Goal: Task Accomplishment & Management: Manage account settings

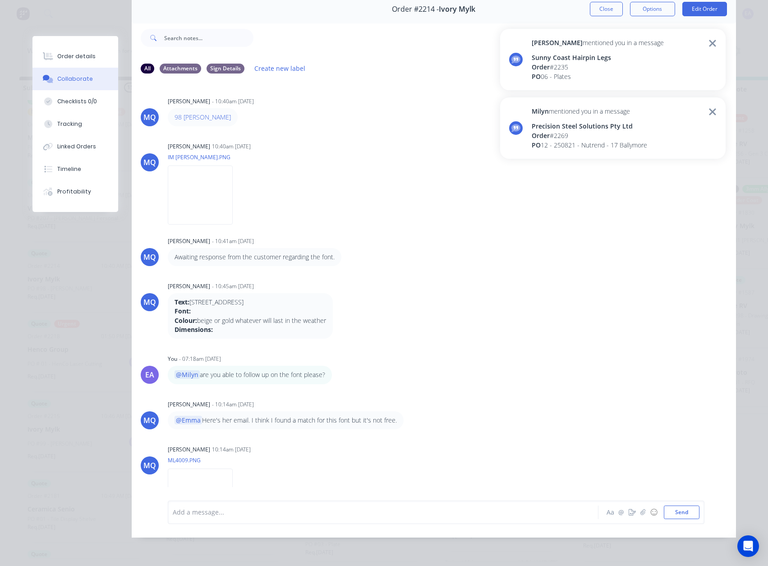
scroll to position [413, 0]
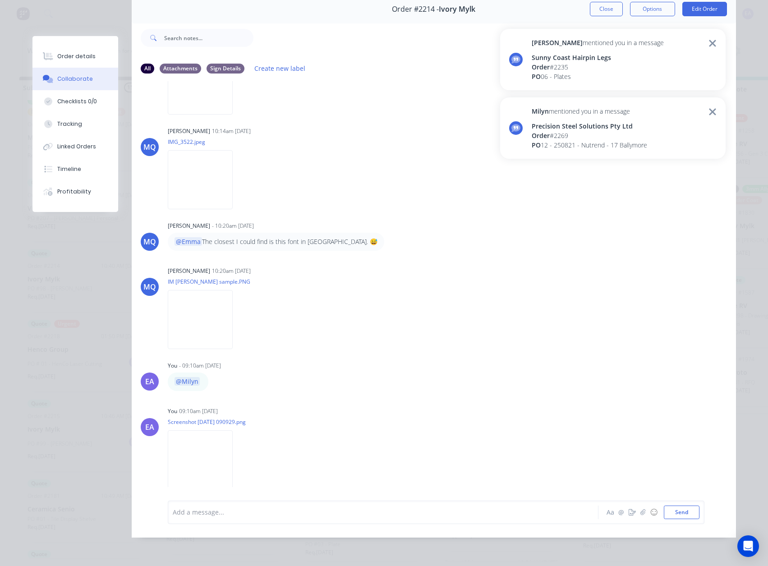
click at [637, 60] on div "[PERSON_NAME] mentioned you in a message Sunny Coast Hairpin Legs Order # 2235 …" at bounding box center [612, 59] width 225 height 61
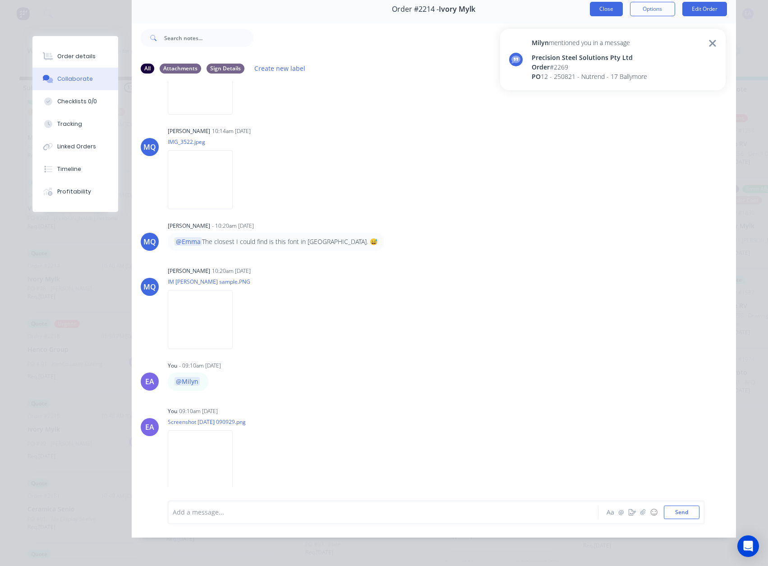
click at [603, 5] on button "Close" at bounding box center [606, 9] width 33 height 14
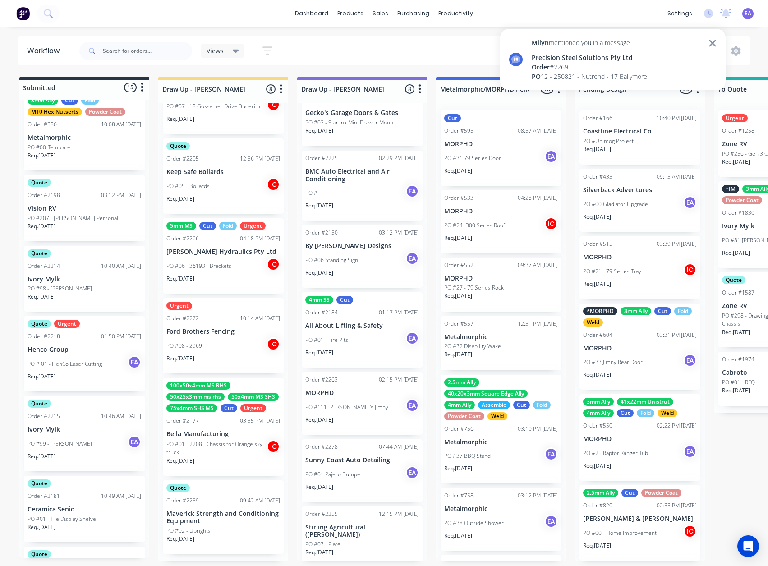
scroll to position [0, 1090]
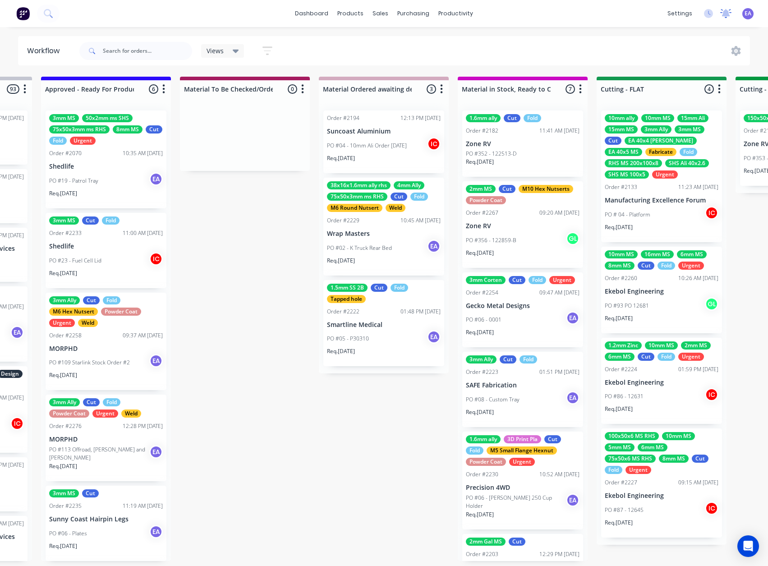
click at [731, 14] on icon at bounding box center [725, 13] width 11 height 9
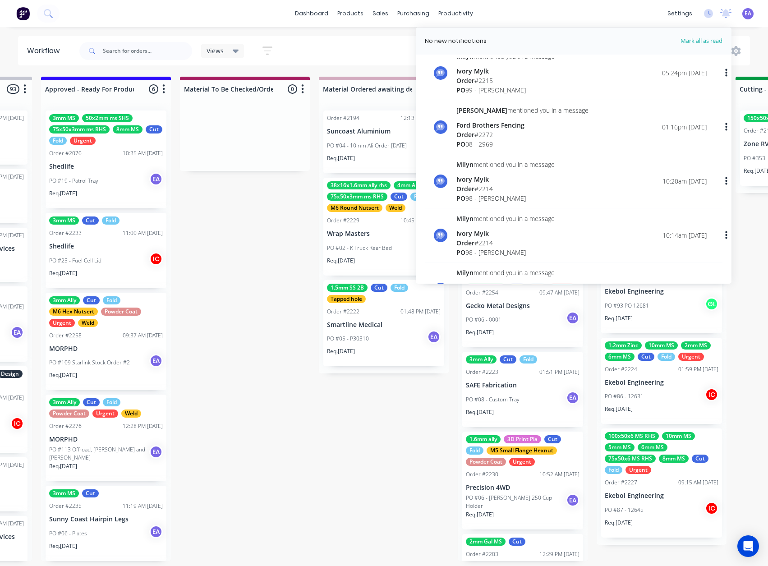
scroll to position [0, 0]
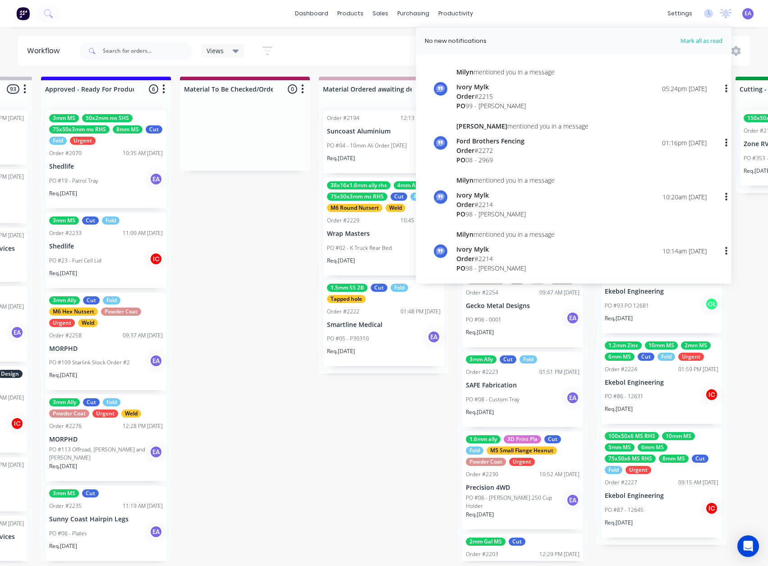
click at [394, 55] on div "Views Save new view None (Default) edit [PERSON_NAME] edit [PERSON_NAME] edit S…" at bounding box center [414, 50] width 673 height 27
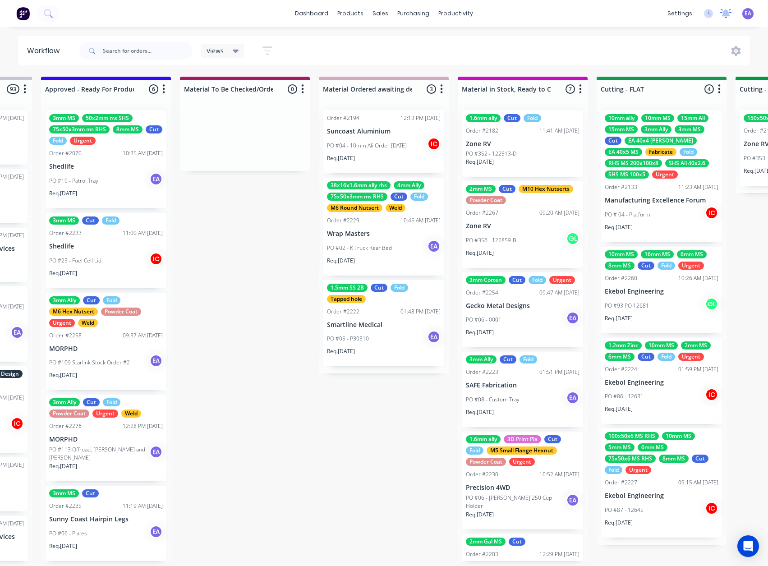
click at [729, 14] on icon at bounding box center [725, 13] width 11 height 9
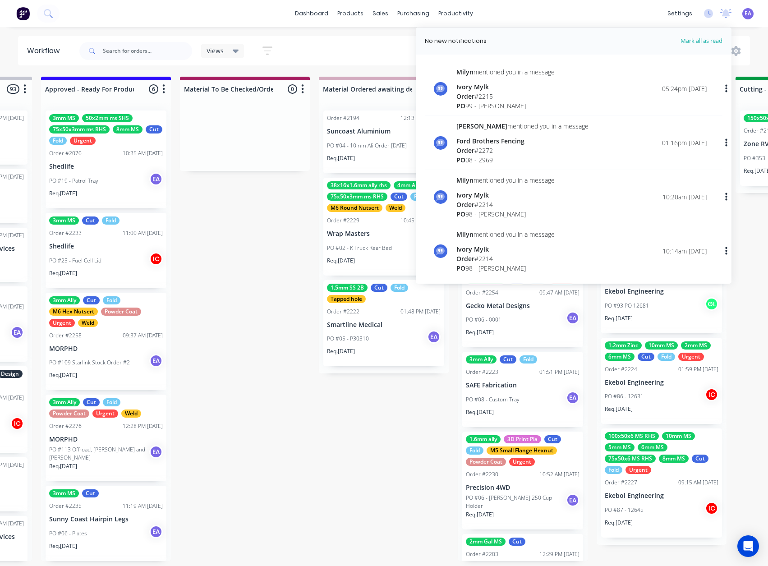
click at [382, 46] on div "Views Save new view None (Default) edit [PERSON_NAME] edit [PERSON_NAME] edit S…" at bounding box center [414, 50] width 673 height 27
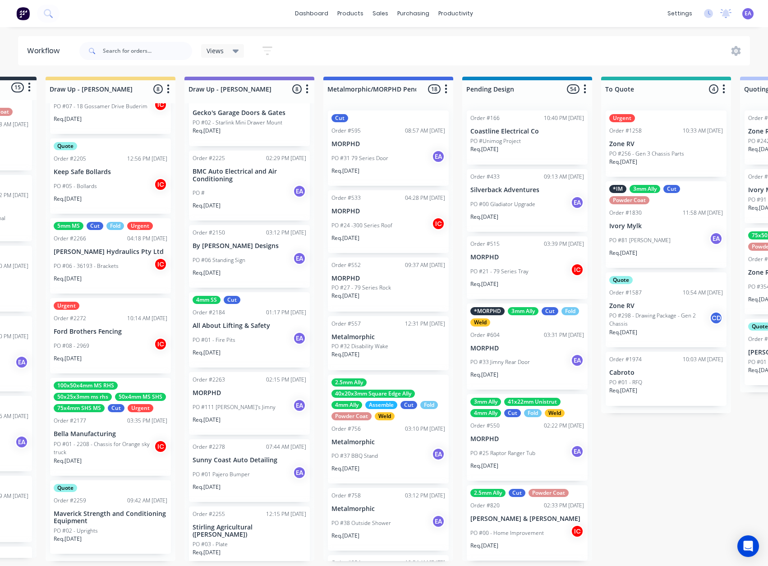
scroll to position [2, 0]
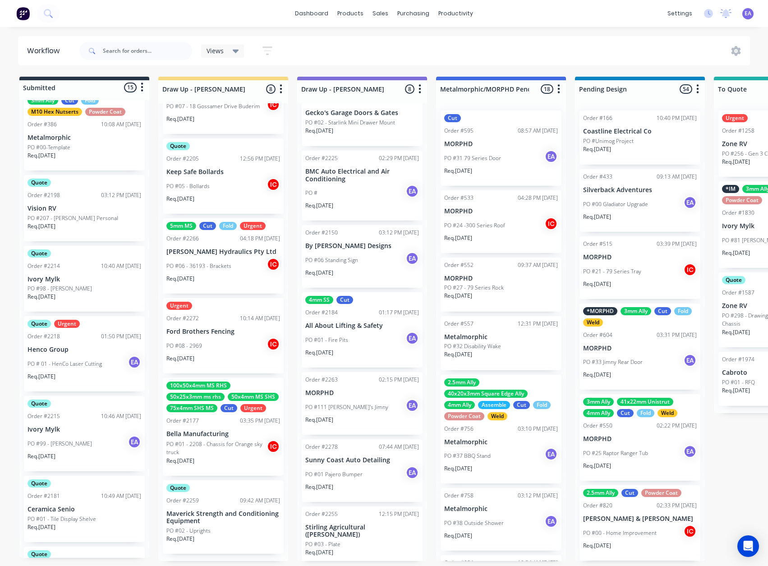
drag, startPoint x: 293, startPoint y: 365, endPoint x: 205, endPoint y: 422, distance: 105.1
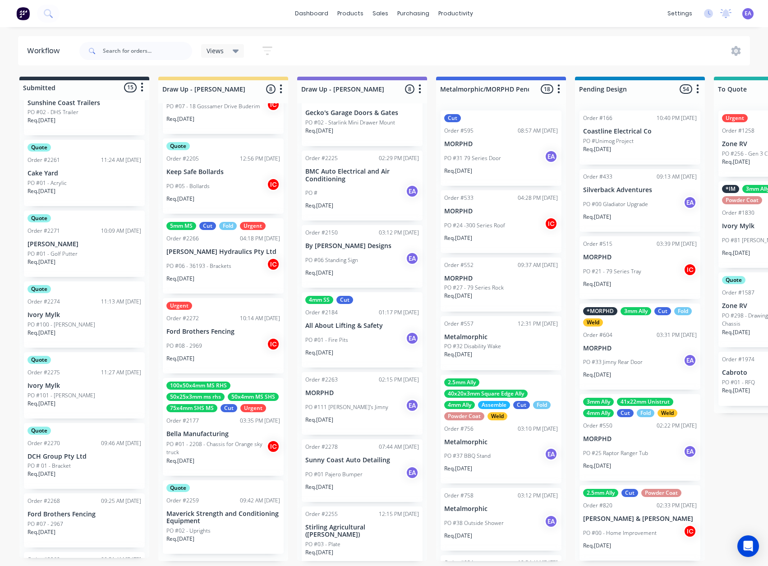
scroll to position [642, 0]
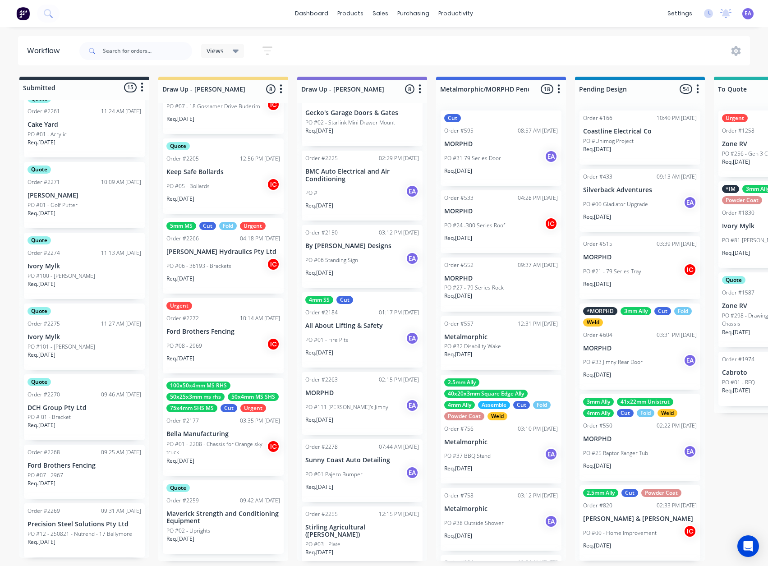
click at [93, 474] on div "PO #07 - 2967" at bounding box center [85, 475] width 114 height 8
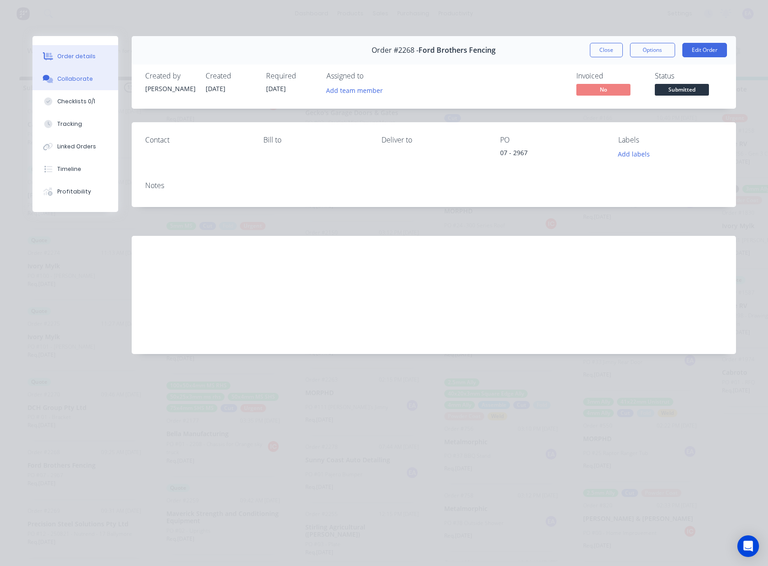
click at [78, 78] on div "Collaborate" at bounding box center [75, 79] width 36 height 8
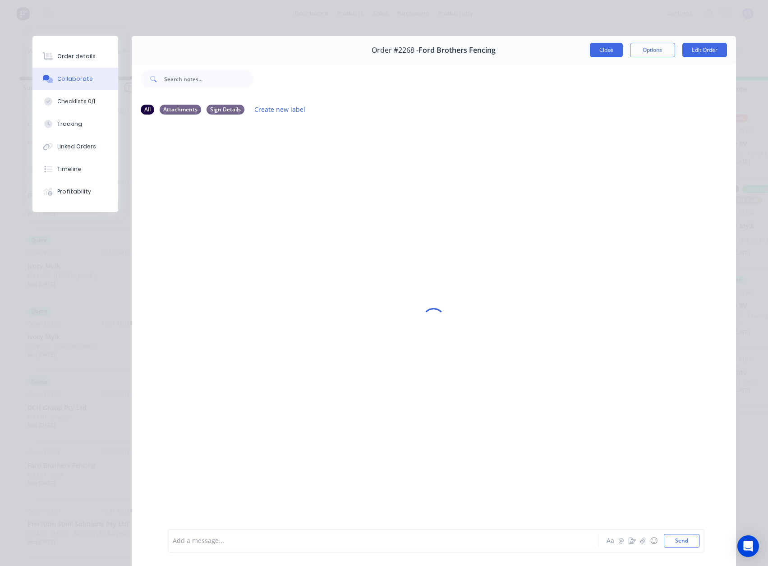
click at [594, 48] on button "Close" at bounding box center [606, 50] width 33 height 14
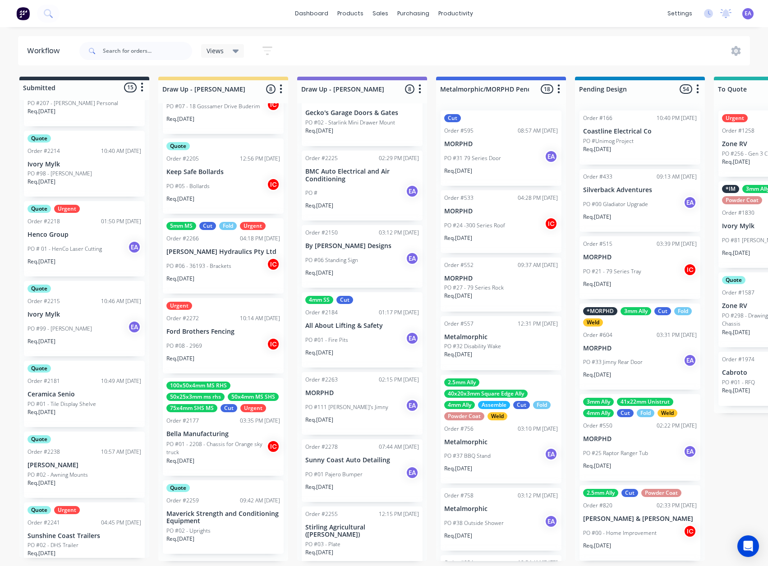
scroll to position [0, 0]
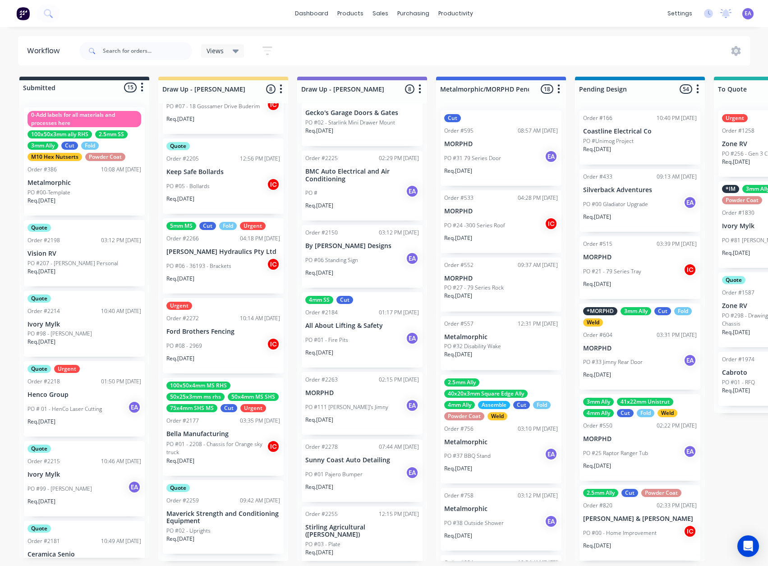
click at [96, 259] on p "PO #207 - [PERSON_NAME] Personal" at bounding box center [73, 263] width 91 height 8
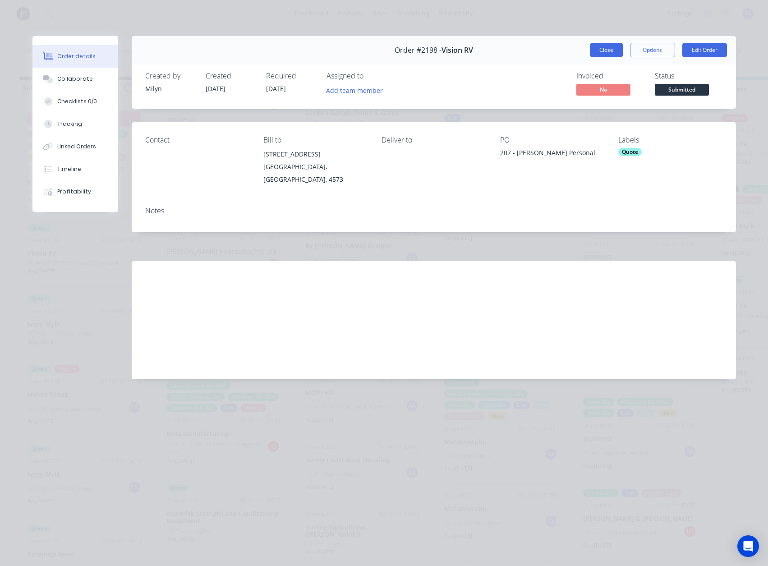
click at [593, 50] on button "Close" at bounding box center [606, 50] width 33 height 14
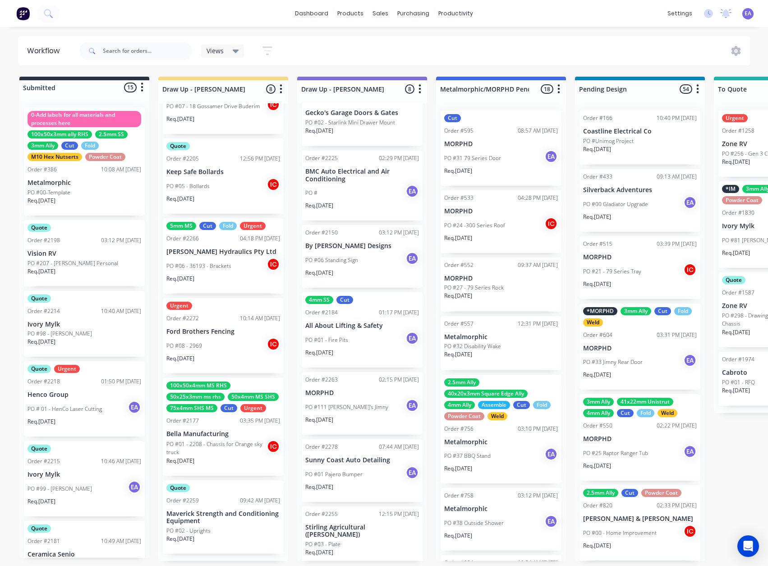
click at [92, 322] on p "Ivory Mylk" at bounding box center [85, 325] width 114 height 8
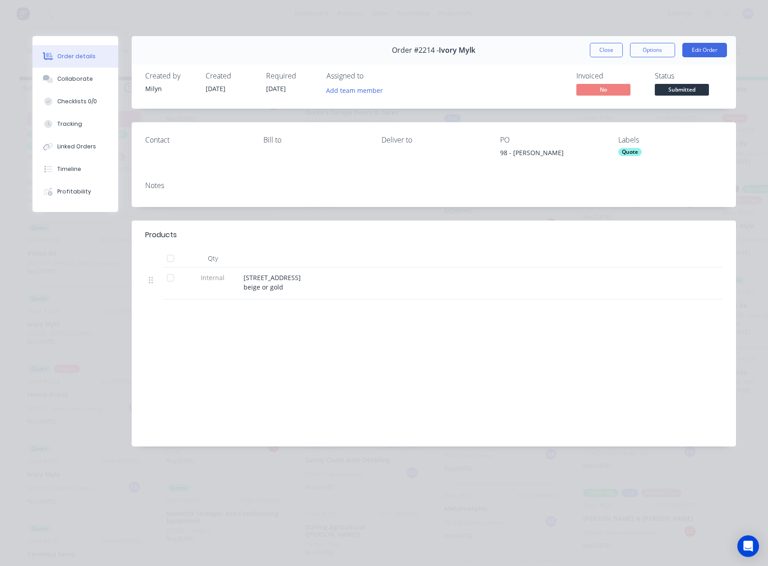
click at [611, 48] on button "Close" at bounding box center [606, 50] width 33 height 14
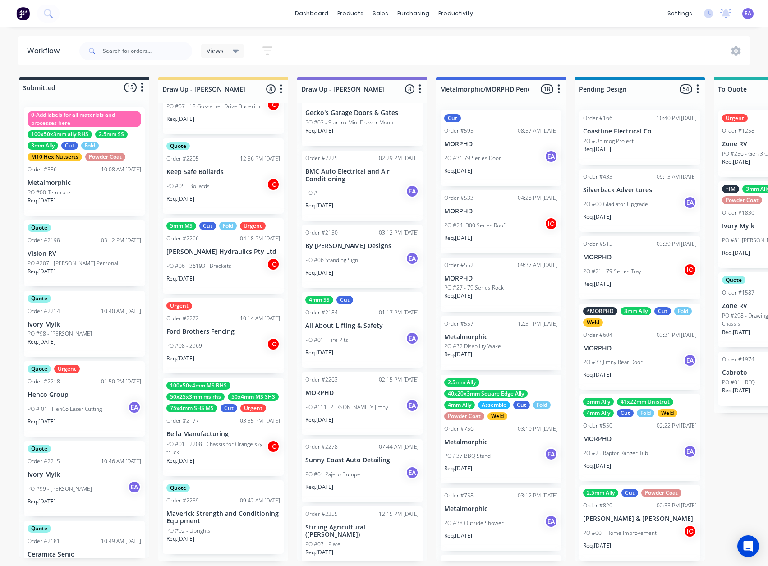
click at [86, 325] on p "Ivory Mylk" at bounding box center [85, 325] width 114 height 8
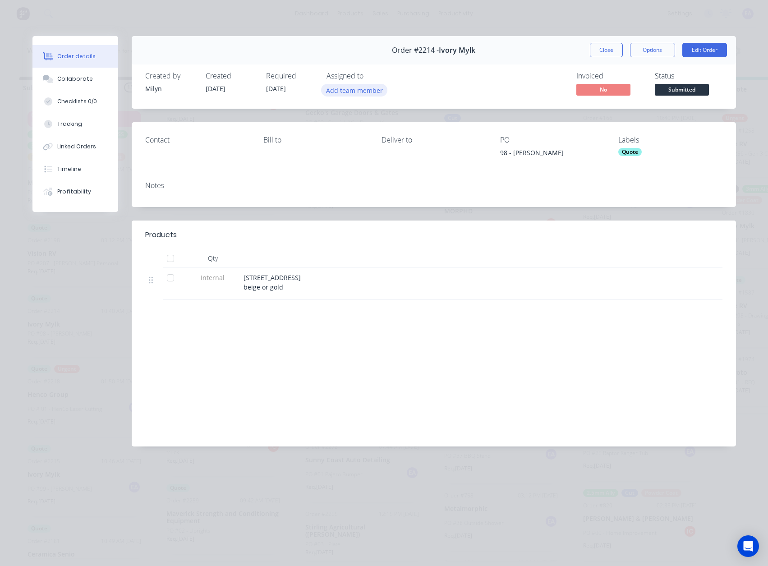
click at [345, 91] on button "Add team member" at bounding box center [354, 90] width 66 height 12
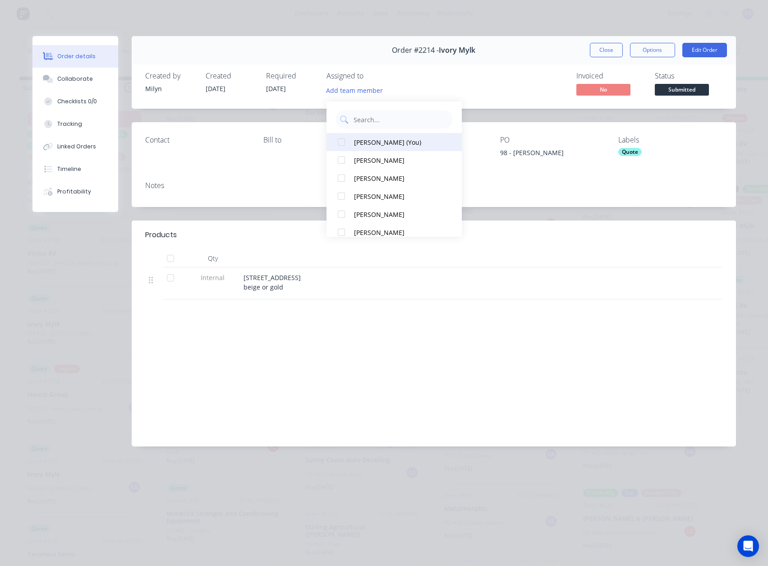
click at [371, 139] on div "[PERSON_NAME] (You)" at bounding box center [399, 142] width 90 height 9
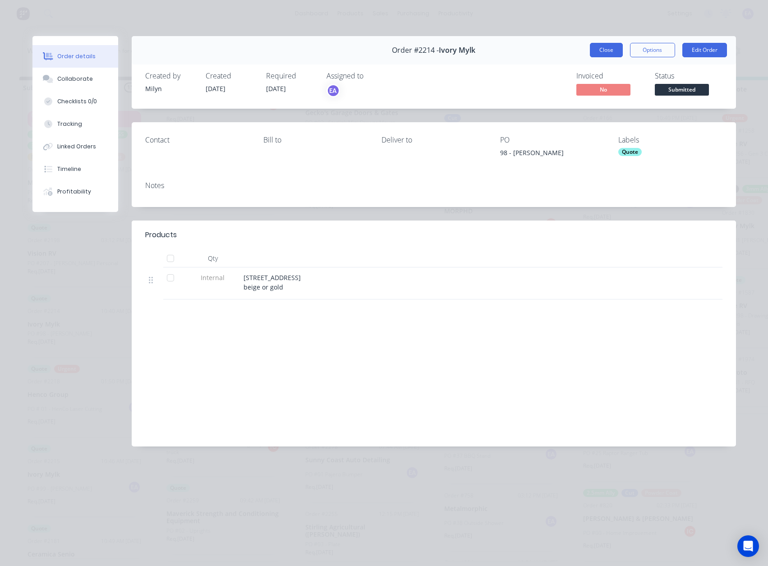
click at [604, 44] on button "Close" at bounding box center [606, 50] width 33 height 14
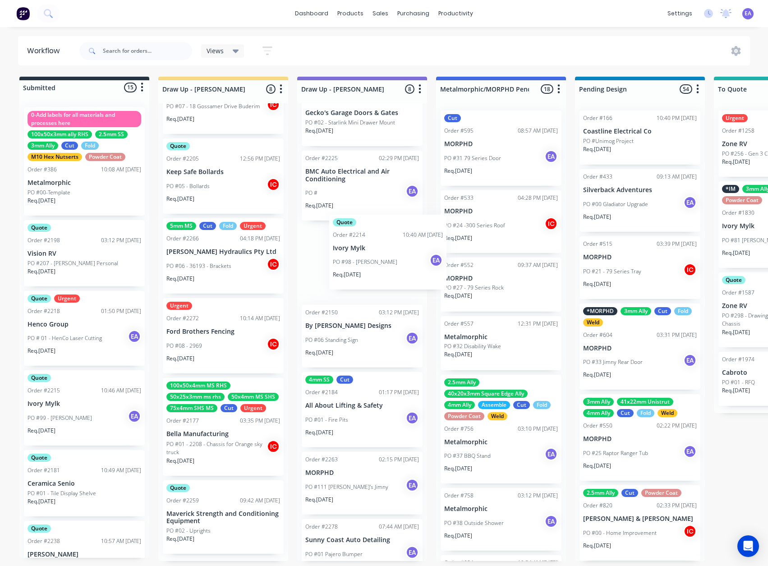
drag, startPoint x: 80, startPoint y: 336, endPoint x: 389, endPoint y: 261, distance: 317.4
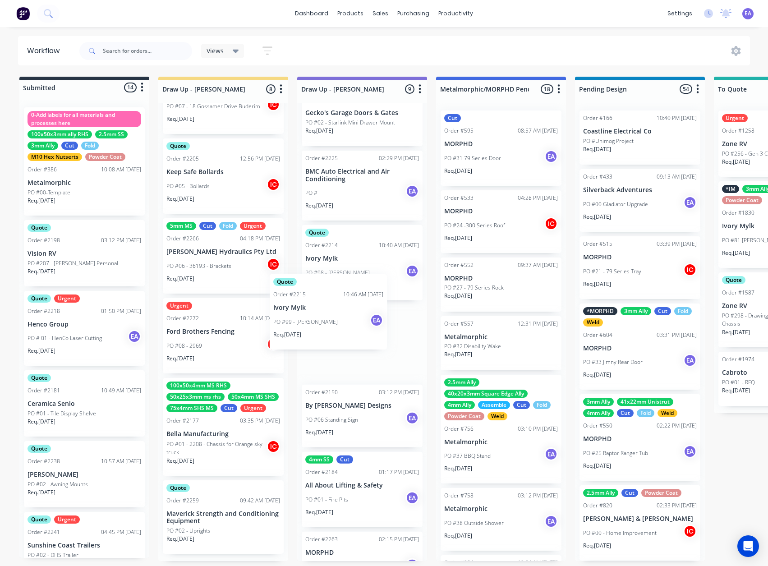
drag, startPoint x: 64, startPoint y: 411, endPoint x: 325, endPoint y: 322, distance: 276.0
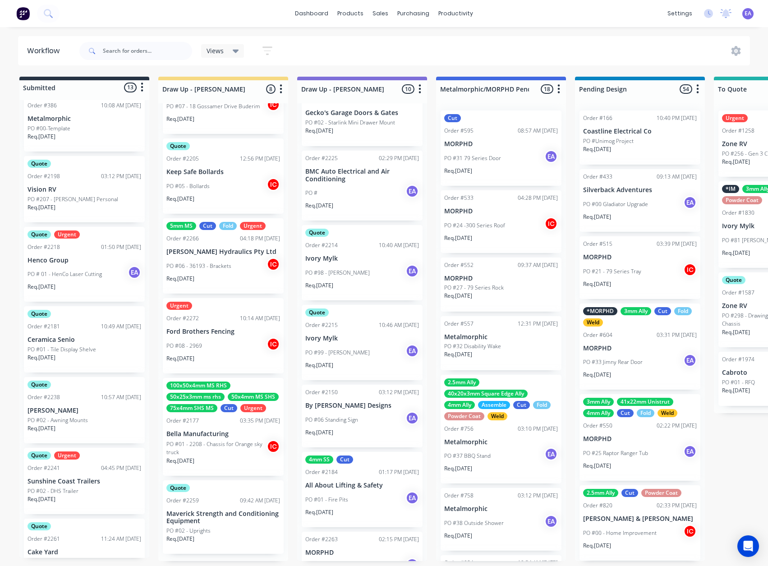
scroll to position [90, 0]
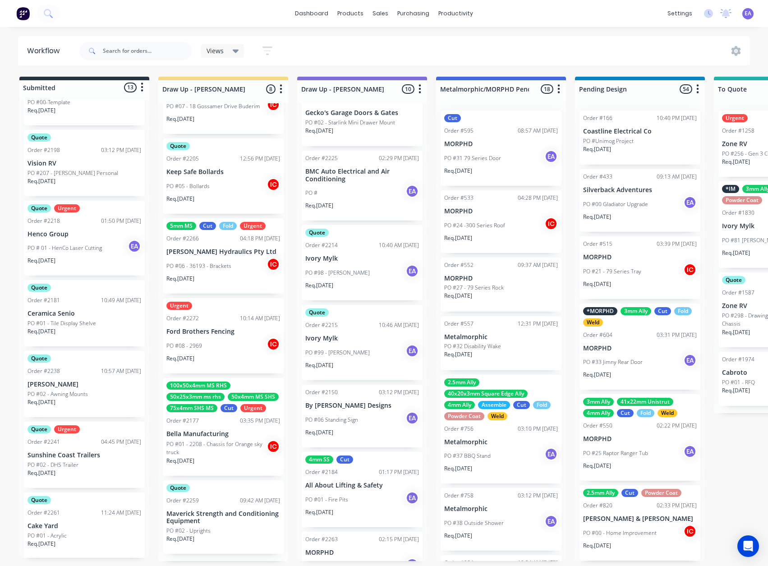
click at [94, 329] on div "Req. [DATE]" at bounding box center [85, 334] width 114 height 15
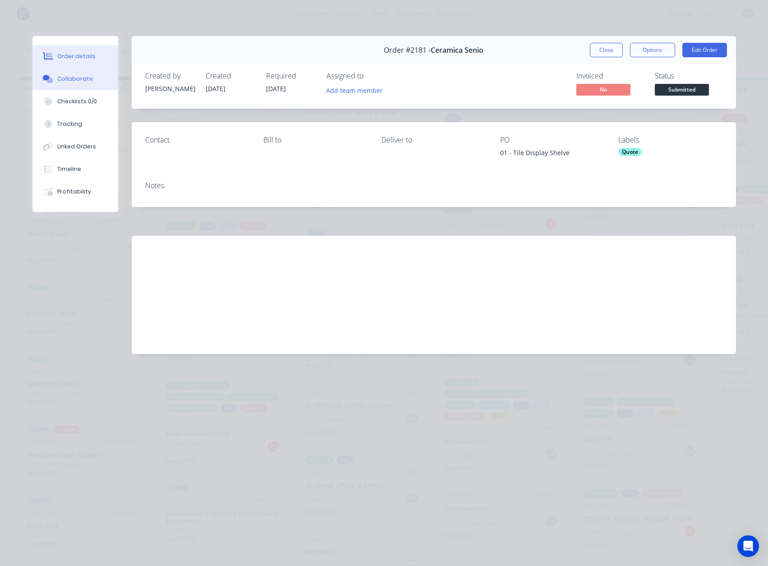
click at [76, 83] on button "Collaborate" at bounding box center [75, 79] width 86 height 23
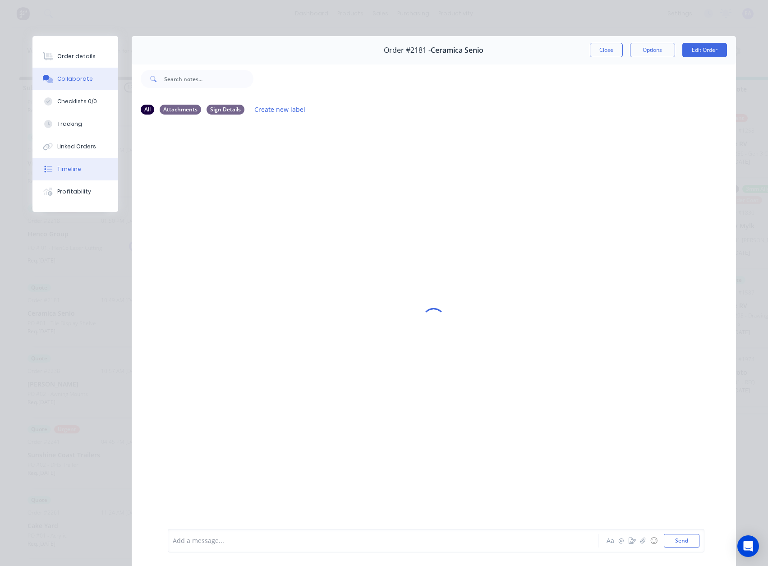
click at [81, 165] on button "Timeline" at bounding box center [75, 169] width 86 height 23
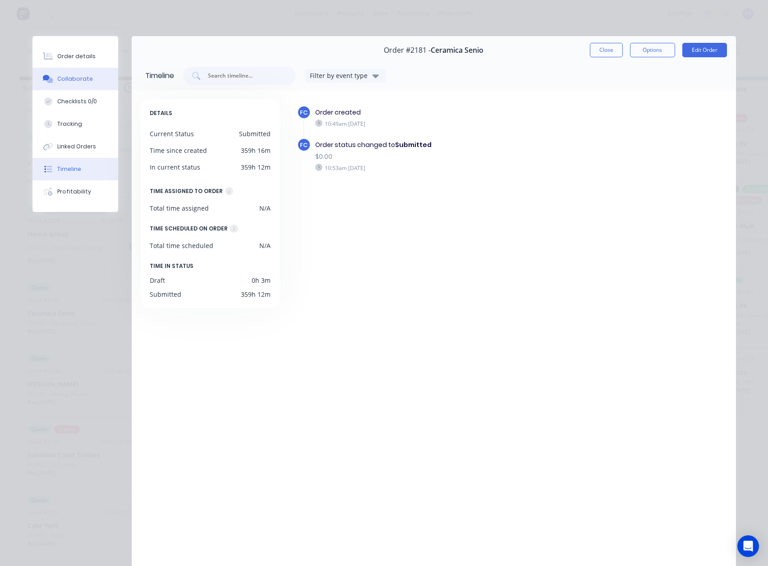
click at [79, 82] on div "Collaborate" at bounding box center [75, 79] width 36 height 8
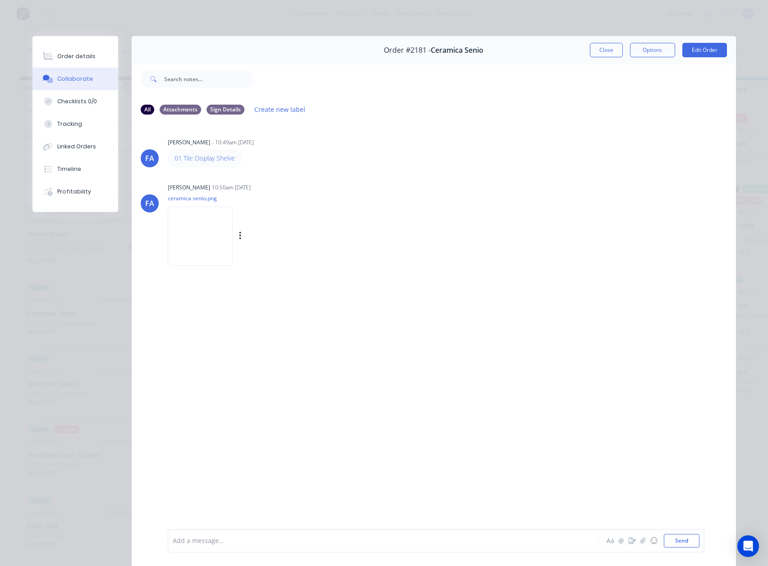
click at [219, 240] on img at bounding box center [200, 236] width 65 height 59
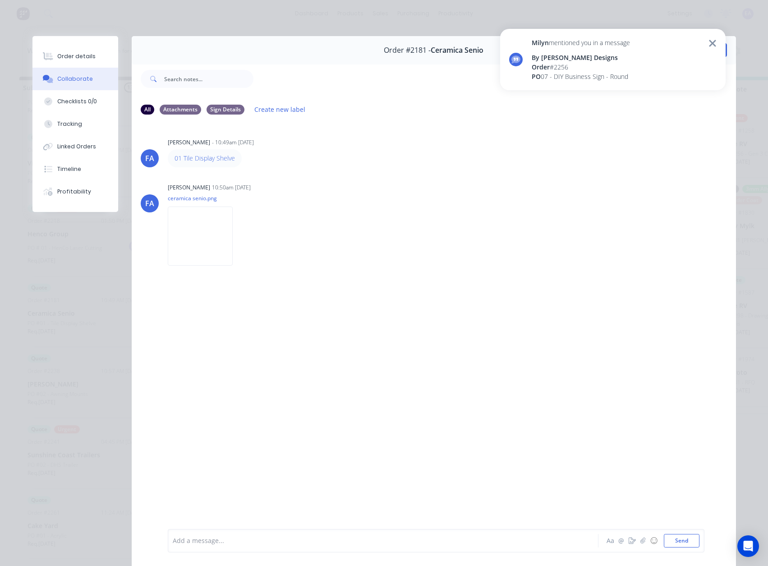
click at [712, 39] on icon at bounding box center [713, 43] width 8 height 11
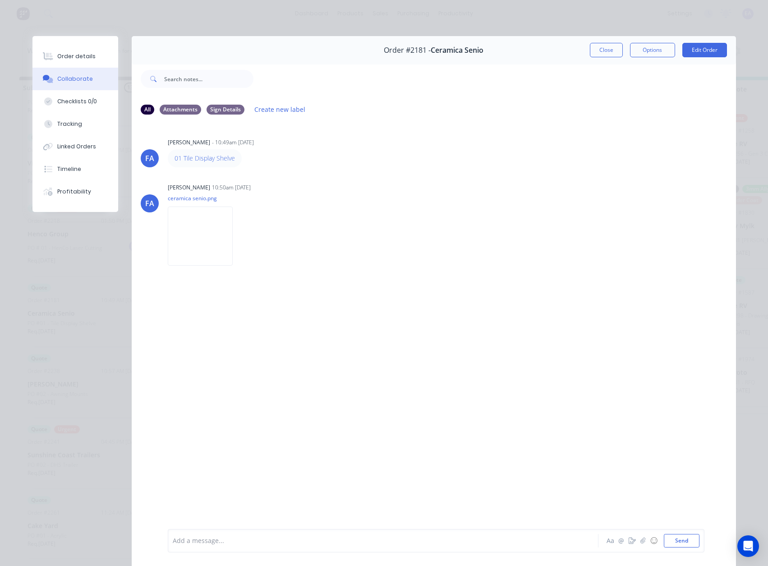
click at [607, 51] on div "[PERSON_NAME] mentioned you in a message By [PERSON_NAME] Designs Order # 2256 …" at bounding box center [612, 63] width 225 height 69
click at [72, 56] on div "Order details" at bounding box center [76, 56] width 38 height 8
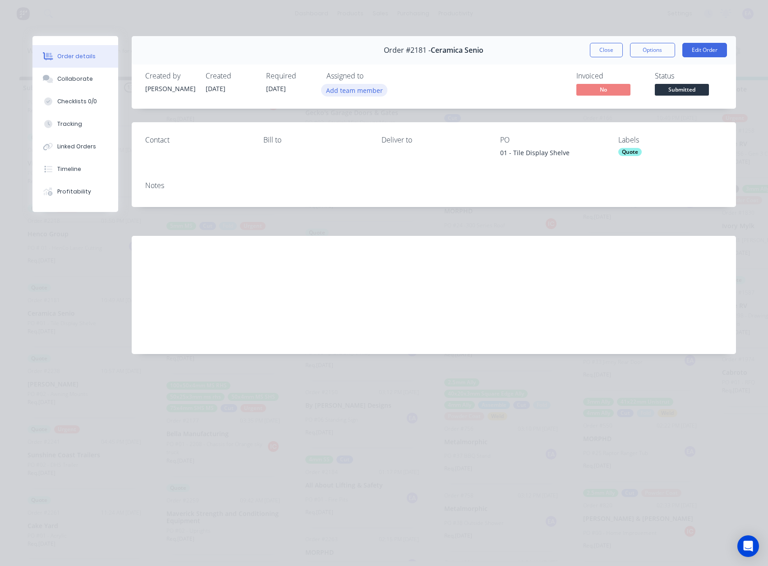
click at [334, 89] on button "Add team member" at bounding box center [354, 90] width 66 height 12
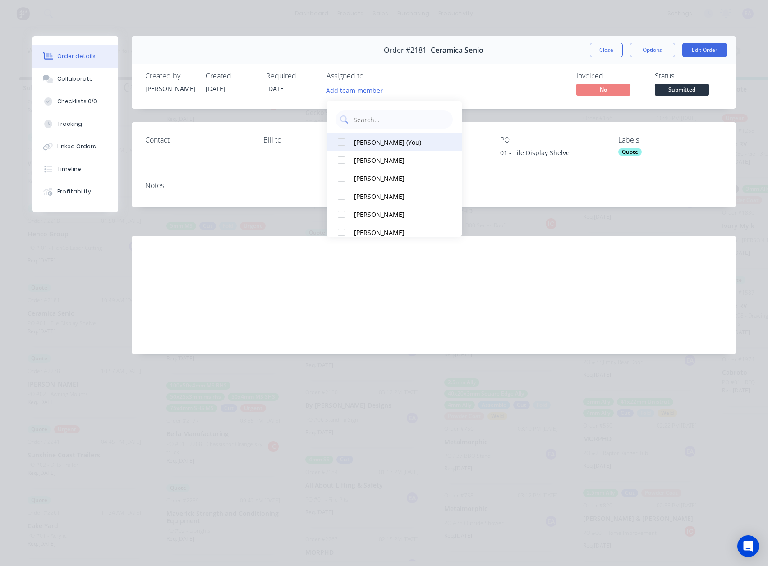
click at [365, 139] on div "[PERSON_NAME] (You)" at bounding box center [399, 142] width 90 height 9
click at [78, 81] on div "Collaborate" at bounding box center [75, 79] width 36 height 8
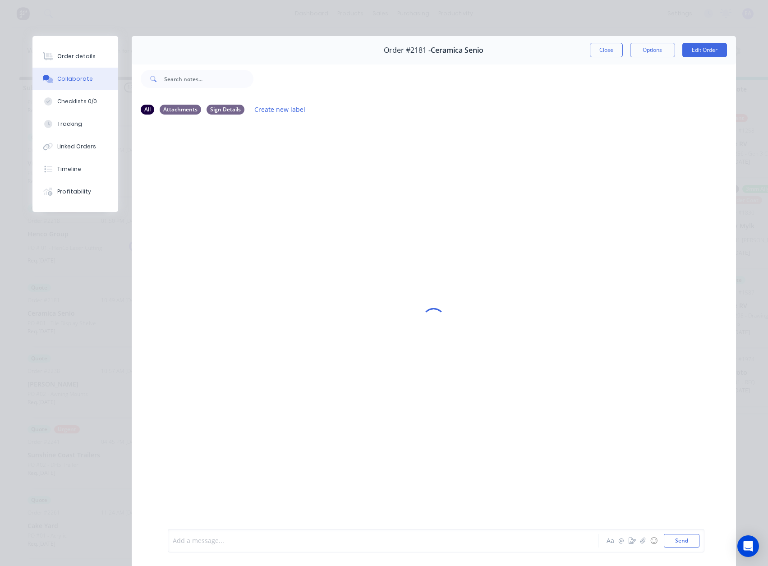
click at [184, 542] on div at bounding box center [370, 540] width 395 height 9
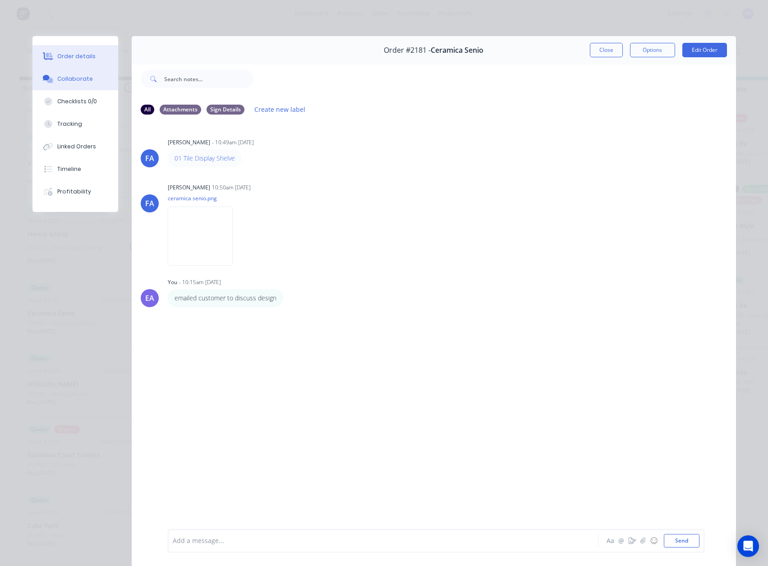
click at [85, 56] on div "Order details" at bounding box center [76, 56] width 38 height 8
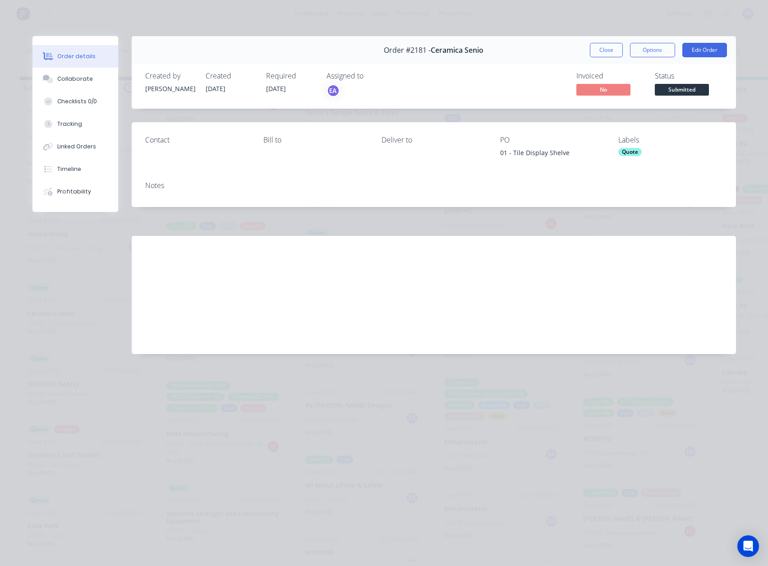
click at [685, 92] on span "Submitted" at bounding box center [682, 89] width 54 height 11
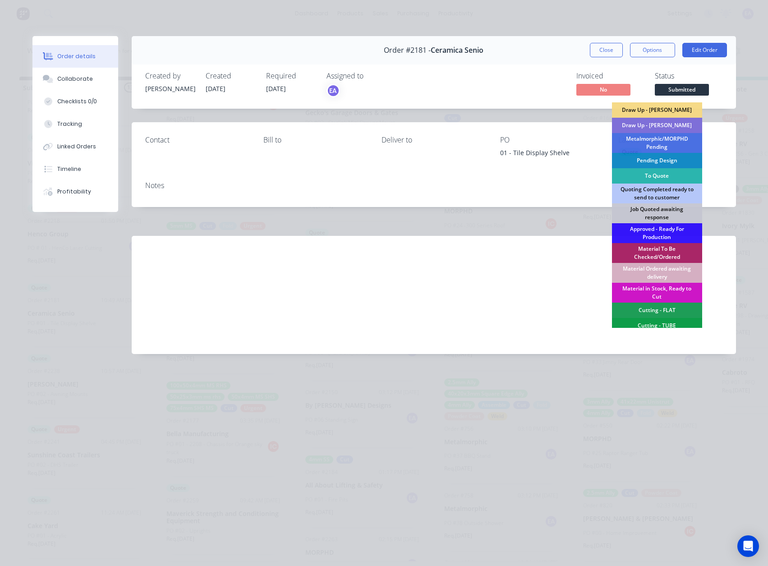
click at [667, 124] on div "Draw Up - [PERSON_NAME]" at bounding box center [657, 125] width 90 height 15
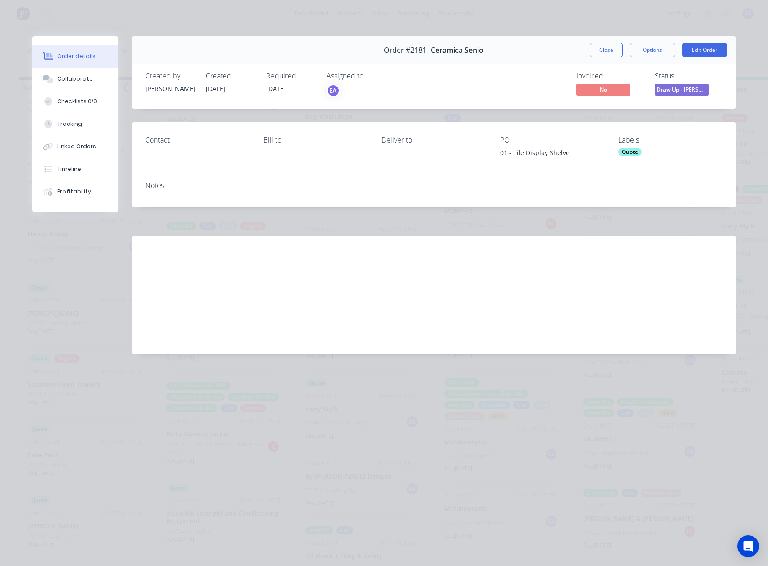
click at [614, 49] on button "Close" at bounding box center [606, 50] width 33 height 14
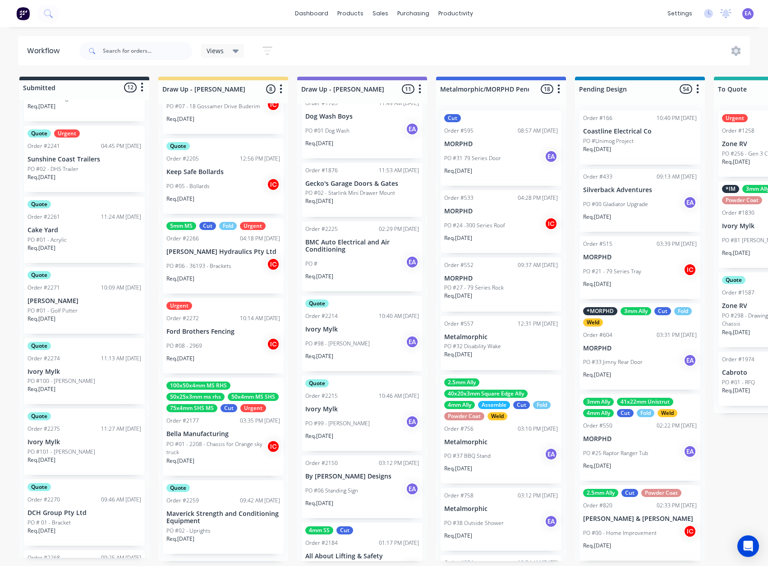
scroll to position [316, 0]
click at [82, 369] on p "Ivory Mylk" at bounding box center [85, 372] width 114 height 8
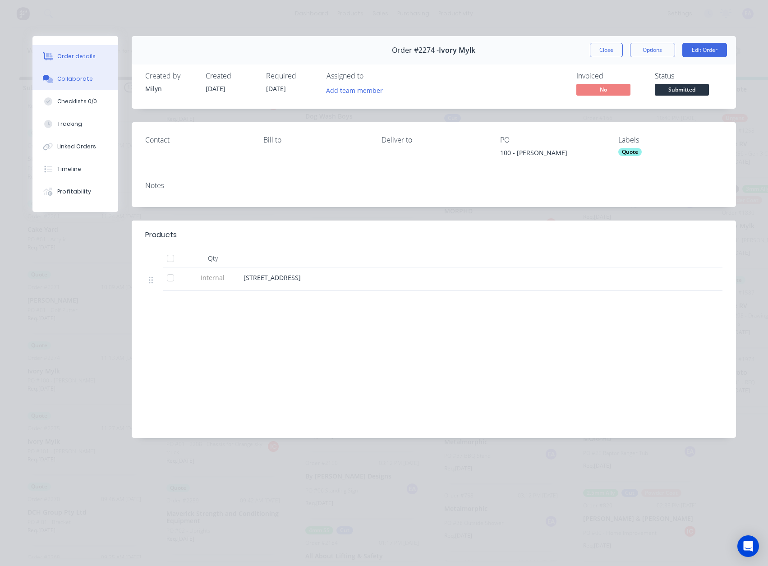
drag, startPoint x: 82, startPoint y: 79, endPoint x: 86, endPoint y: 84, distance: 5.8
click at [82, 79] on div "Collaborate" at bounding box center [75, 79] width 36 height 8
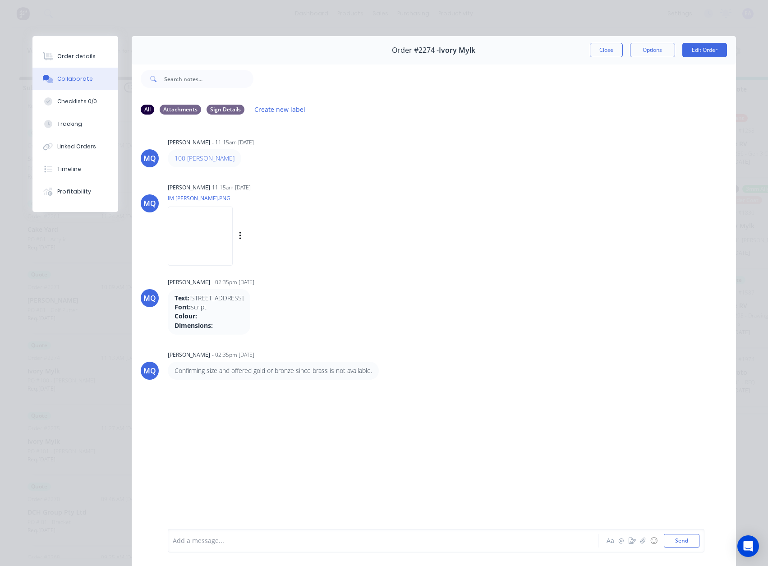
click at [212, 225] on img at bounding box center [200, 236] width 65 height 59
click at [603, 47] on button "Close" at bounding box center [606, 50] width 33 height 14
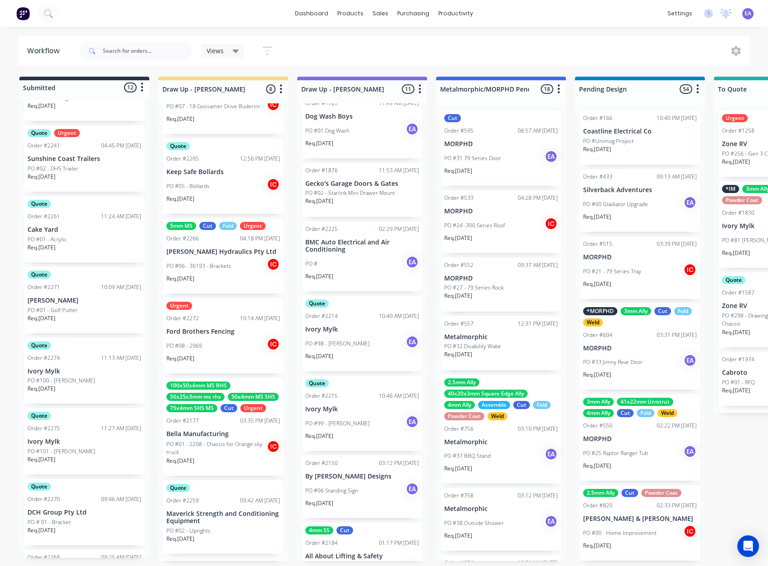
click at [79, 447] on p "PO #101 - [PERSON_NAME]" at bounding box center [62, 451] width 68 height 8
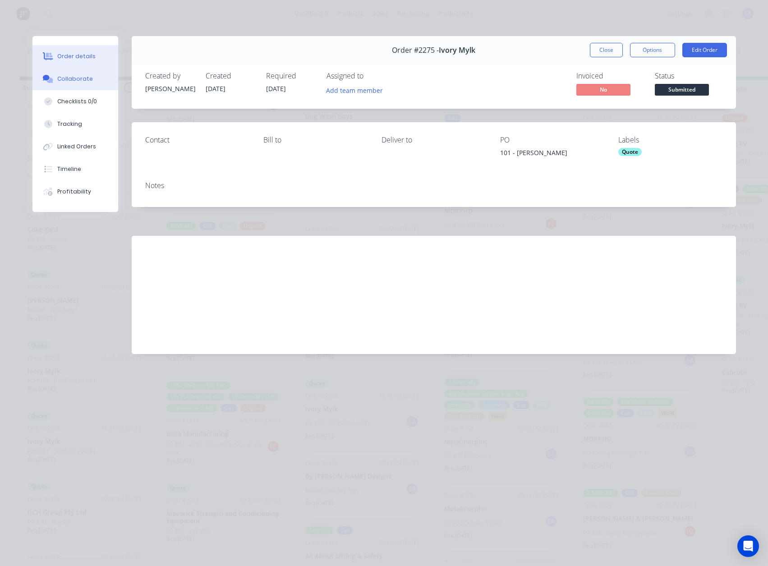
click at [64, 76] on div "Collaborate" at bounding box center [75, 79] width 36 height 8
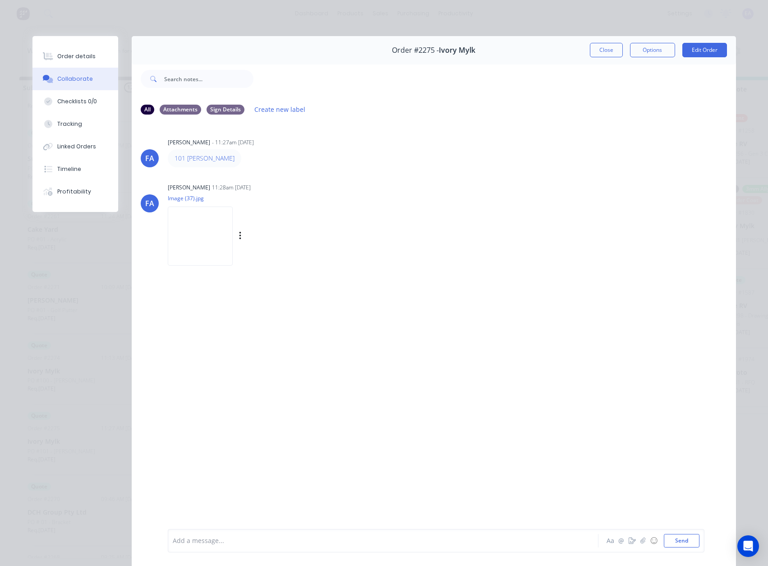
click at [198, 253] on img at bounding box center [200, 236] width 65 height 59
click at [215, 219] on img at bounding box center [200, 236] width 65 height 59
drag, startPoint x: 596, startPoint y: 54, endPoint x: 218, endPoint y: 509, distance: 591.9
click at [596, 54] on button "Close" at bounding box center [606, 50] width 33 height 14
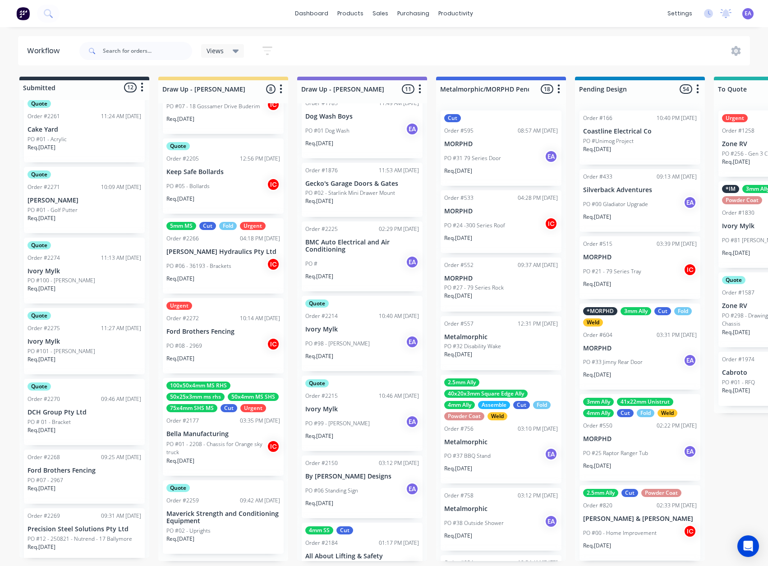
scroll to position [421, 0]
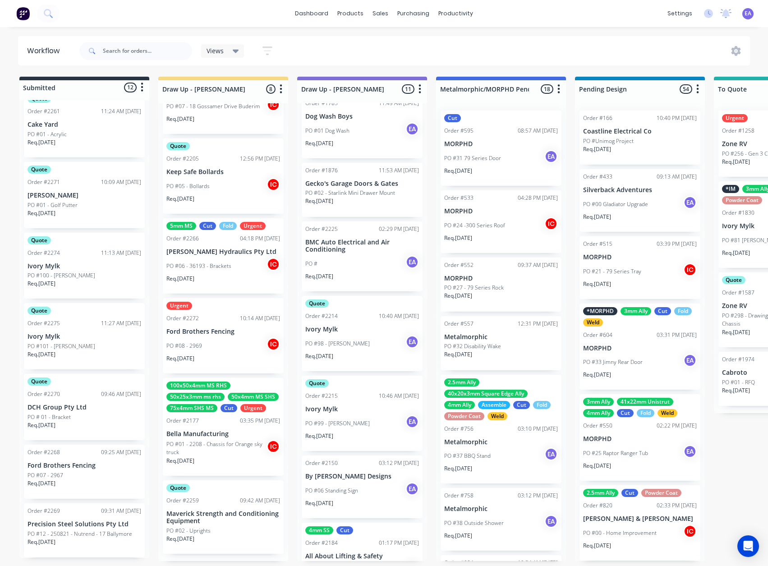
click at [93, 419] on div "PO # 01 - Bracket" at bounding box center [85, 417] width 114 height 8
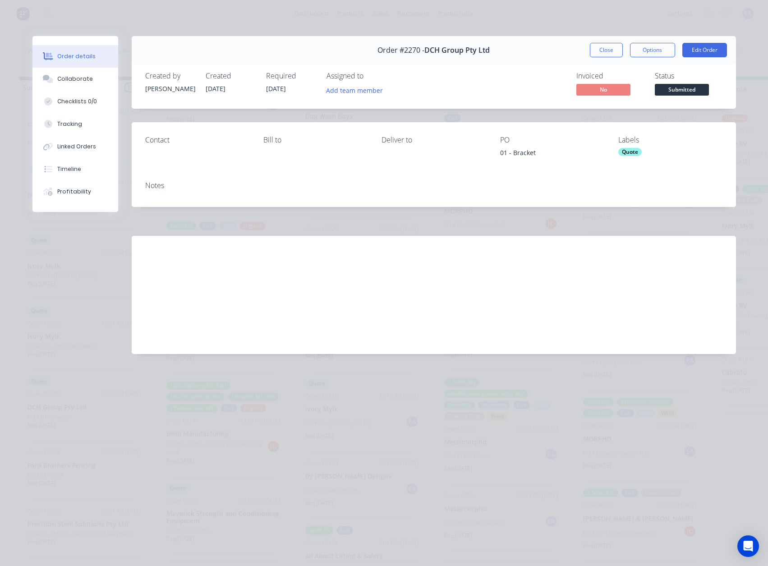
drag, startPoint x: 593, startPoint y: 50, endPoint x: 88, endPoint y: 277, distance: 553.1
click at [593, 50] on button "Close" at bounding box center [606, 50] width 33 height 14
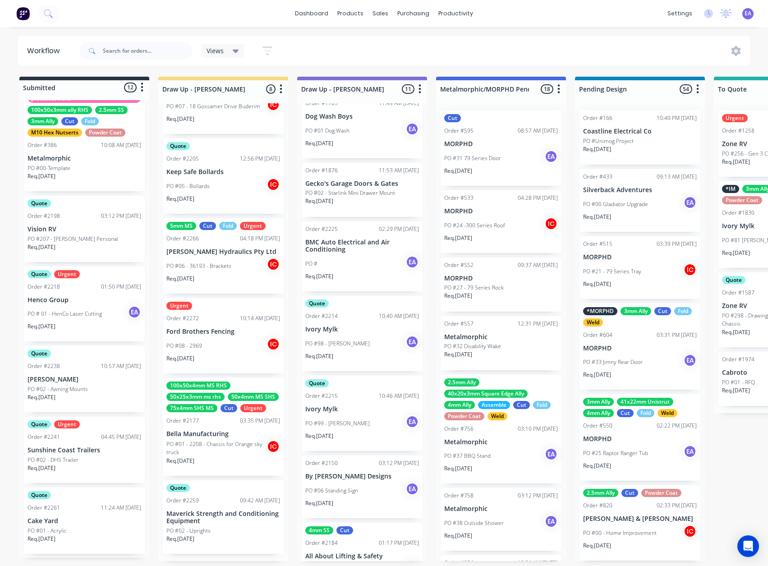
scroll to position [0, 0]
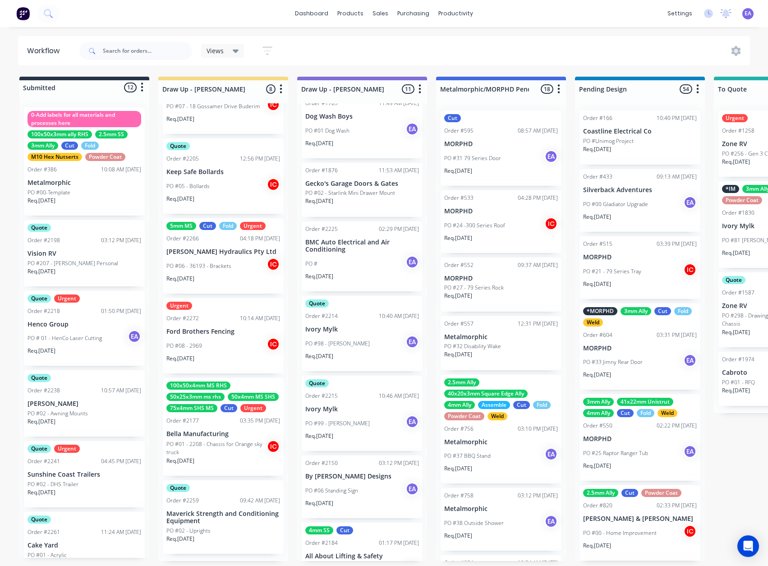
click at [94, 405] on p "[PERSON_NAME]" at bounding box center [85, 404] width 114 height 8
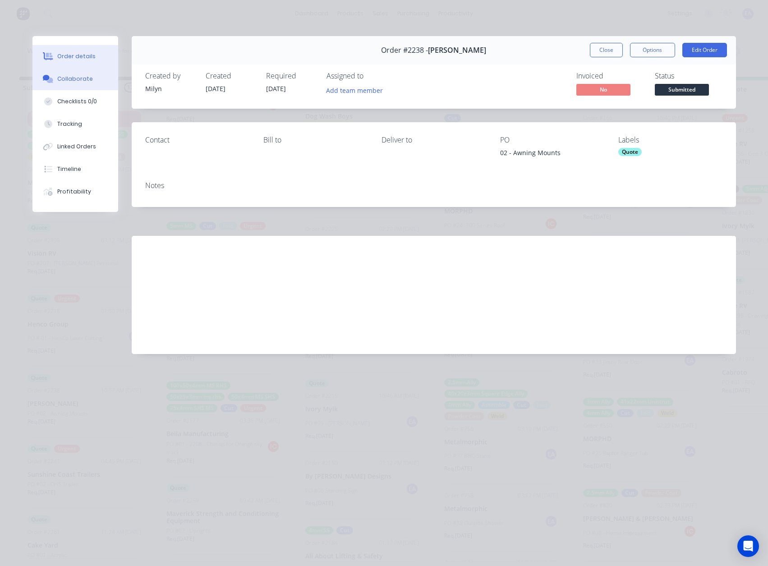
click at [67, 79] on div "Collaborate" at bounding box center [75, 79] width 36 height 8
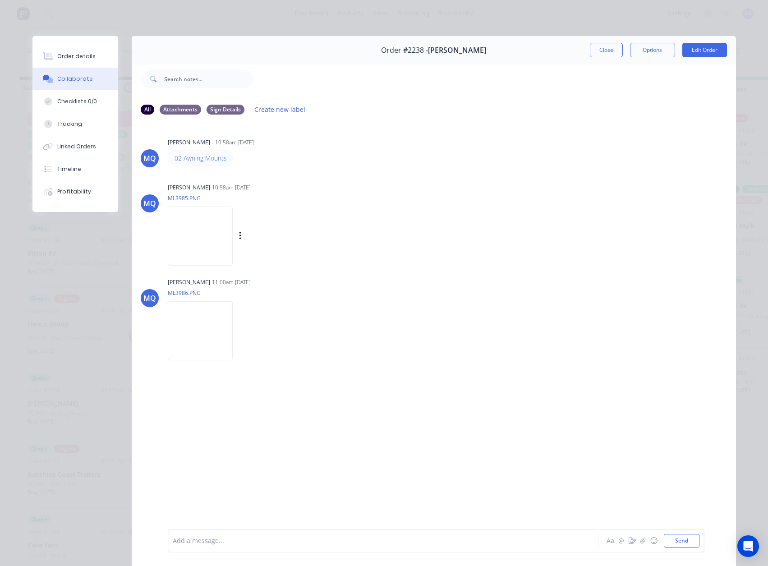
click at [213, 250] on img at bounding box center [200, 236] width 65 height 59
click at [233, 321] on img at bounding box center [200, 330] width 65 height 59
click at [226, 322] on img at bounding box center [200, 330] width 65 height 59
click at [216, 248] on img at bounding box center [200, 236] width 65 height 59
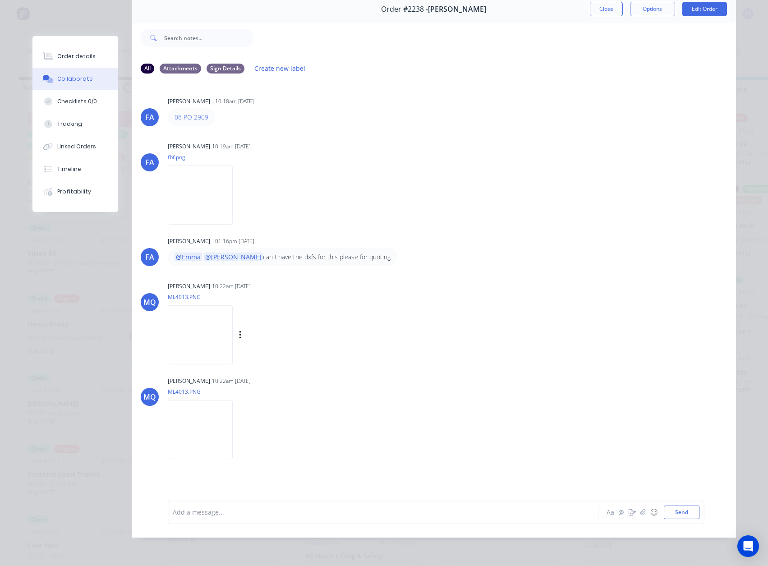
scroll to position [48, 0]
click at [233, 336] on img at bounding box center [200, 334] width 65 height 59
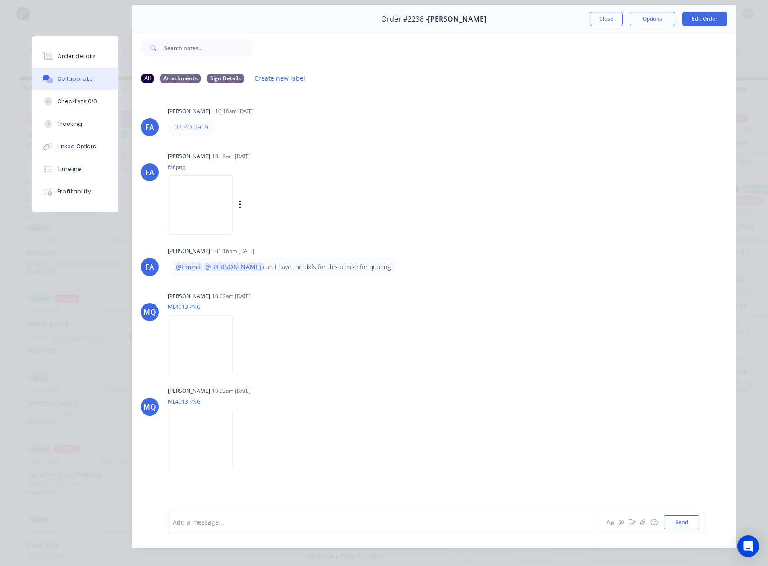
scroll to position [0, 0]
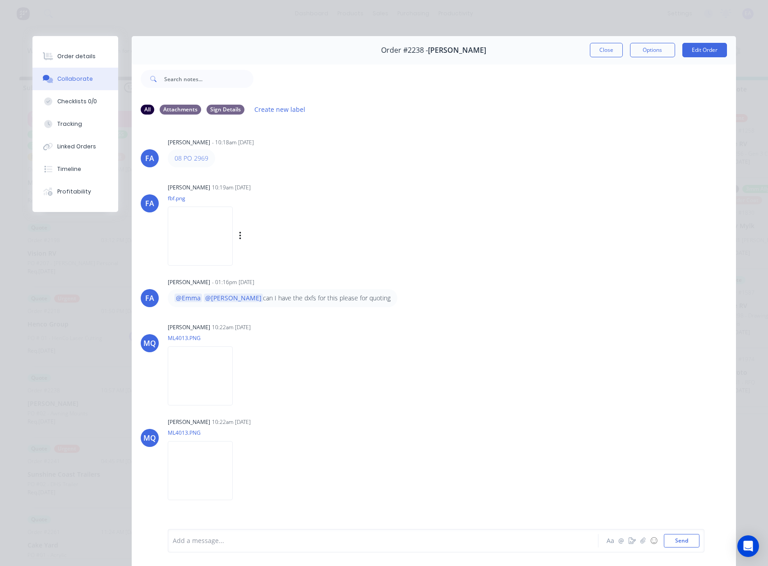
click at [216, 222] on img at bounding box center [200, 236] width 65 height 59
click at [71, 62] on button "Order details" at bounding box center [75, 56] width 86 height 23
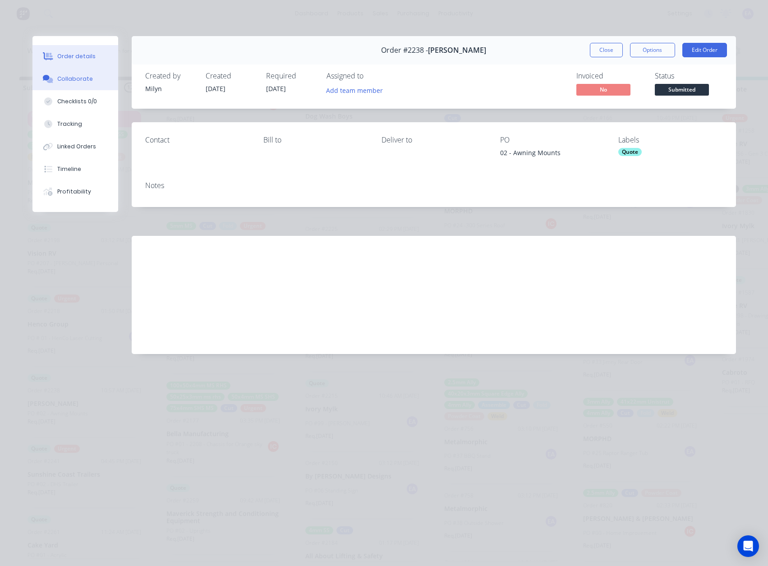
click at [72, 75] on div "Collaborate" at bounding box center [75, 79] width 36 height 8
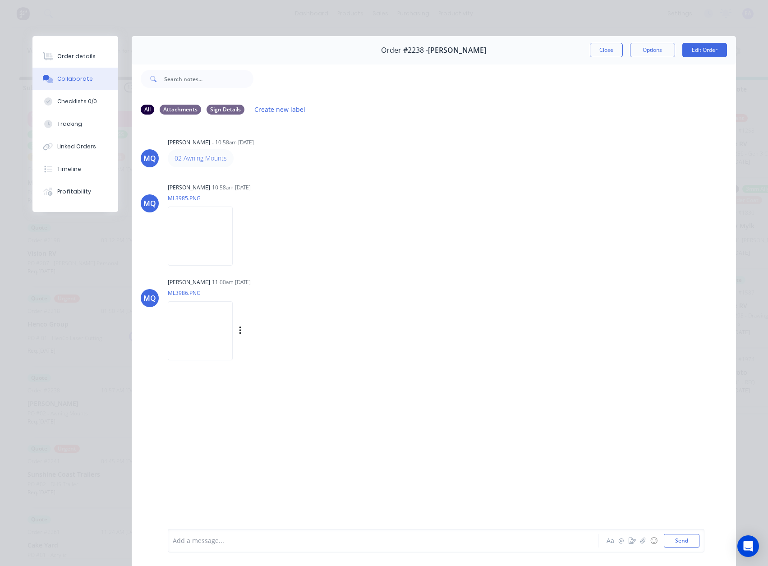
click at [233, 327] on img at bounding box center [200, 330] width 65 height 59
click at [195, 224] on img at bounding box center [200, 236] width 65 height 59
click at [72, 53] on div "Order details" at bounding box center [76, 56] width 38 height 8
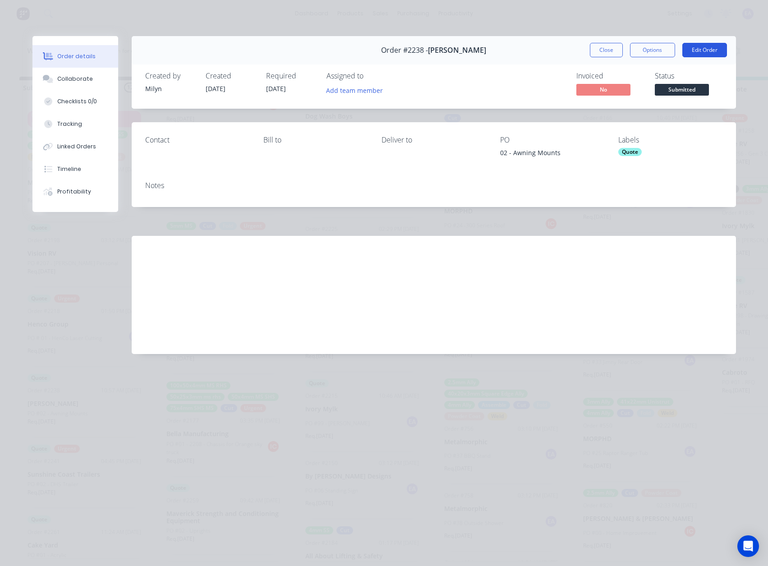
click at [707, 55] on button "Edit Order" at bounding box center [704, 50] width 45 height 14
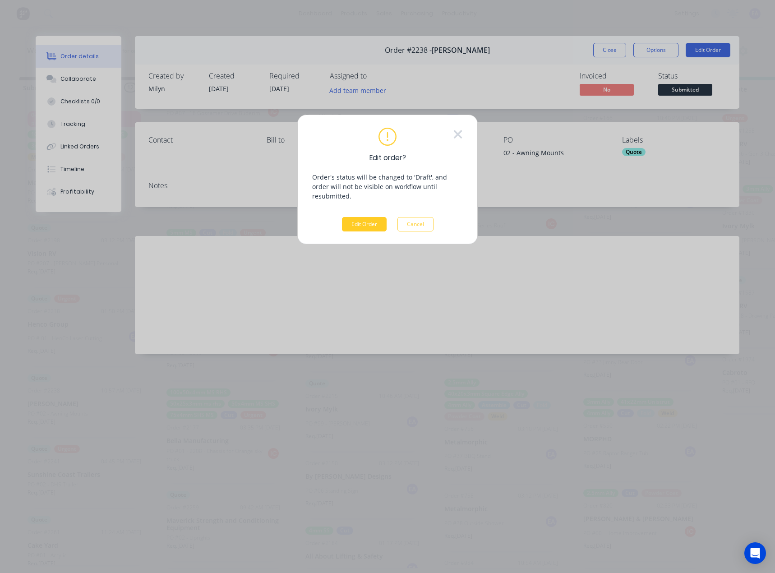
click at [365, 217] on button "Edit Order" at bounding box center [364, 224] width 45 height 14
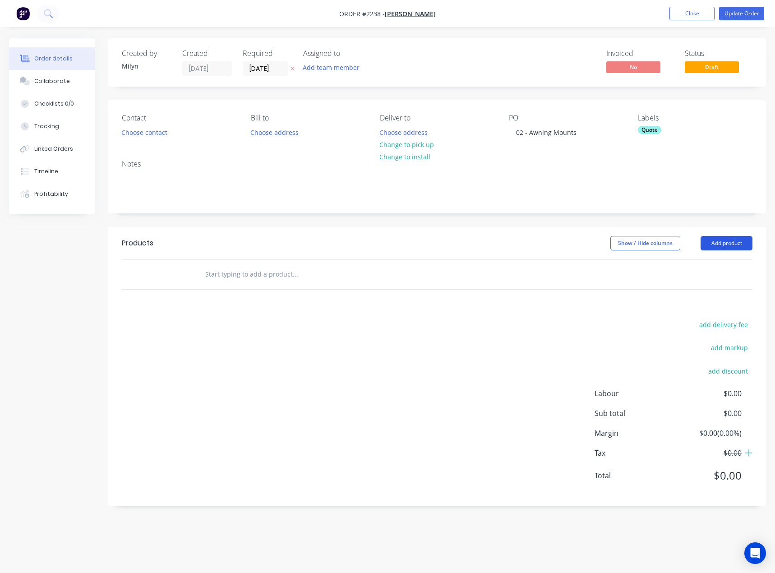
click at [734, 246] on button "Add product" at bounding box center [726, 243] width 52 height 14
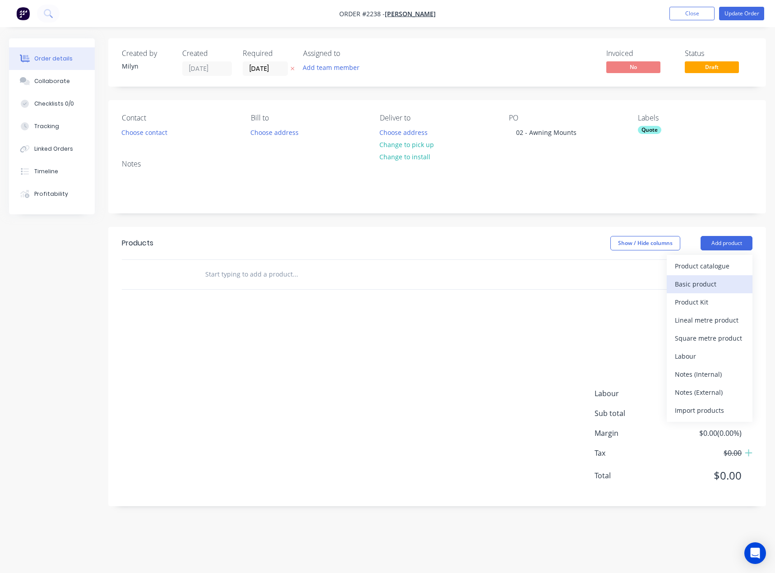
click at [713, 281] on div "Basic product" at bounding box center [709, 283] width 69 height 13
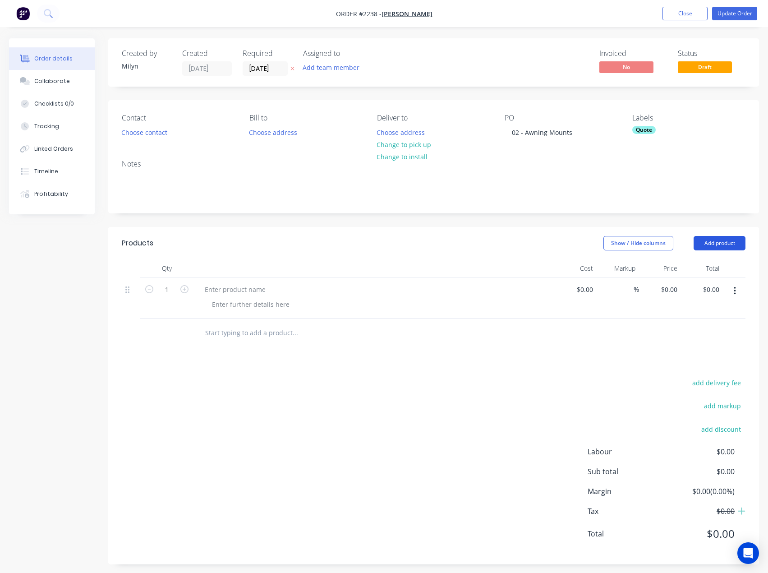
click at [721, 247] on button "Add product" at bounding box center [720, 243] width 52 height 14
click at [709, 284] on div "Basic product" at bounding box center [702, 283] width 69 height 13
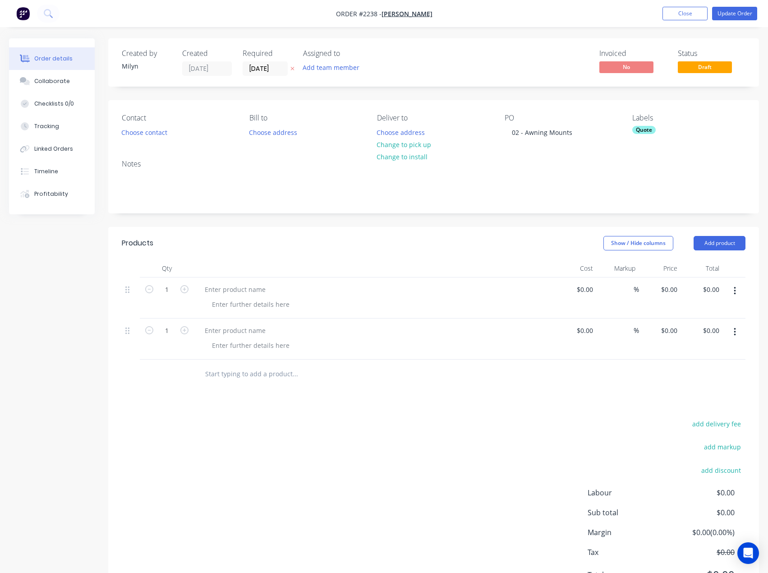
drag, startPoint x: 723, startPoint y: 246, endPoint x: 722, endPoint y: 252, distance: 6.3
click at [723, 247] on button "Add product" at bounding box center [720, 243] width 52 height 14
click at [705, 284] on div "Basic product" at bounding box center [702, 283] width 69 height 13
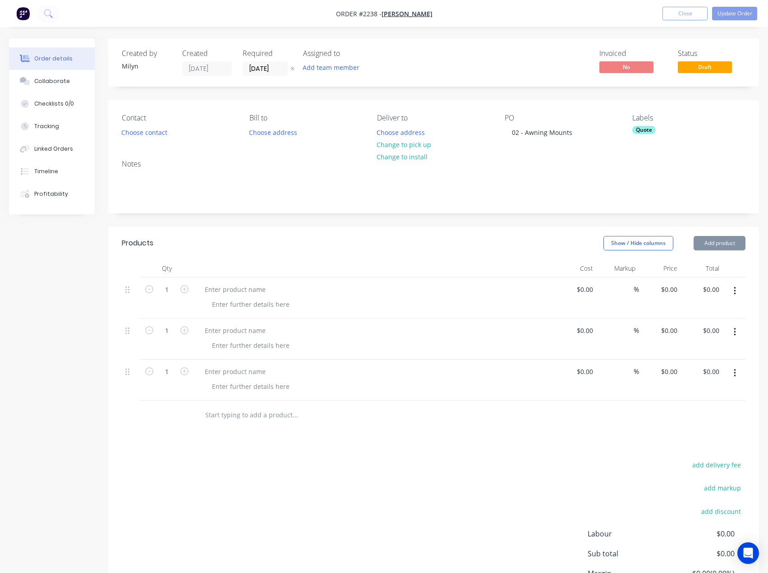
click at [717, 250] on button "Add product" at bounding box center [720, 243] width 52 height 14
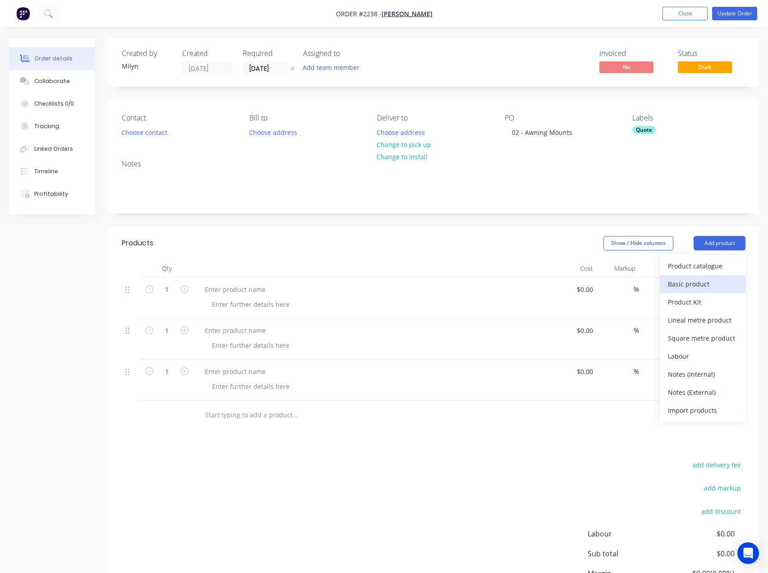
click at [699, 289] on div "Basic product" at bounding box center [702, 283] width 69 height 13
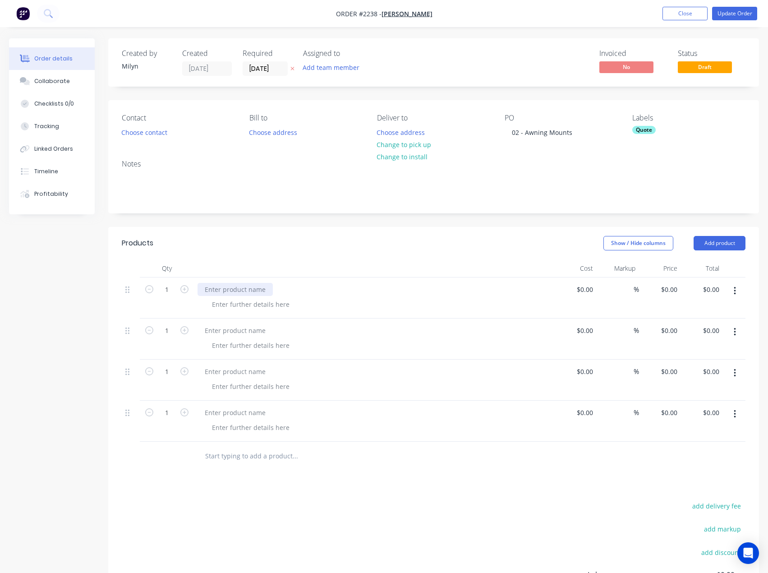
drag, startPoint x: 253, startPoint y: 290, endPoint x: 61, endPoint y: 267, distance: 193.0
click at [253, 290] on div at bounding box center [235, 289] width 75 height 13
paste div
drag, startPoint x: 236, startPoint y: 333, endPoint x: 18, endPoint y: 317, distance: 217.9
click at [236, 333] on div at bounding box center [235, 330] width 75 height 13
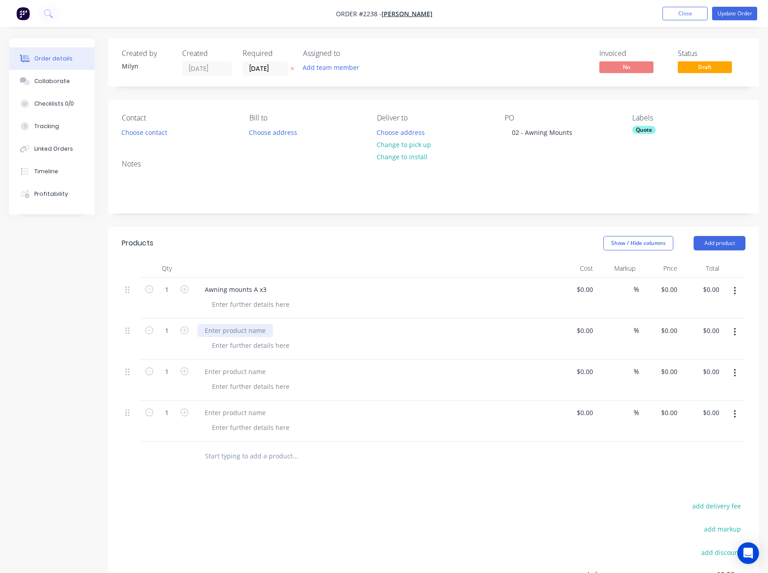
paste div
click at [221, 373] on div at bounding box center [235, 371] width 75 height 13
paste div
drag, startPoint x: 247, startPoint y: 412, endPoint x: 242, endPoint y: 366, distance: 46.3
click at [248, 412] on div at bounding box center [235, 412] width 75 height 13
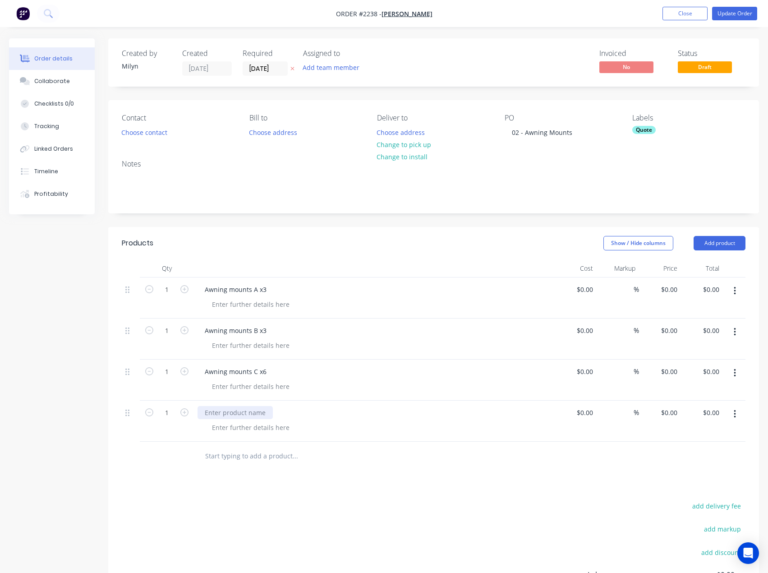
paste div
click at [235, 307] on div at bounding box center [251, 304] width 92 height 13
click at [234, 309] on div at bounding box center [251, 304] width 92 height 13
drag, startPoint x: 258, startPoint y: 305, endPoint x: 205, endPoint y: 307, distance: 52.3
click at [205, 307] on div "6mm MS or SS" at bounding box center [234, 304] width 58 height 13
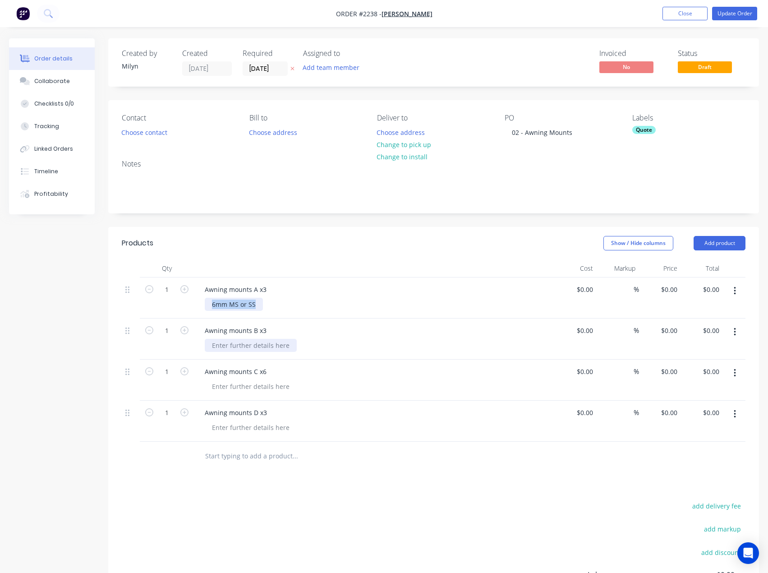
copy div "6mm MS or SS"
click at [268, 348] on div at bounding box center [251, 345] width 92 height 13
click at [256, 308] on div "6mm MS or SS" at bounding box center [234, 304] width 58 height 13
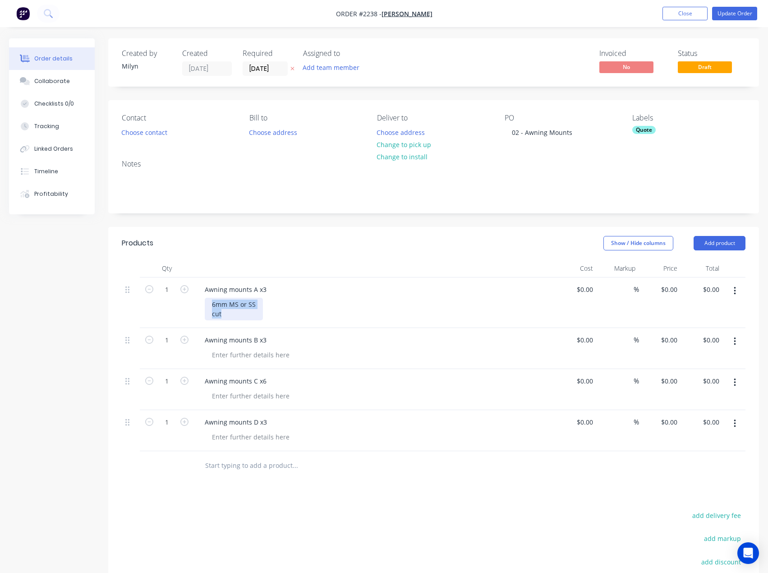
drag, startPoint x: 253, startPoint y: 317, endPoint x: 211, endPoint y: 300, distance: 45.3
click at [211, 300] on div "6mm MS or SS cut" at bounding box center [234, 309] width 58 height 23
copy div "6mm MS or SS cut"
click at [226, 356] on div at bounding box center [251, 354] width 92 height 13
paste div
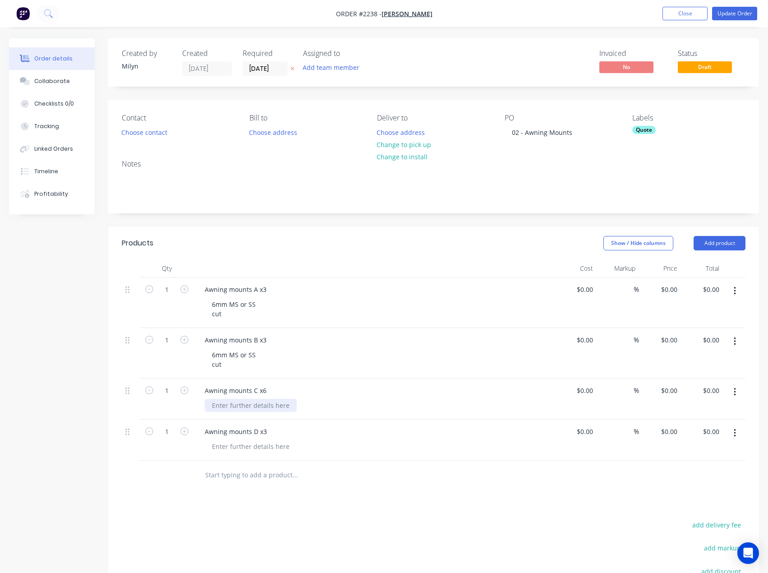
click at [233, 405] on div at bounding box center [251, 405] width 92 height 13
paste div
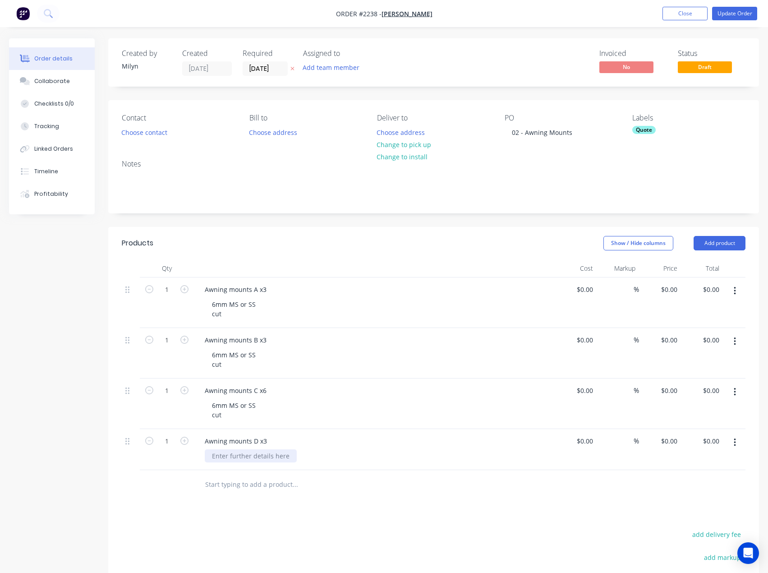
click at [244, 461] on div at bounding box center [251, 455] width 92 height 13
paste div
click at [184, 442] on icon "button" at bounding box center [184, 441] width 8 height 8
type input "3"
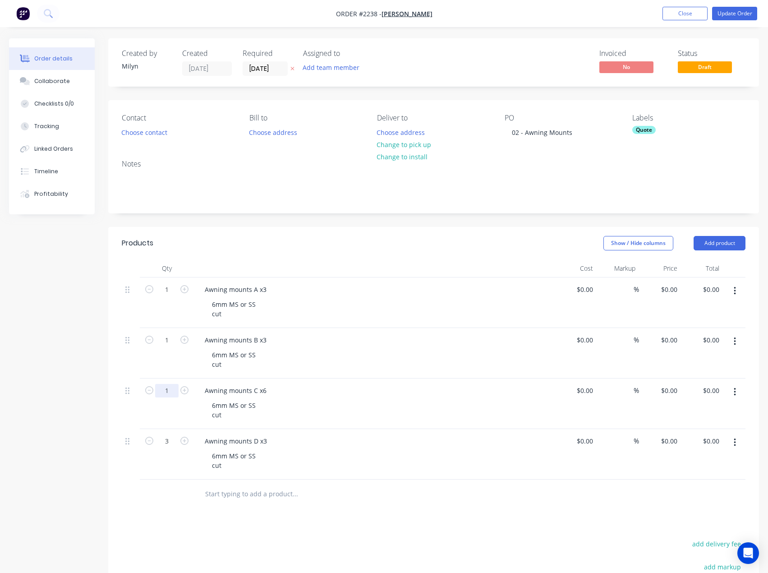
click at [165, 392] on input "1" at bounding box center [166, 391] width 23 height 14
type input "6"
click at [166, 338] on input "1" at bounding box center [166, 340] width 23 height 14
type input "3"
click at [169, 289] on input "1" at bounding box center [166, 290] width 23 height 14
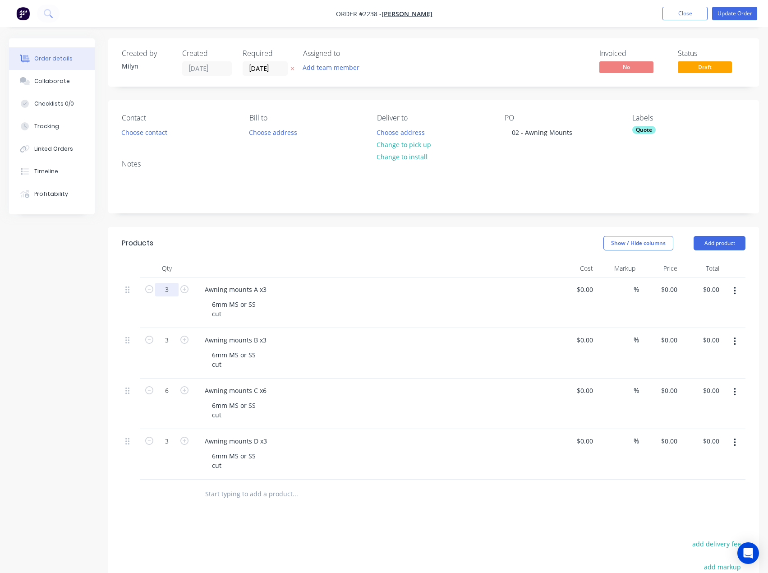
type input "3"
click at [240, 534] on div "Products Show / Hide columns Add product Qty Cost Markup Price Total 3 Awning m…" at bounding box center [433, 476] width 651 height 498
drag, startPoint x: 333, startPoint y: 69, endPoint x: 340, endPoint y: 76, distance: 9.9
click at [333, 69] on button "Add team member" at bounding box center [331, 67] width 66 height 12
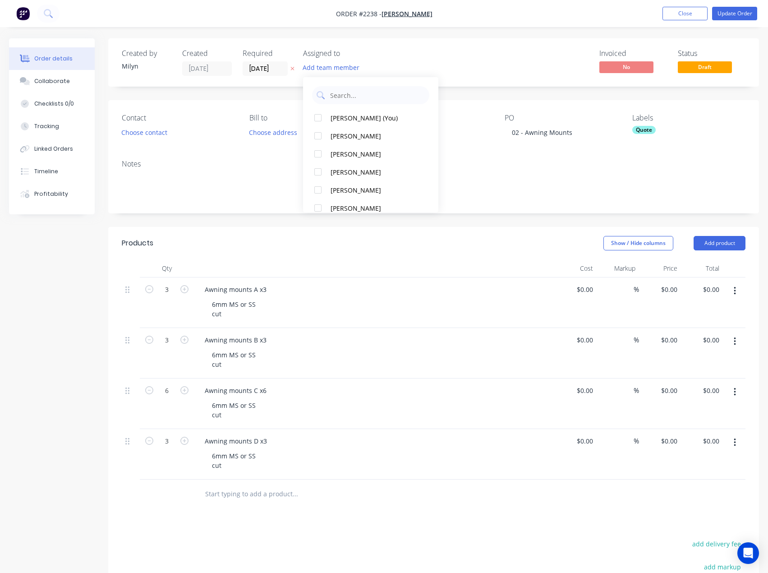
drag, startPoint x: 353, startPoint y: 117, endPoint x: 482, endPoint y: 79, distance: 134.6
click at [354, 117] on div "[PERSON_NAME] (You)" at bounding box center [376, 117] width 90 height 9
click at [554, 72] on div "Invoiced No Status Draft" at bounding box center [569, 62] width 352 height 27
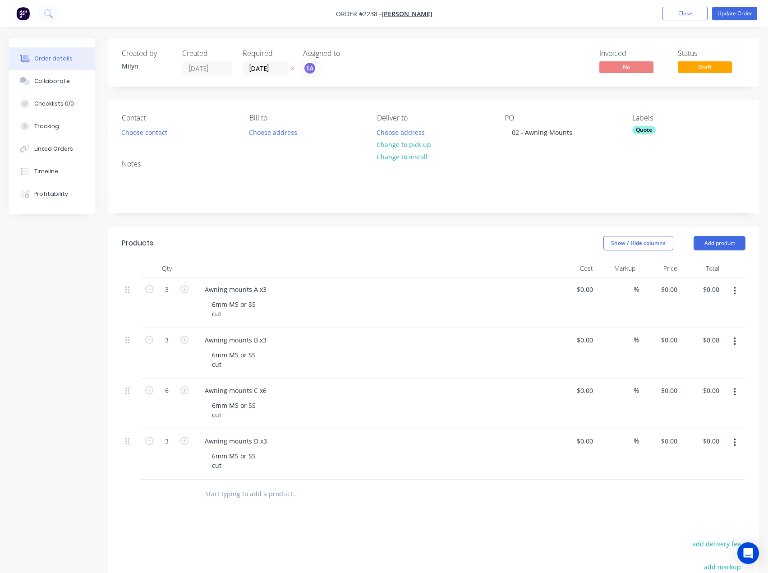
click at [635, 132] on div "Quote" at bounding box center [643, 130] width 23 height 8
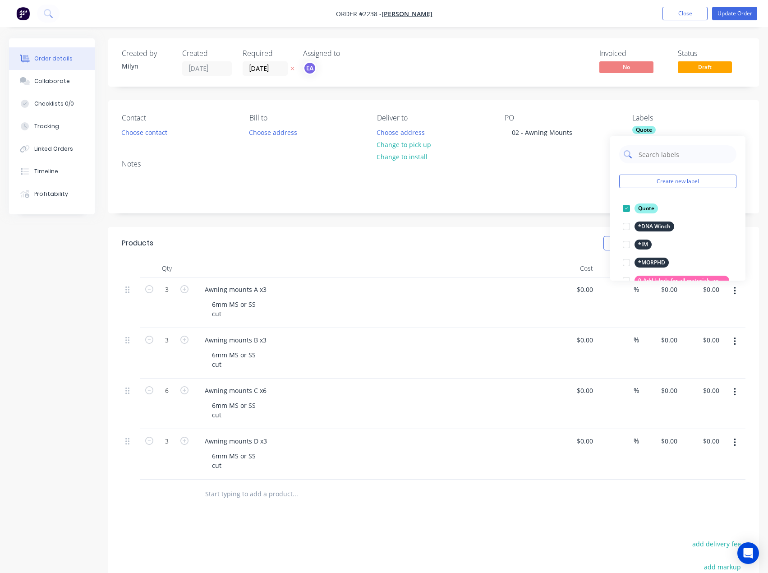
click at [679, 156] on input "text" at bounding box center [685, 154] width 94 height 18
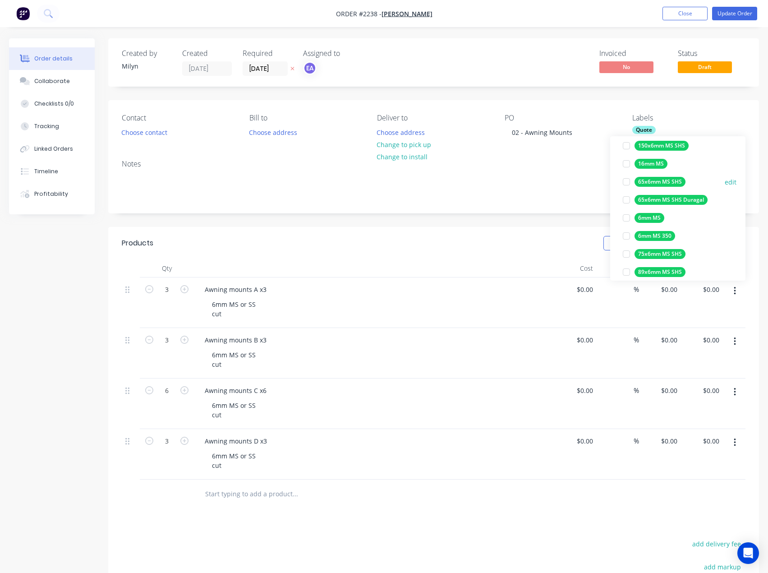
scroll to position [135, 0]
drag, startPoint x: 625, startPoint y: 216, endPoint x: 614, endPoint y: 215, distance: 11.3
click at [625, 216] on div at bounding box center [626, 217] width 18 height 18
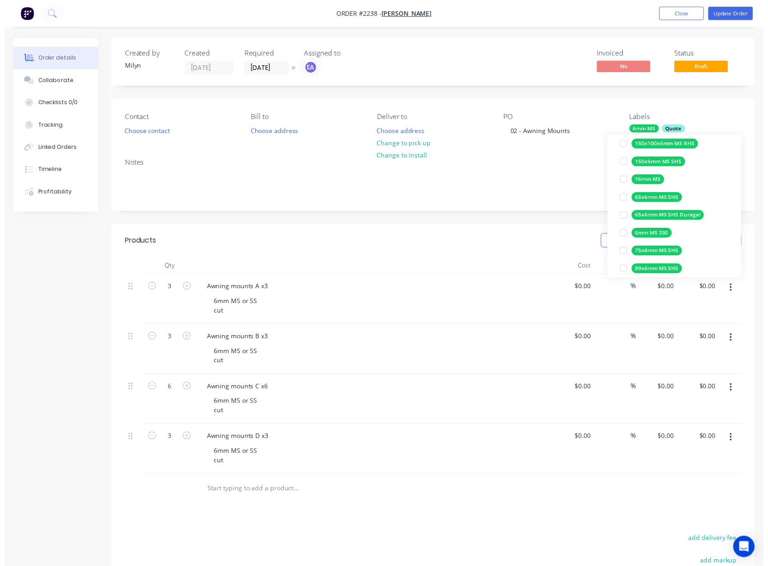
scroll to position [0, 0]
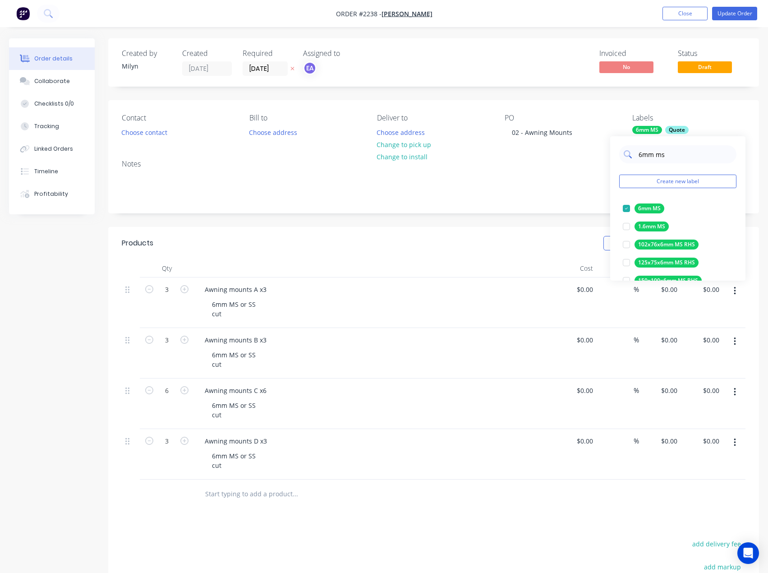
drag, startPoint x: 673, startPoint y: 154, endPoint x: 635, endPoint y: 153, distance: 38.4
click at [635, 153] on div "6mm ms" at bounding box center [677, 154] width 117 height 18
type input "cut"
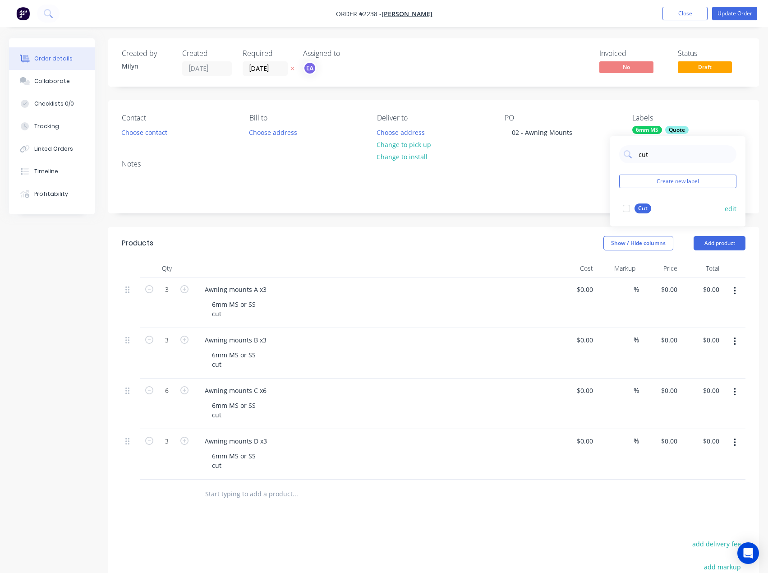
click at [625, 209] on div at bounding box center [626, 208] width 18 height 18
drag, startPoint x: 45, startPoint y: 81, endPoint x: 77, endPoint y: 140, distance: 67.4
click at [45, 81] on div "Collaborate" at bounding box center [52, 81] width 36 height 8
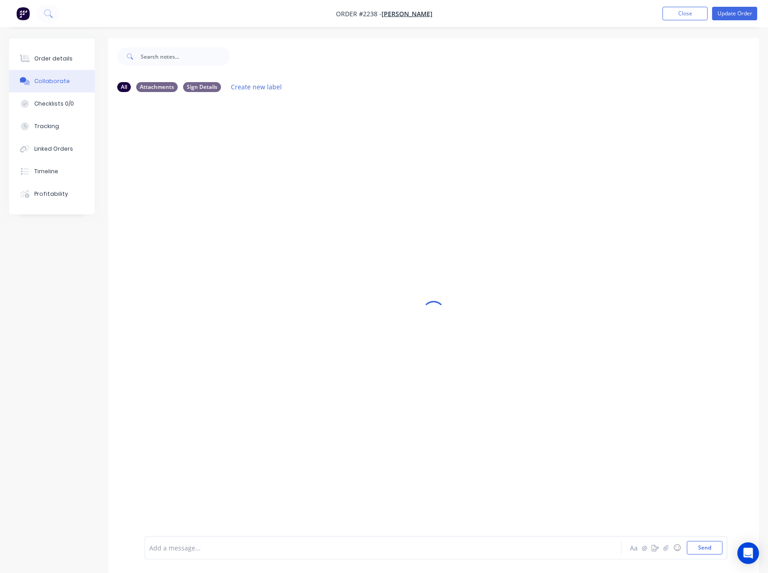
click at [180, 546] on div at bounding box center [364, 547] width 429 height 9
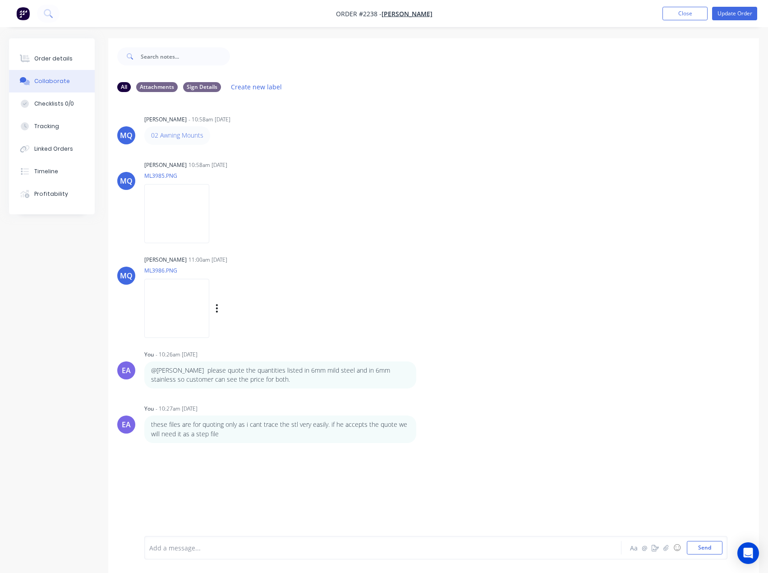
click at [209, 298] on img at bounding box center [176, 308] width 65 height 59
click at [177, 202] on img at bounding box center [176, 213] width 65 height 59
click at [64, 60] on div "Order details" at bounding box center [53, 59] width 38 height 8
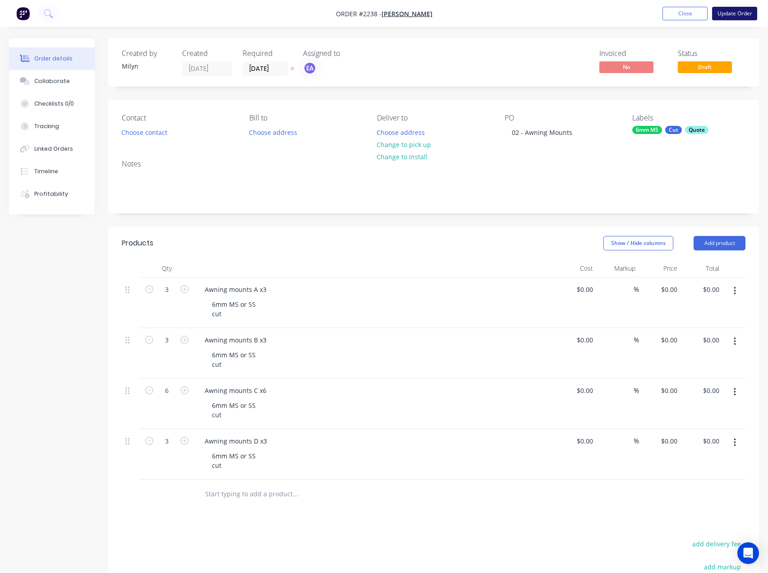
click at [740, 12] on button "Update Order" at bounding box center [734, 14] width 45 height 14
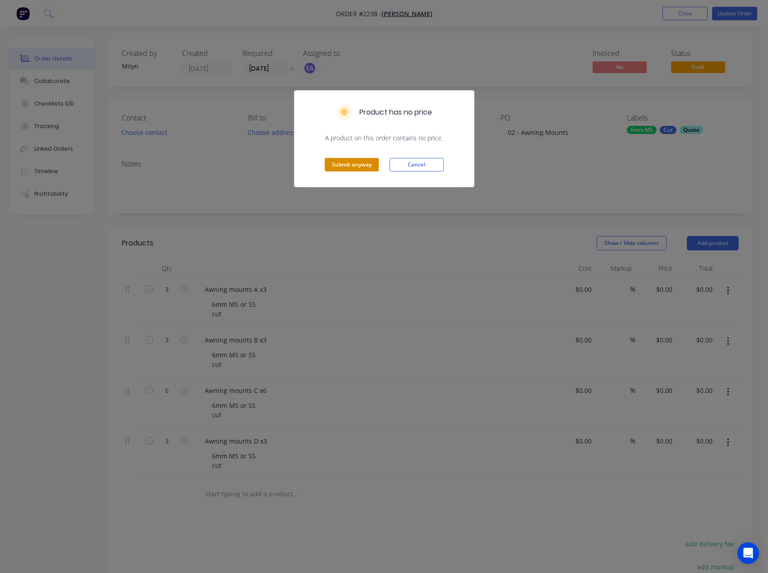
click at [351, 161] on button "Submit anyway" at bounding box center [352, 165] width 54 height 14
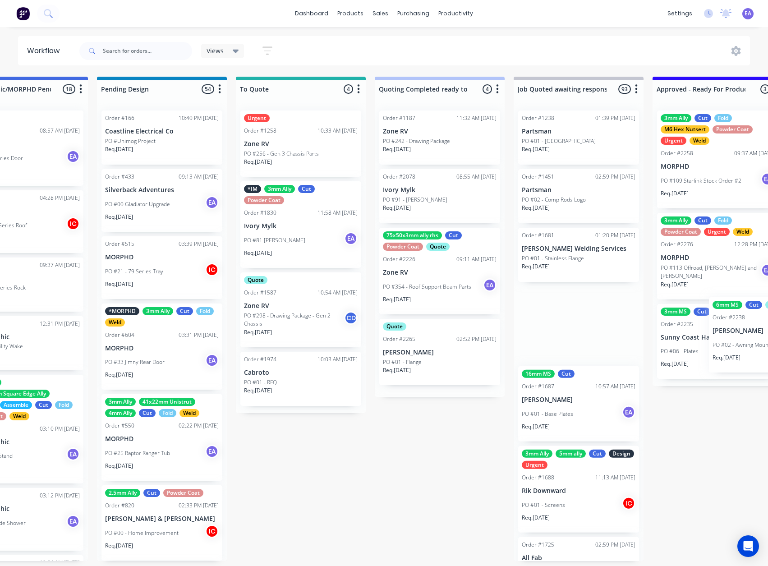
scroll to position [0, 498]
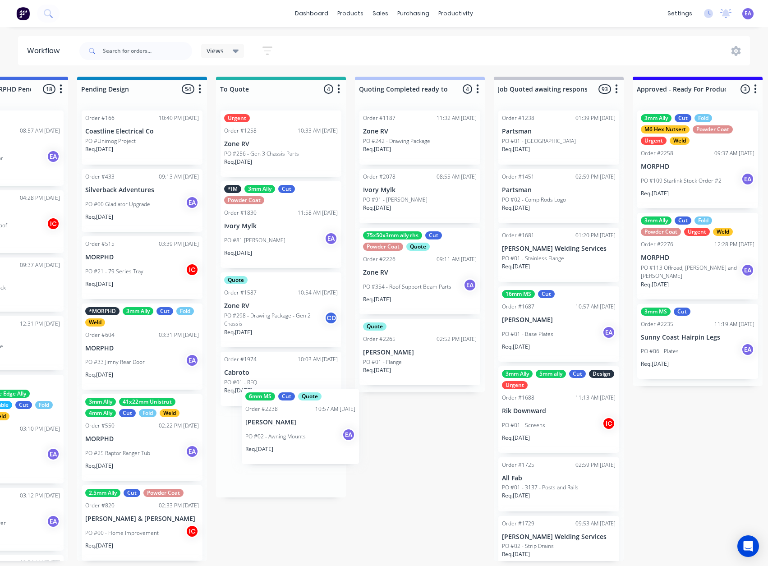
drag, startPoint x: 87, startPoint y: 322, endPoint x: 303, endPoint y: 429, distance: 241.0
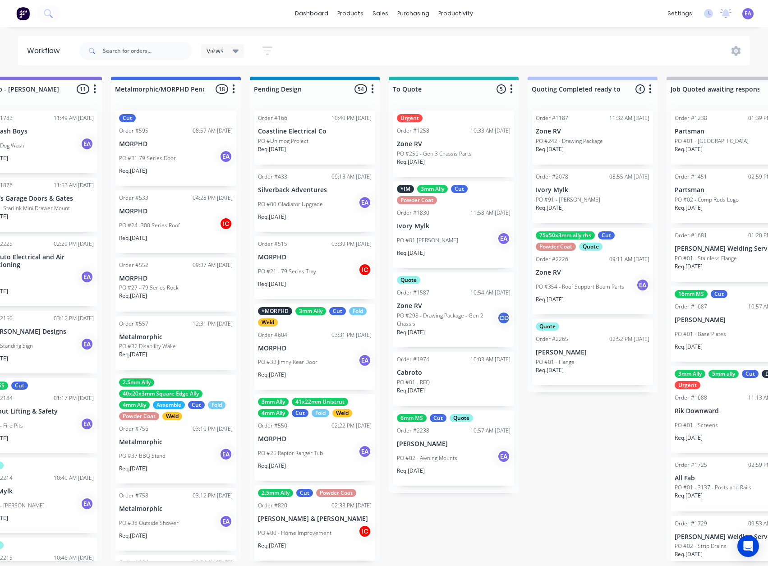
scroll to position [2, 0]
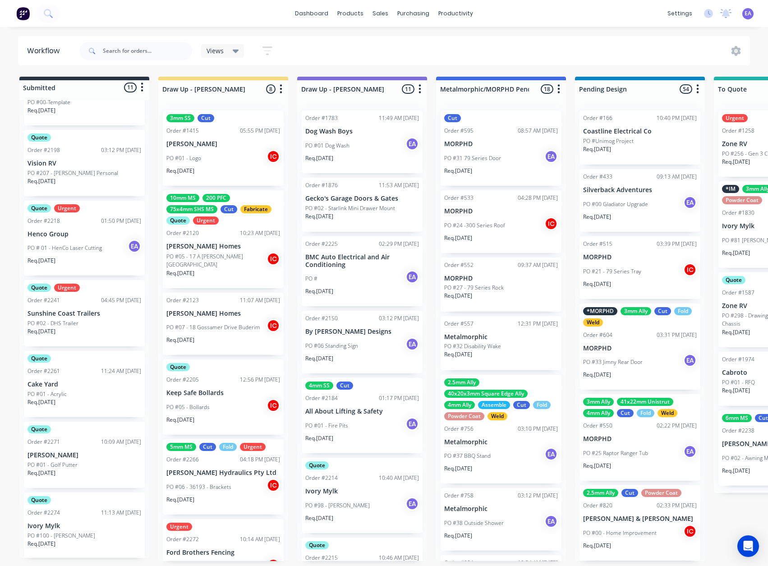
drag, startPoint x: 407, startPoint y: 443, endPoint x: 175, endPoint y: 458, distance: 231.8
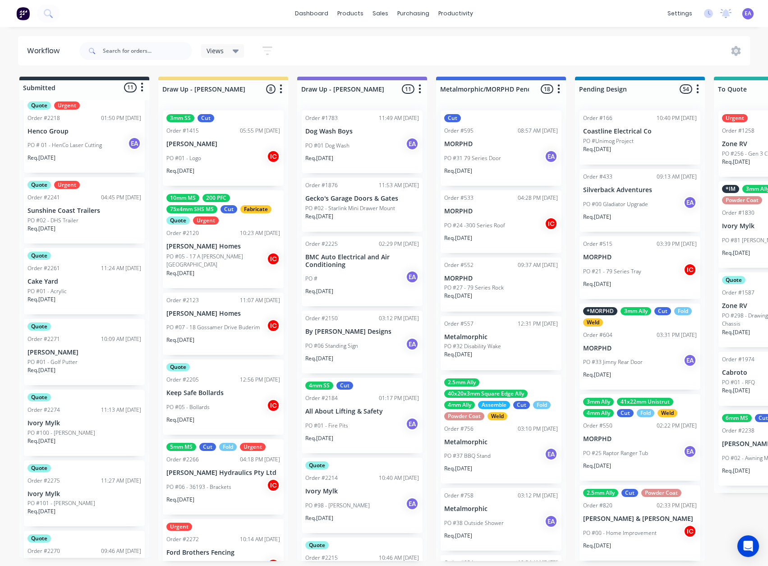
scroll to position [170, 0]
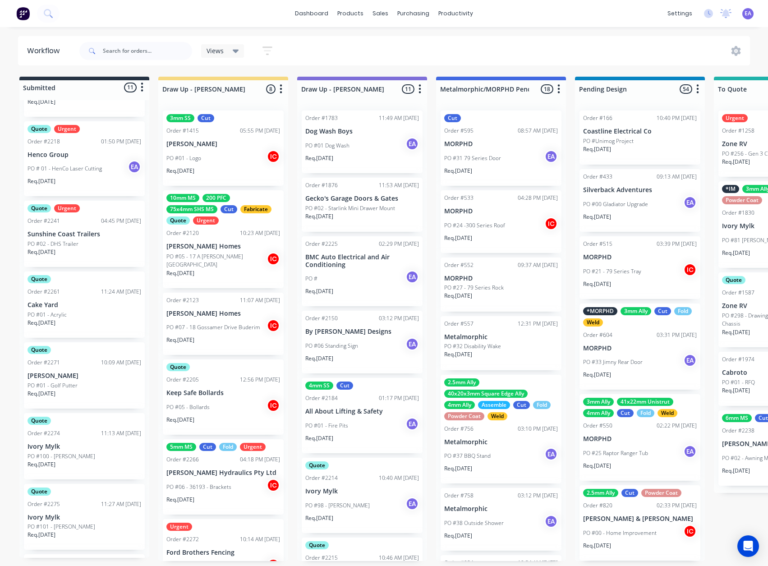
click at [67, 331] on div "Req. [DATE]" at bounding box center [85, 326] width 114 height 15
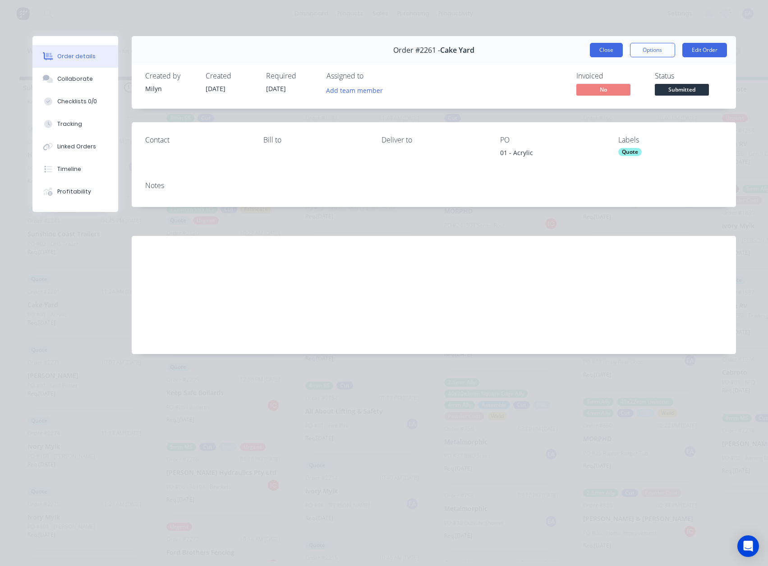
click at [605, 46] on button "Close" at bounding box center [606, 50] width 33 height 14
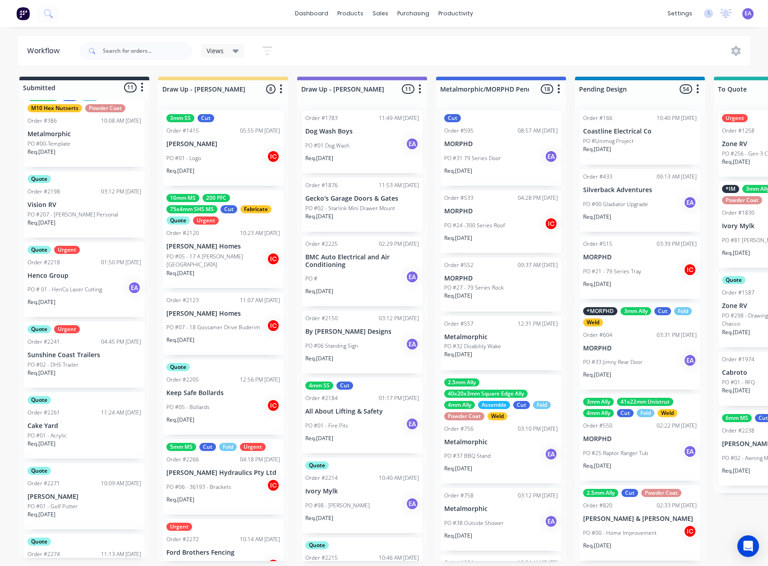
scroll to position [34, 0]
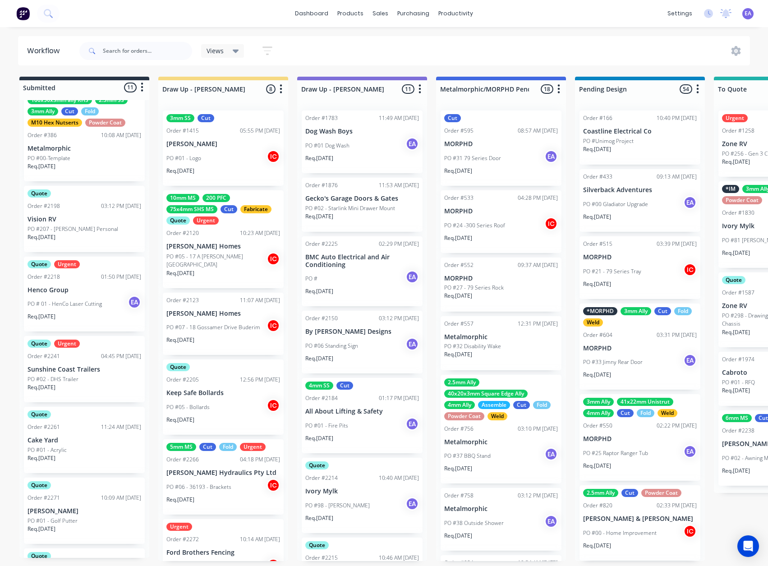
click at [111, 372] on p "Sunshine Coast Trailers" at bounding box center [85, 370] width 114 height 8
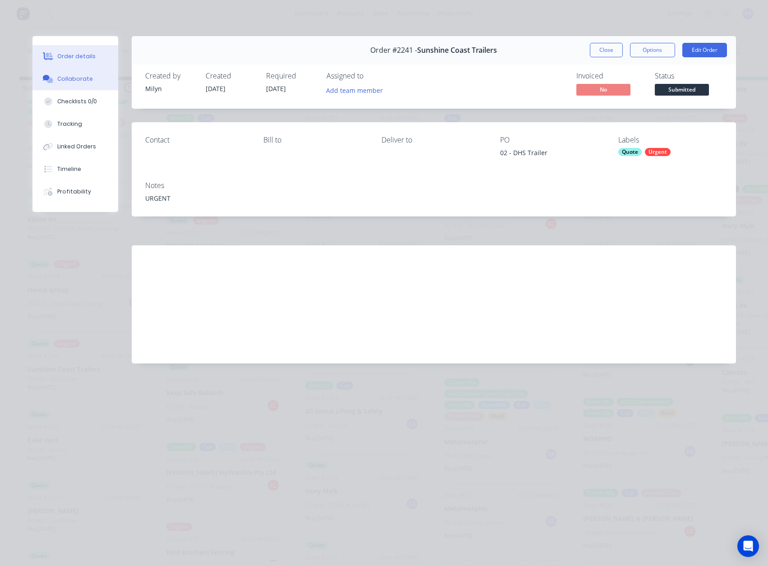
click at [70, 81] on div "Collaborate" at bounding box center [75, 79] width 36 height 8
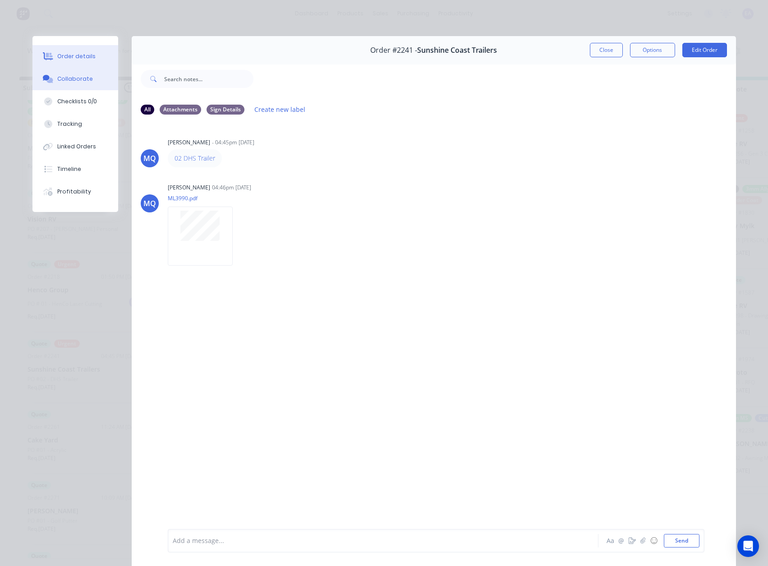
click at [65, 61] on button "Order details" at bounding box center [75, 56] width 86 height 23
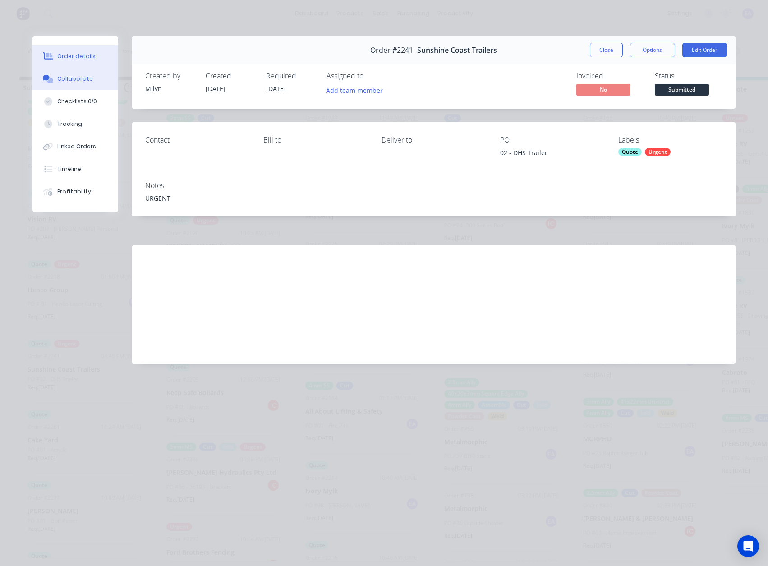
click at [81, 76] on div "Collaborate" at bounding box center [75, 79] width 36 height 8
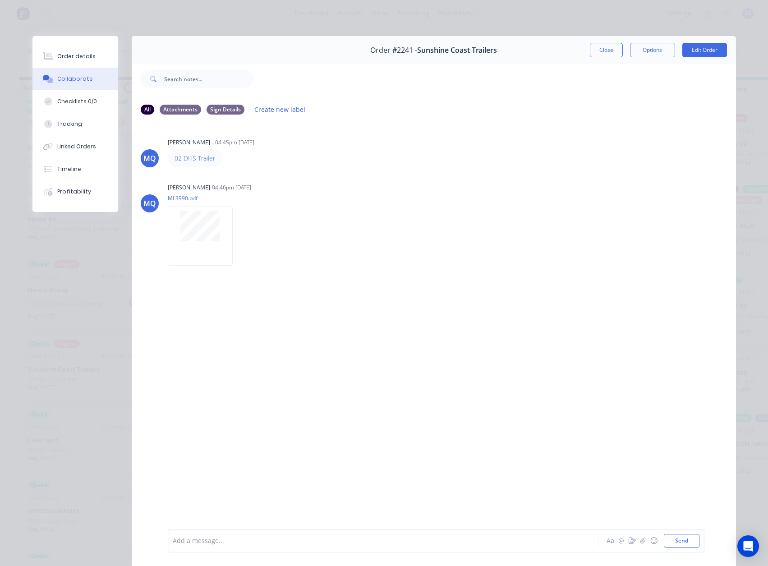
click at [207, 538] on div at bounding box center [370, 540] width 395 height 9
click at [262, 541] on span "waiting for [PERSON_NAME] to call client for info" at bounding box center [246, 541] width 147 height 9
click at [78, 57] on div "Order details" at bounding box center [76, 56] width 38 height 8
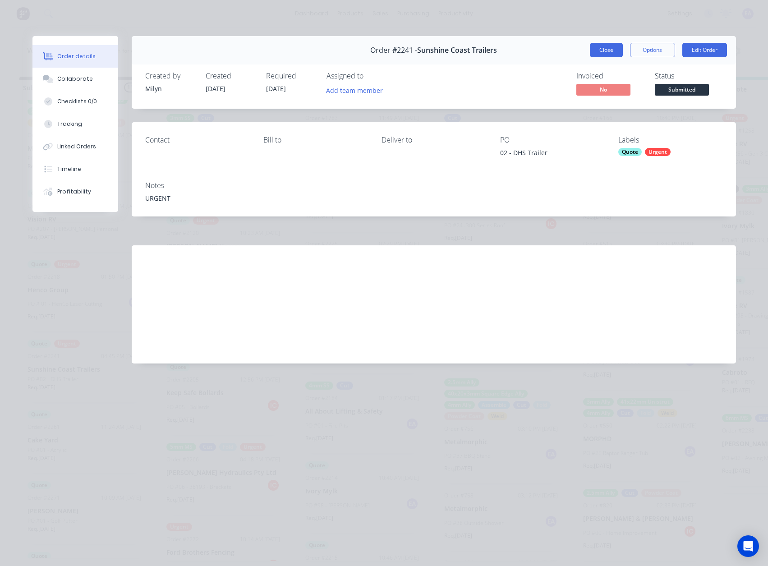
click at [616, 54] on button "Close" at bounding box center [606, 50] width 33 height 14
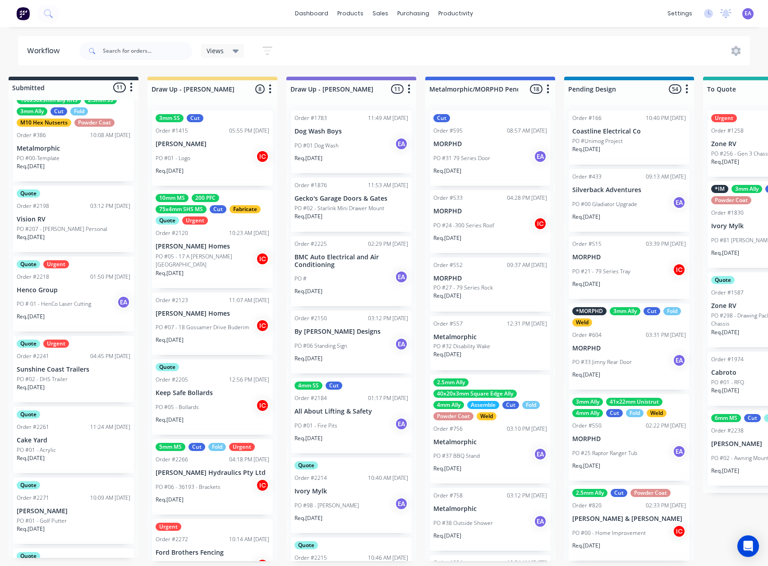
scroll to position [2, 34]
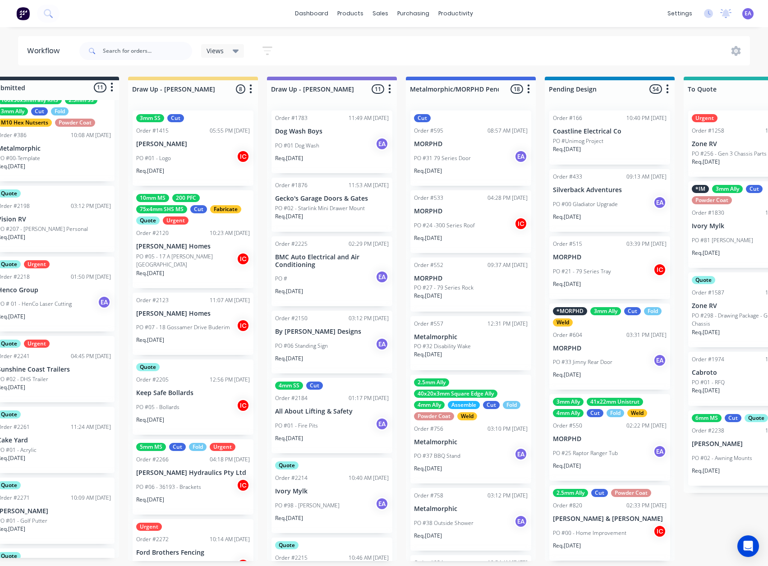
drag, startPoint x: 483, startPoint y: 305, endPoint x: 512, endPoint y: 308, distance: 29.4
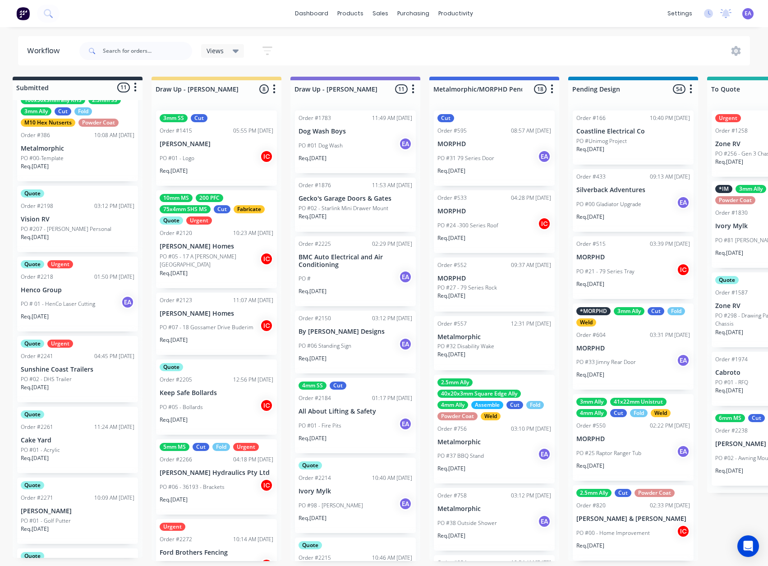
scroll to position [2, 0]
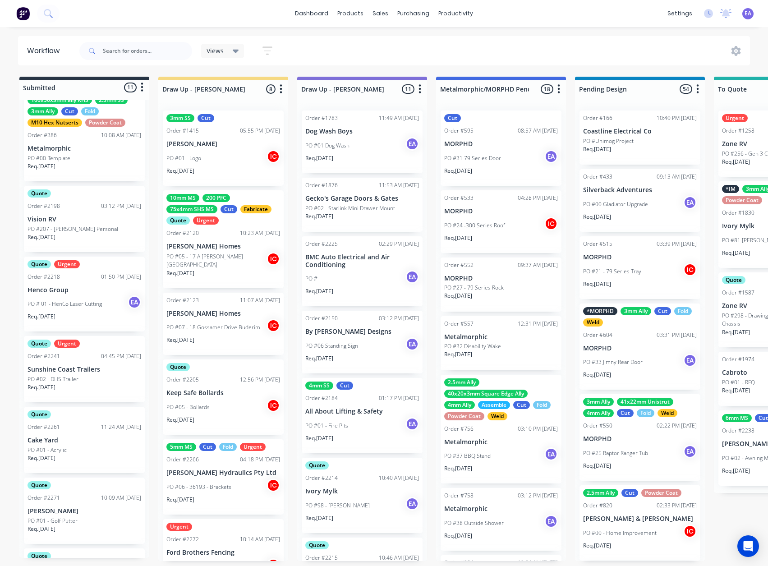
drag, startPoint x: 259, startPoint y: 282, endPoint x: 177, endPoint y: 311, distance: 86.9
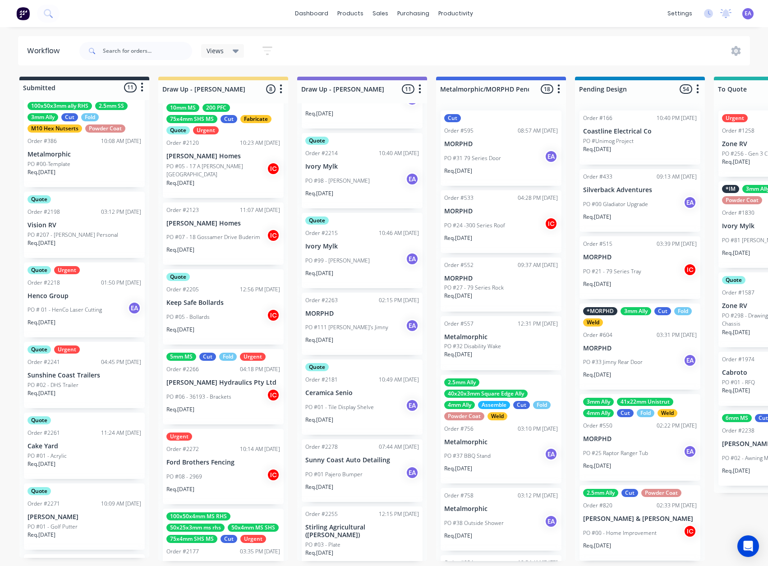
scroll to position [0, 0]
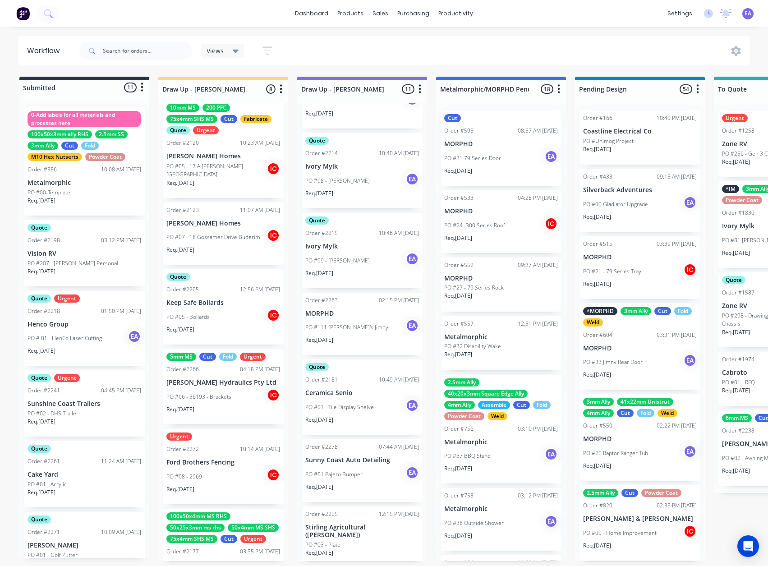
click at [143, 86] on icon "button" at bounding box center [142, 87] width 3 height 11
click at [329, 44] on div "Views Save new view None (Default) edit [PERSON_NAME] edit [PERSON_NAME] edit S…" at bounding box center [414, 50] width 673 height 27
drag, startPoint x: 89, startPoint y: 86, endPoint x: 182, endPoint y: 61, distance: 96.2
click at [182, 61] on div at bounding box center [135, 50] width 113 height 27
click at [143, 86] on icon "button" at bounding box center [142, 87] width 2 height 9
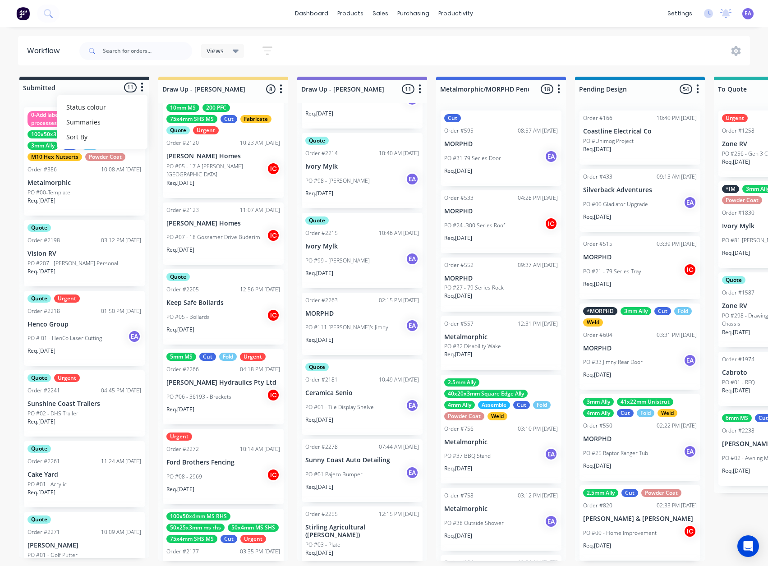
click at [742, 48] on div at bounding box center [738, 51] width 23 height 10
click at [740, 51] on icon at bounding box center [736, 51] width 9 height 10
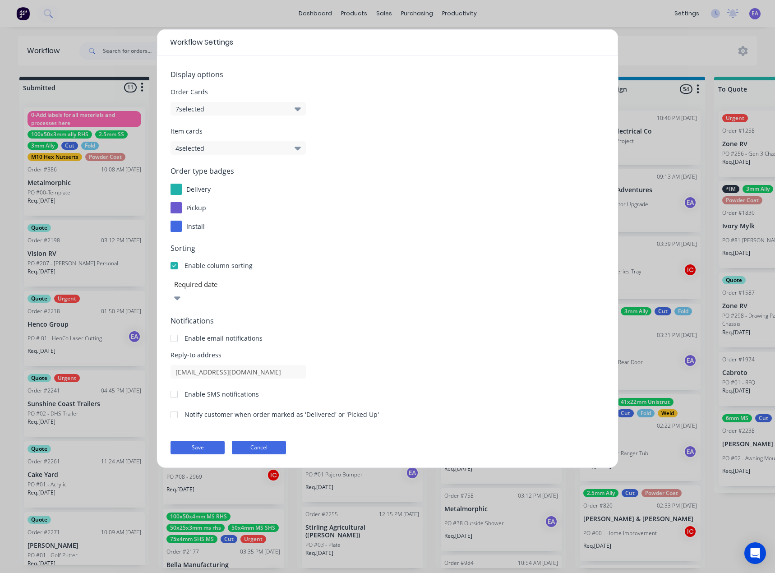
click at [269, 441] on button "Cancel" at bounding box center [259, 448] width 54 height 14
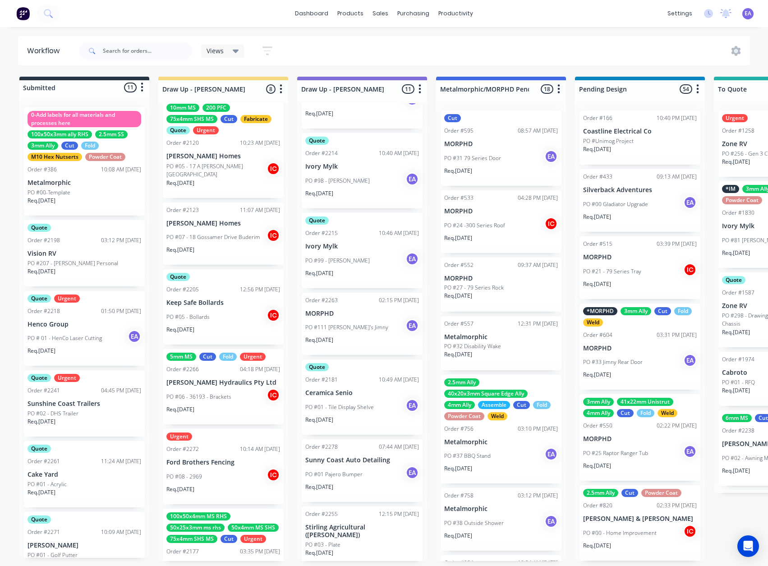
drag, startPoint x: 171, startPoint y: 67, endPoint x: 348, endPoint y: 54, distance: 176.8
click at [350, 54] on div "Views Save new view None (Default) edit [PERSON_NAME] edit [PERSON_NAME] edit S…" at bounding box center [414, 50] width 673 height 27
click at [264, 52] on icon "button" at bounding box center [267, 50] width 10 height 11
click at [327, 54] on div "Views Save new view None (Default) edit [PERSON_NAME] edit [PERSON_NAME] edit S…" at bounding box center [414, 50] width 673 height 27
click at [235, 57] on div "Views" at bounding box center [222, 51] width 43 height 14
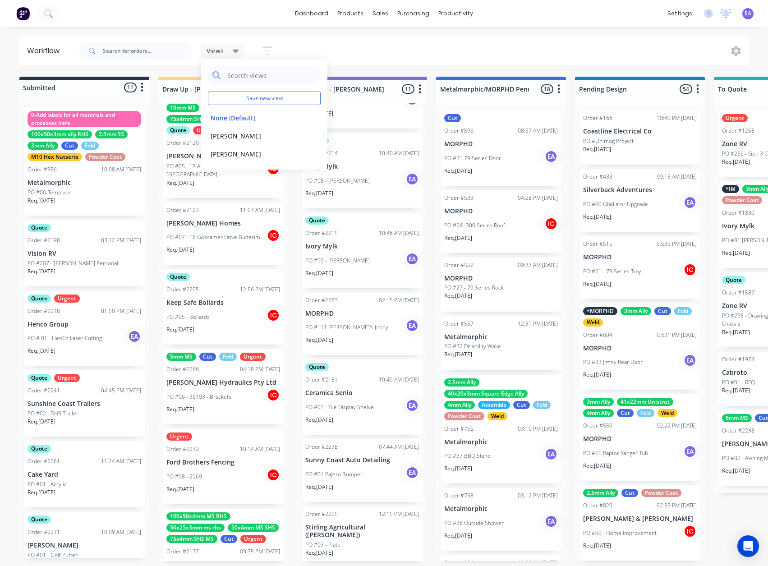
click at [343, 55] on div "Views Save new view None (Default) edit [PERSON_NAME] edit [PERSON_NAME] edit S…" at bounding box center [414, 50] width 673 height 27
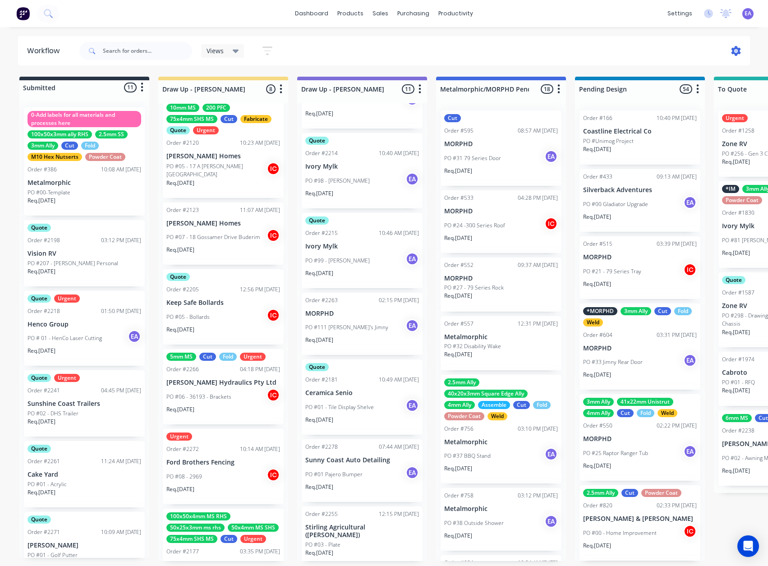
click at [737, 46] on icon at bounding box center [736, 51] width 10 height 10
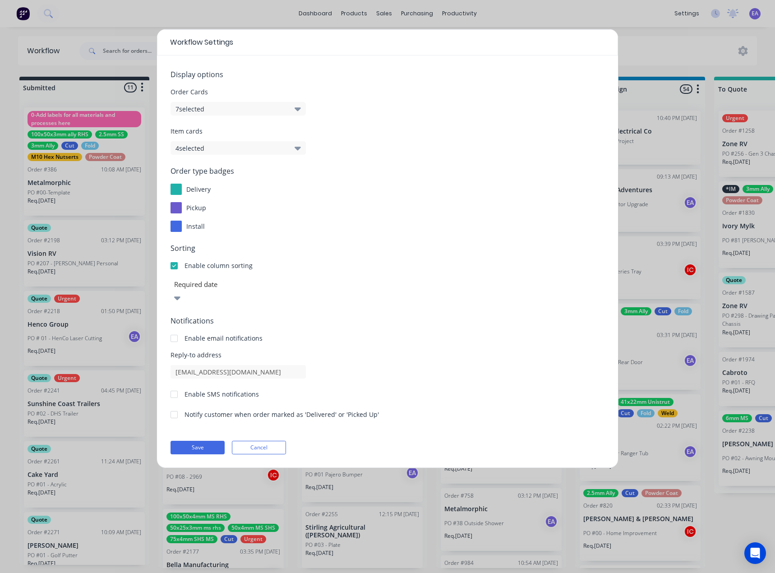
click at [249, 441] on button "Cancel" at bounding box center [259, 448] width 54 height 14
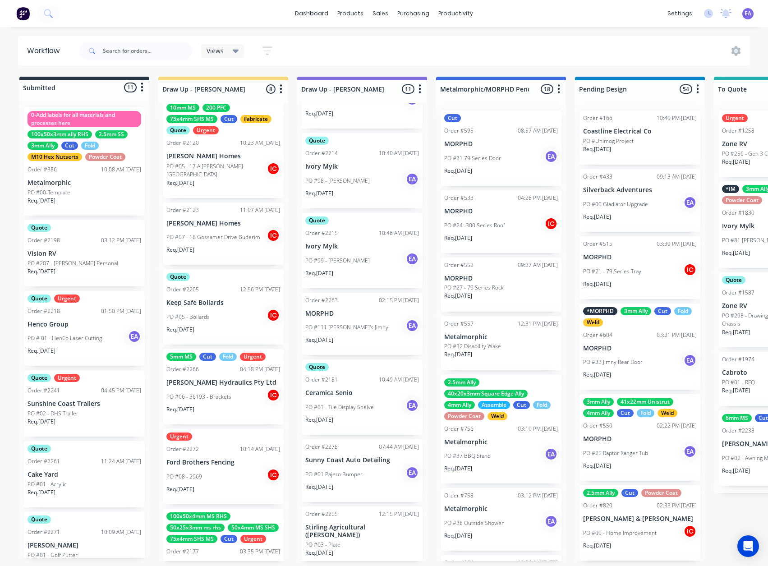
drag, startPoint x: 160, startPoint y: 68, endPoint x: 143, endPoint y: 86, distance: 24.6
click at [143, 86] on icon "button" at bounding box center [142, 87] width 3 height 11
click at [223, 71] on div "Workflow Views Save new view None (Default) edit [PERSON_NAME] edit [PERSON_NAM…" at bounding box center [384, 292] width 768 height 512
click at [750, 12] on span "EA" at bounding box center [748, 13] width 7 height 8
click at [469, 53] on div "Views Save new view None (Default) edit [PERSON_NAME] edit [PERSON_NAME] edit S…" at bounding box center [414, 50] width 673 height 27
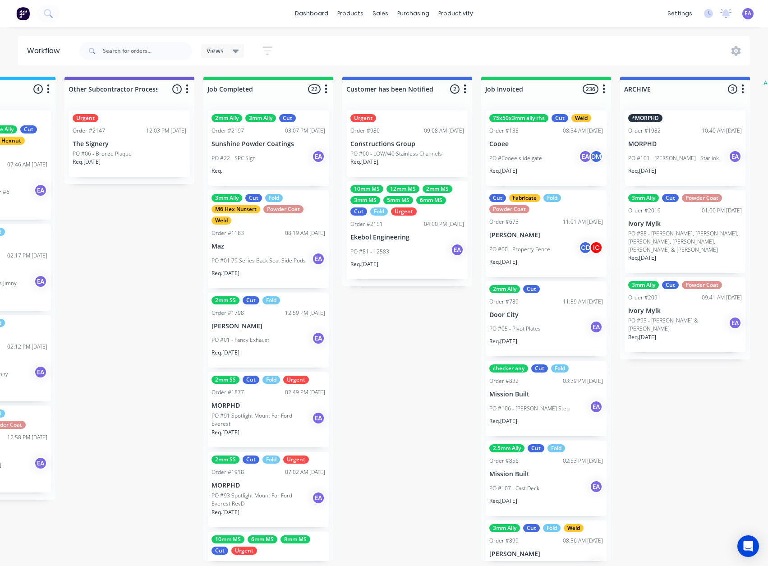
scroll to position [2, 2854]
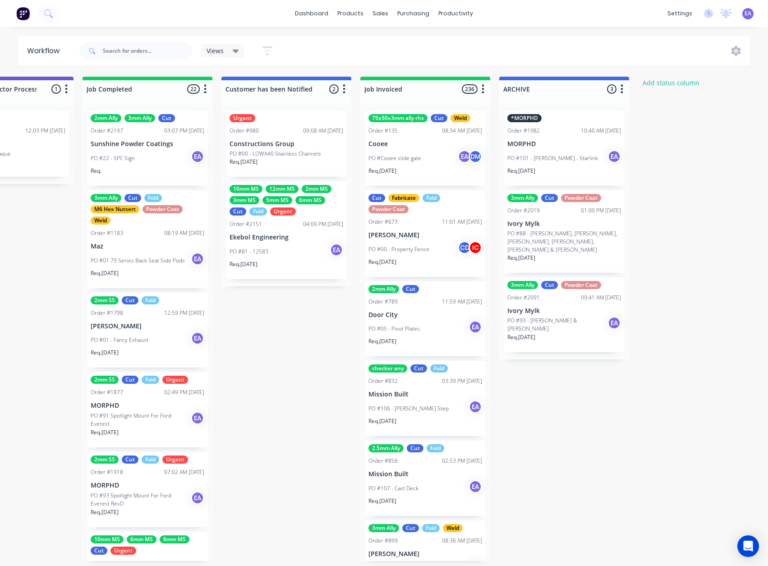
drag, startPoint x: 455, startPoint y: 233, endPoint x: 469, endPoint y: 235, distance: 13.6
click at [667, 85] on button "Add status column" at bounding box center [671, 83] width 66 height 12
type input "Awaiting Customer Response"
click at [682, 106] on button "Add" at bounding box center [669, 110] width 50 height 14
click at [700, 77] on div "Awaiting Customer Response 0 Status colour #4169E1 hex #4169E1 Save Cancel Noti…" at bounding box center [703, 87] width 130 height 21
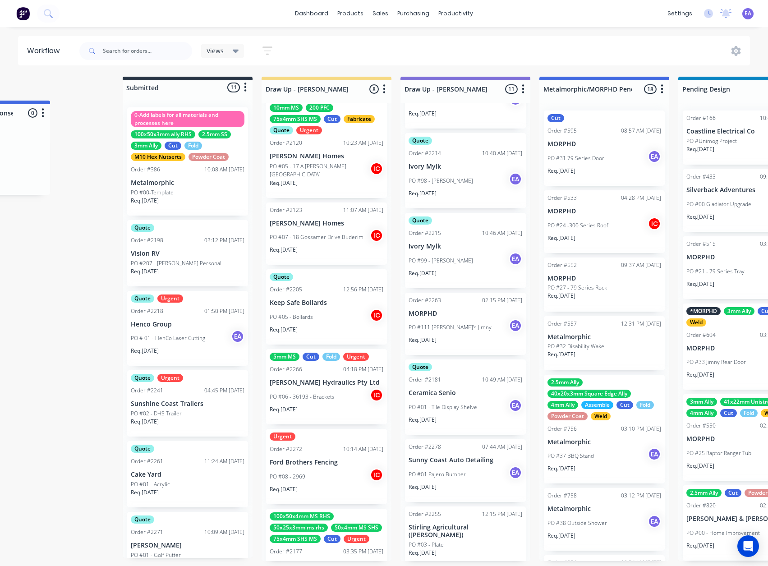
scroll to position [0, 0]
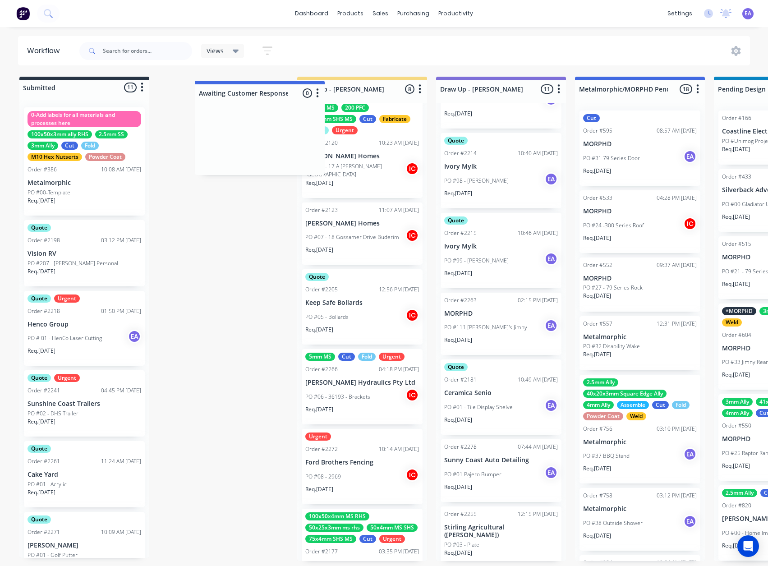
drag, startPoint x: 742, startPoint y: 85, endPoint x: 284, endPoint y: 90, distance: 457.8
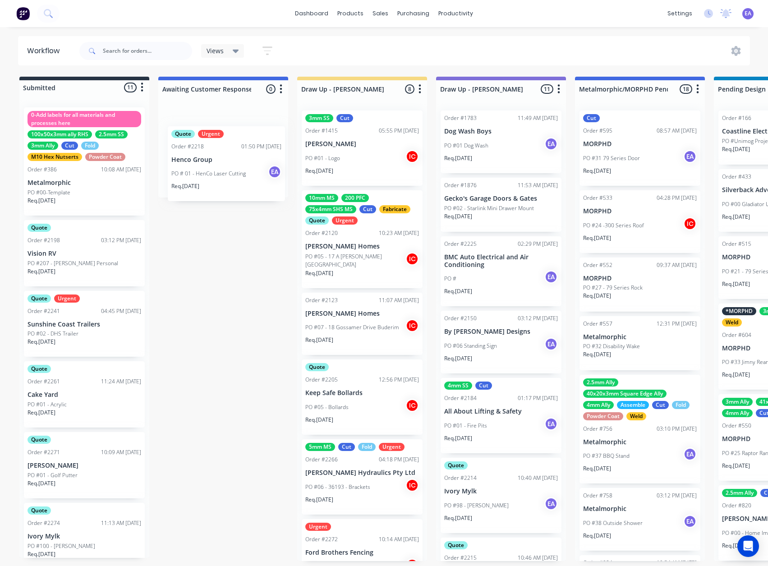
drag, startPoint x: 73, startPoint y: 335, endPoint x: 221, endPoint y: 165, distance: 226.0
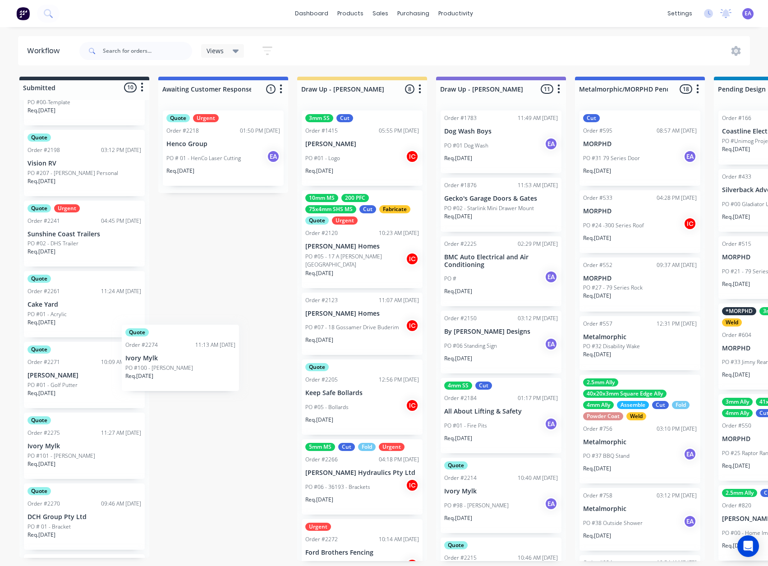
scroll to position [0, 0]
drag, startPoint x: 76, startPoint y: 447, endPoint x: 219, endPoint y: 210, distance: 277.6
click at [220, 230] on div "PO #100 - [PERSON_NAME]" at bounding box center [223, 234] width 114 height 8
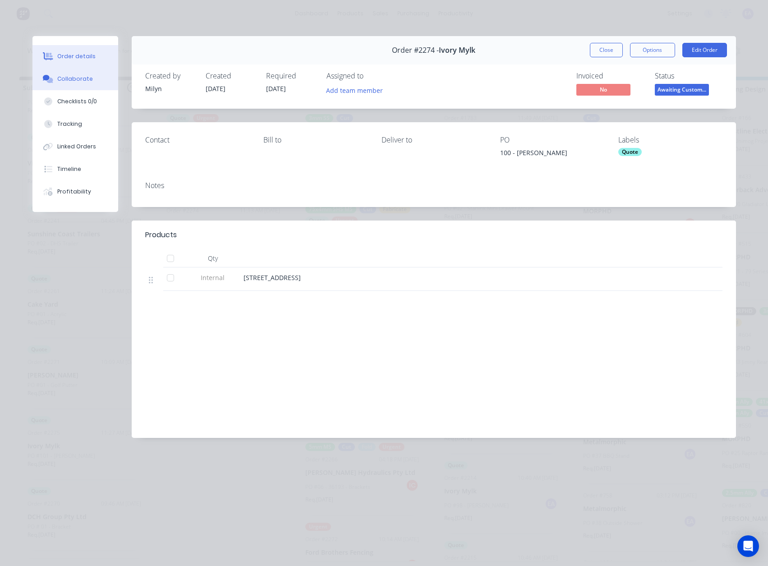
click at [86, 79] on div "Collaborate" at bounding box center [75, 79] width 36 height 8
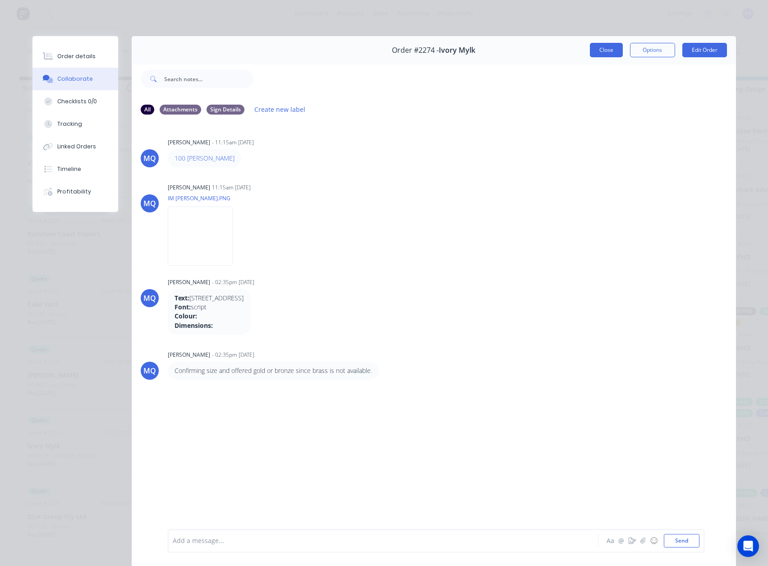
click at [607, 52] on button "Close" at bounding box center [606, 50] width 33 height 14
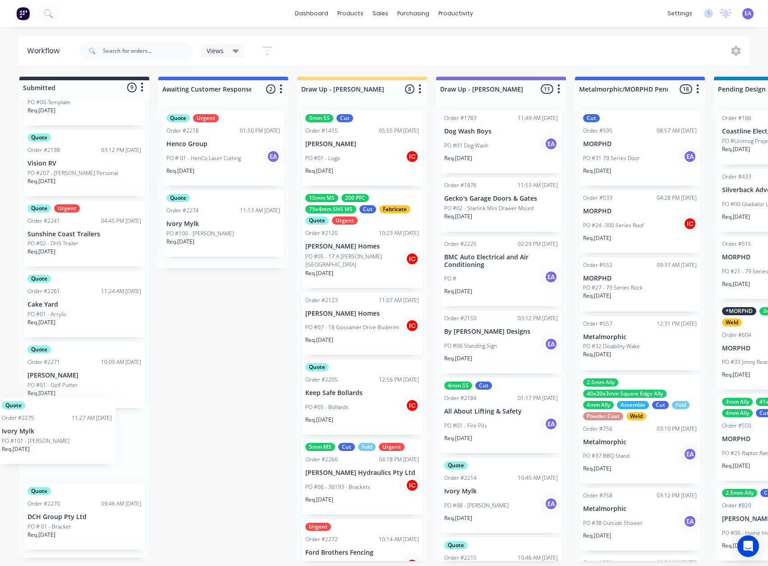
scroll to position [2, 0]
drag, startPoint x: 80, startPoint y: 458, endPoint x: 84, endPoint y: 440, distance: 18.0
click at [84, 438] on div "0-Add labels for all materials and processes here 100x50x3mm ally RHS 2.5mm SS …" at bounding box center [84, 329] width 130 height 458
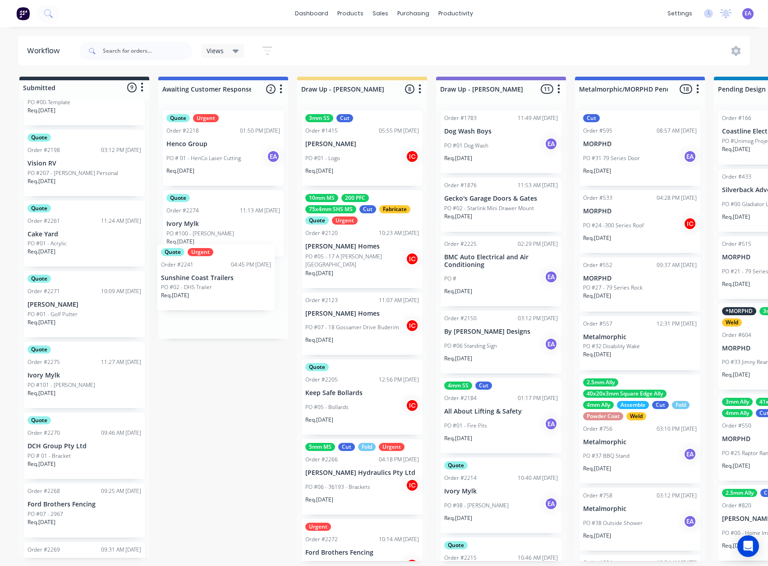
drag, startPoint x: 88, startPoint y: 236, endPoint x: 226, endPoint y: 284, distance: 146.0
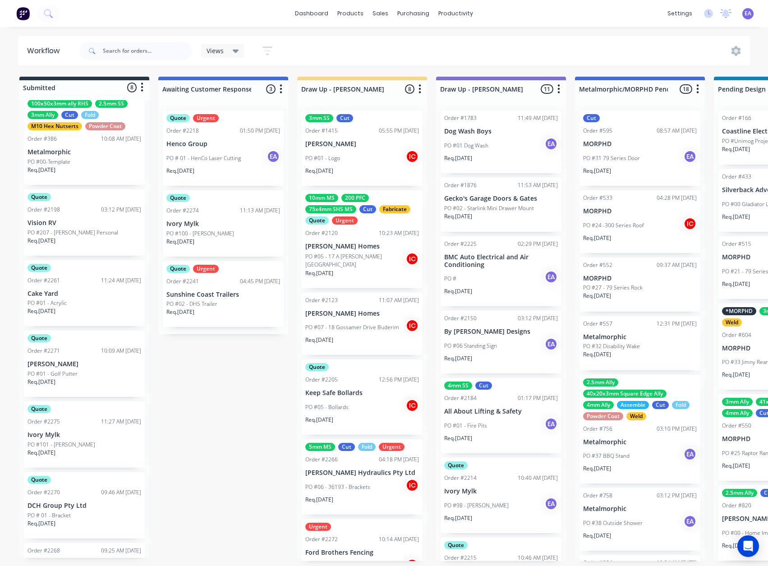
scroll to position [0, 0]
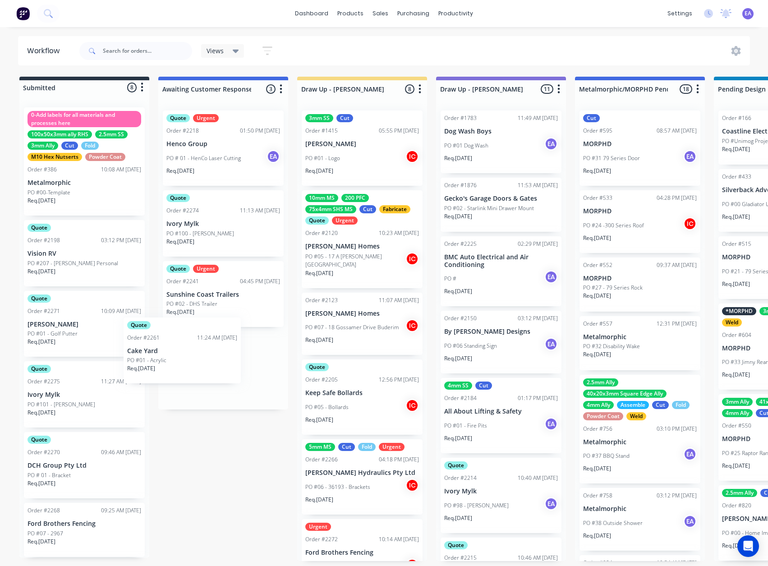
drag, startPoint x: 95, startPoint y: 333, endPoint x: 189, endPoint y: 353, distance: 96.9
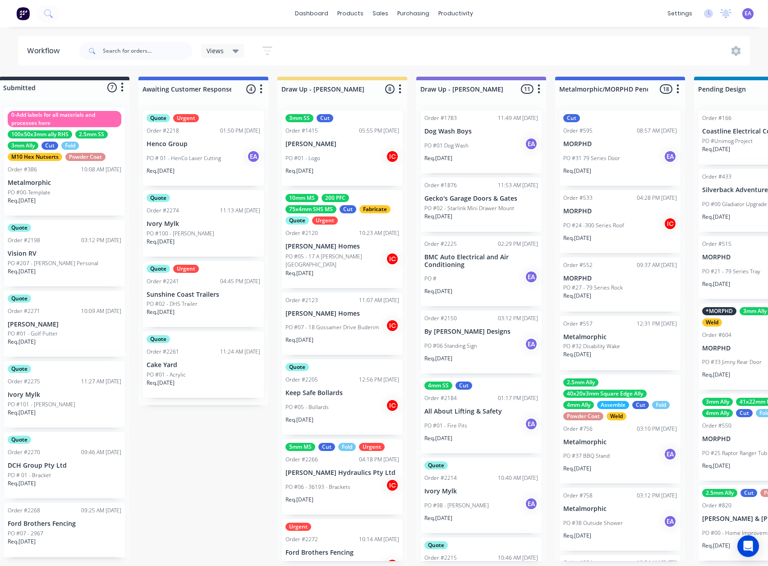
drag, startPoint x: 241, startPoint y: 453, endPoint x: 296, endPoint y: 447, distance: 55.8
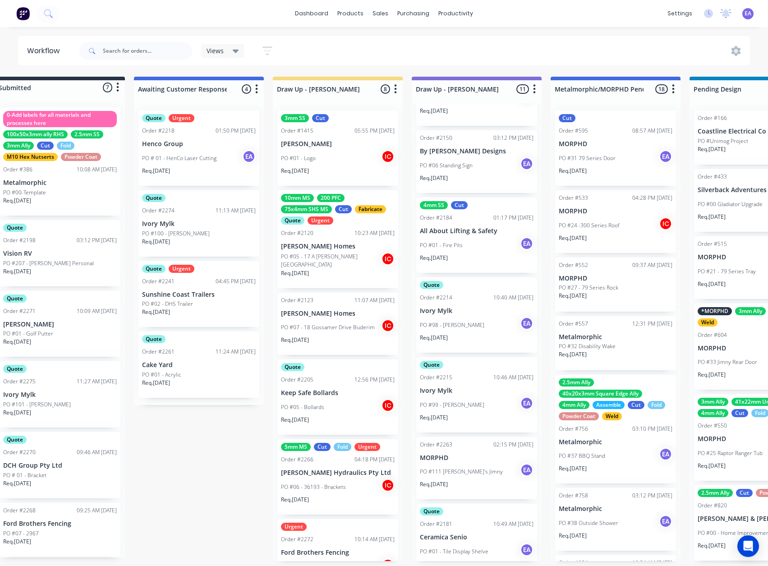
scroll to position [325, 0]
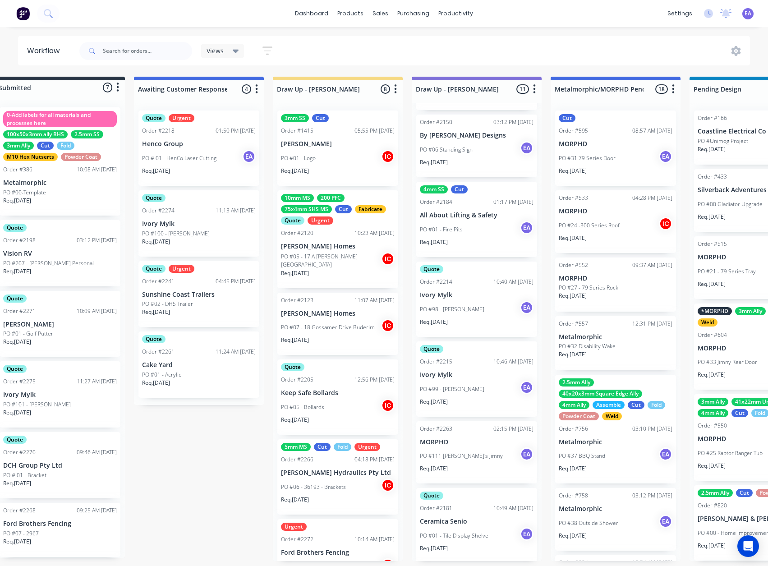
drag, startPoint x: 469, startPoint y: 412, endPoint x: 526, endPoint y: 419, distance: 57.3
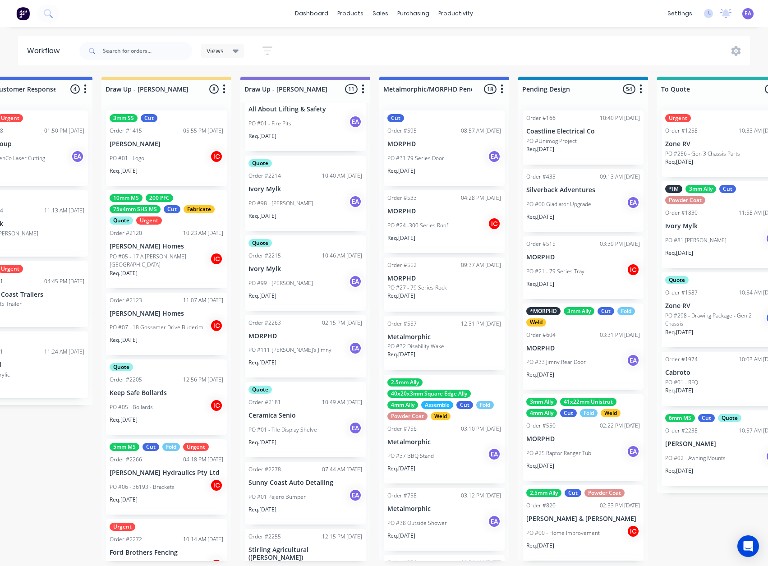
scroll to position [280, 0]
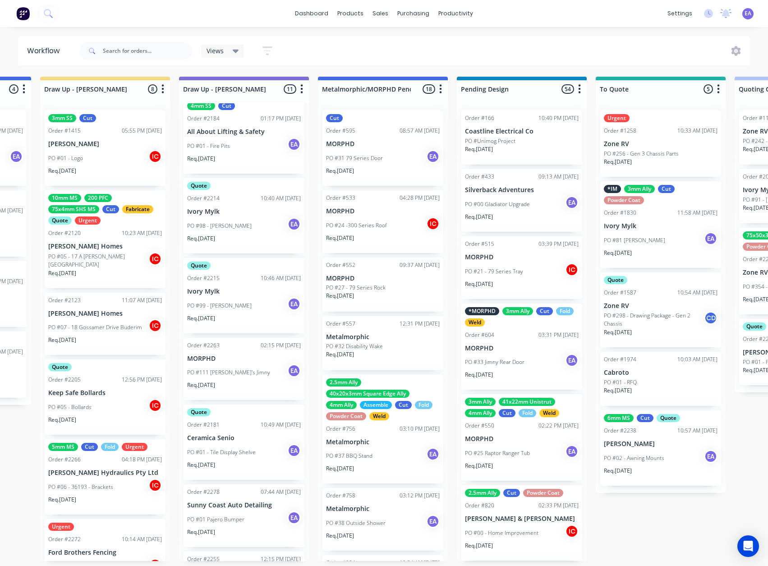
drag, startPoint x: 362, startPoint y: 447, endPoint x: 410, endPoint y: 451, distance: 48.4
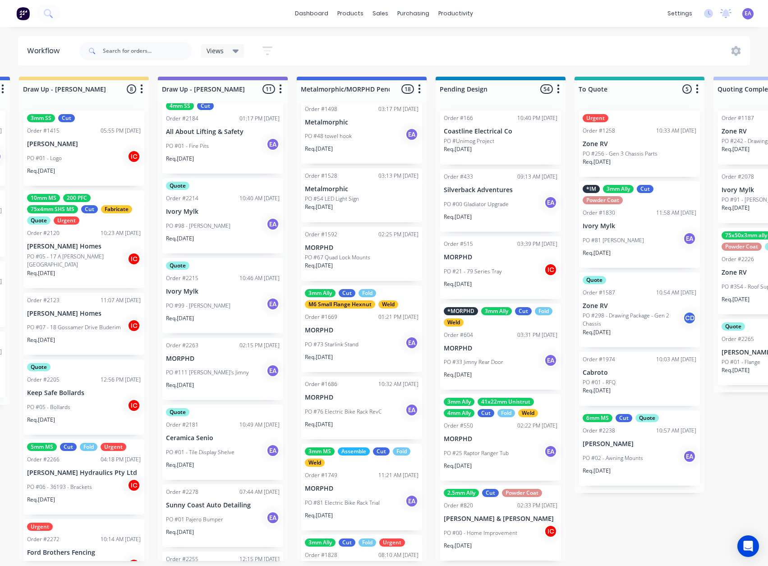
scroll to position [893, 0]
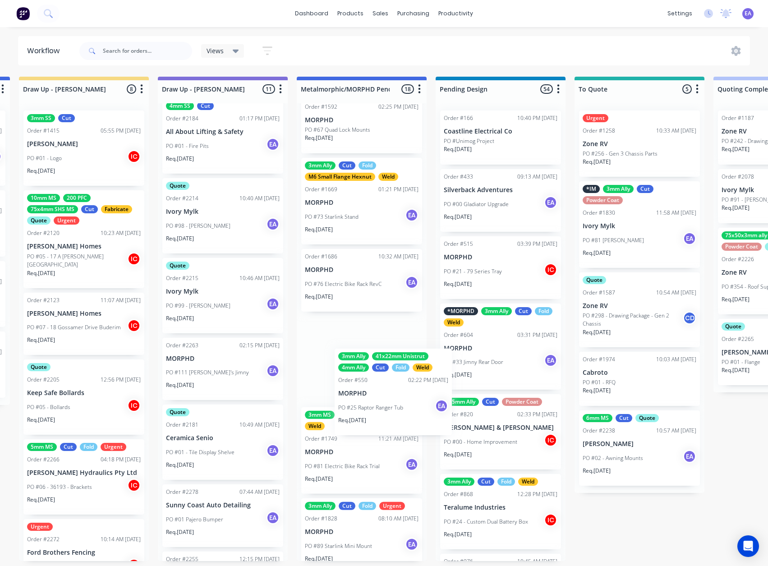
drag, startPoint x: 496, startPoint y: 443, endPoint x: 390, endPoint y: 395, distance: 117.0
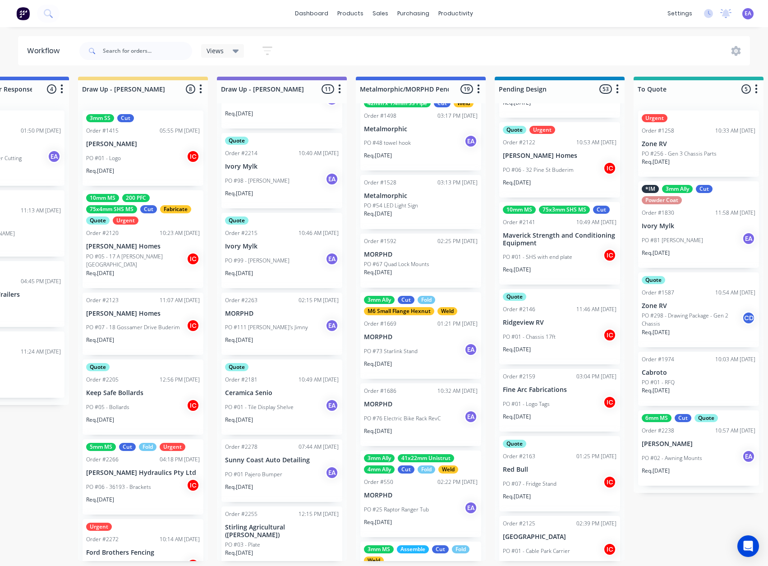
scroll to position [2, 108]
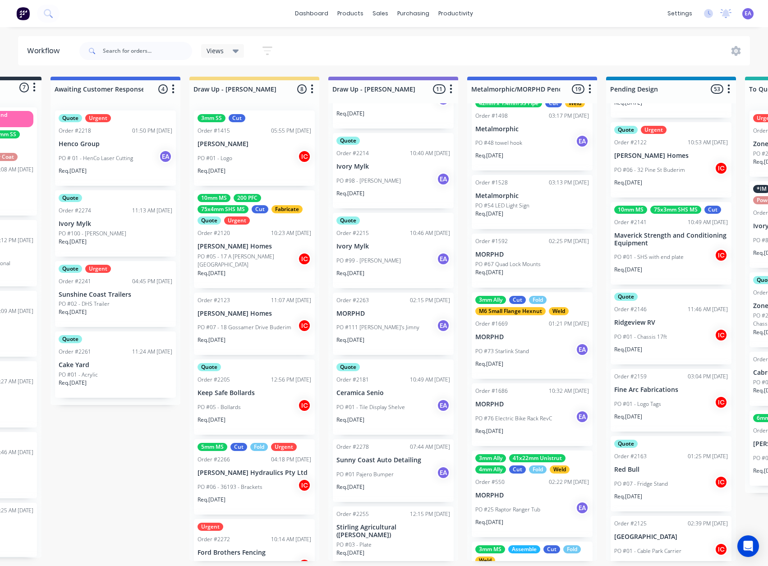
drag, startPoint x: 138, startPoint y: 429, endPoint x: 127, endPoint y: 431, distance: 11.1
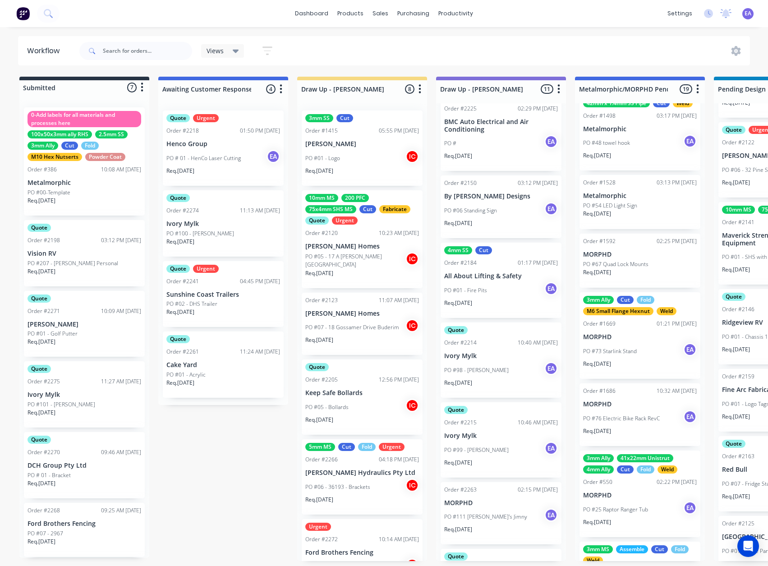
scroll to position [0, 0]
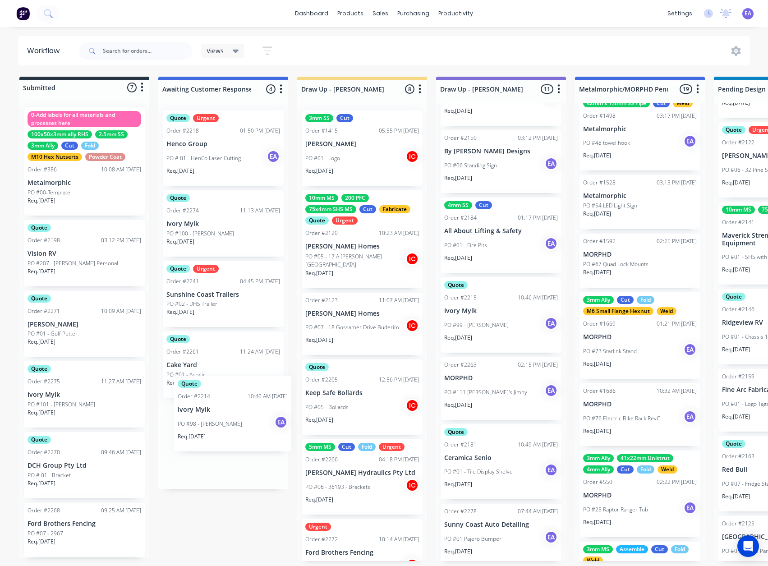
drag, startPoint x: 468, startPoint y: 326, endPoint x: 230, endPoint y: 415, distance: 254.2
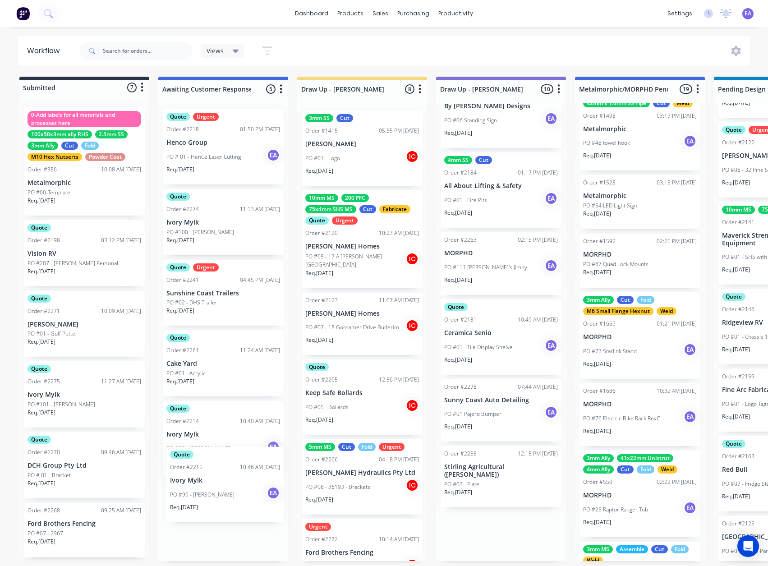
drag, startPoint x: 505, startPoint y: 267, endPoint x: 224, endPoint y: 488, distance: 358.0
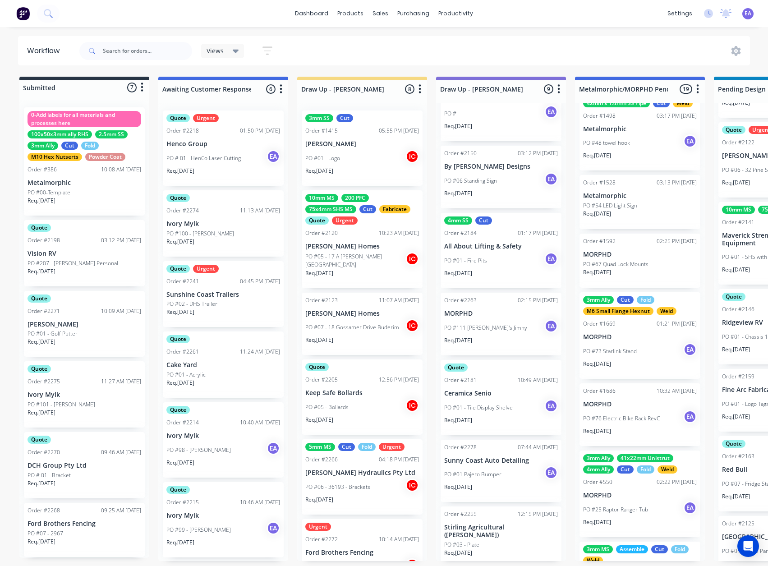
click at [210, 367] on p "Cake Yard" at bounding box center [223, 365] width 114 height 8
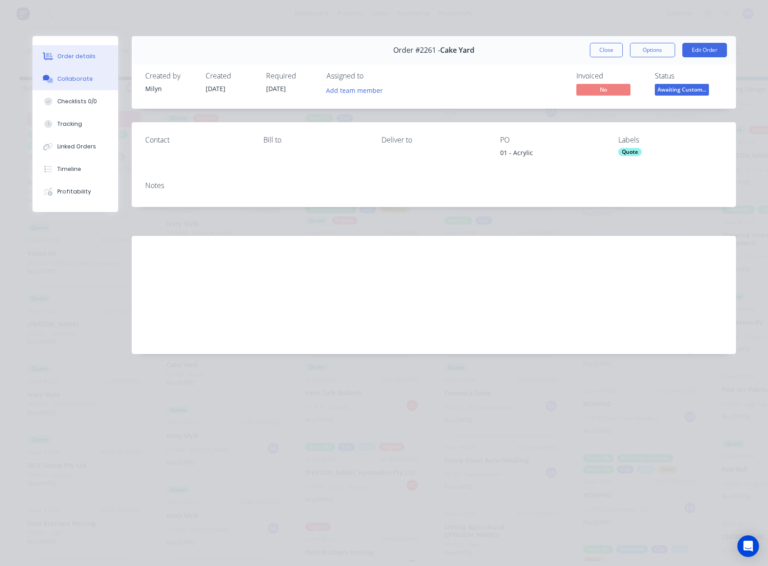
click at [80, 79] on div "Collaborate" at bounding box center [75, 79] width 36 height 8
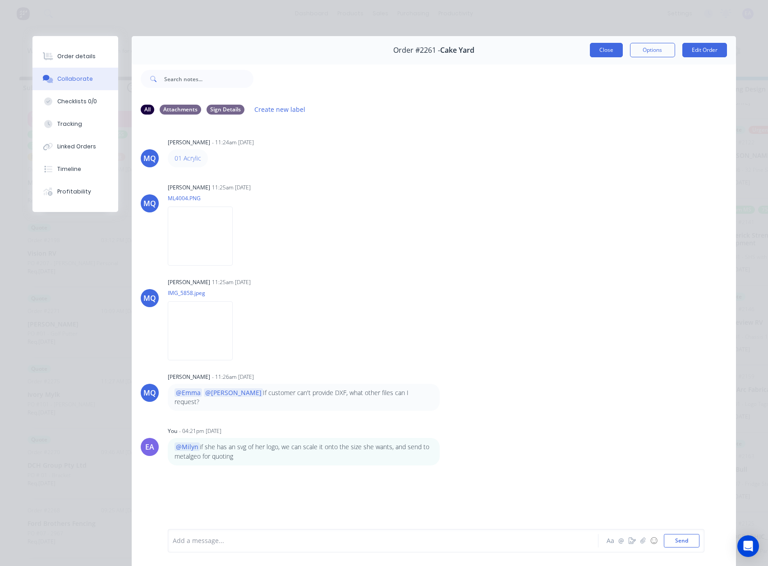
click at [612, 50] on button "Close" at bounding box center [606, 50] width 33 height 14
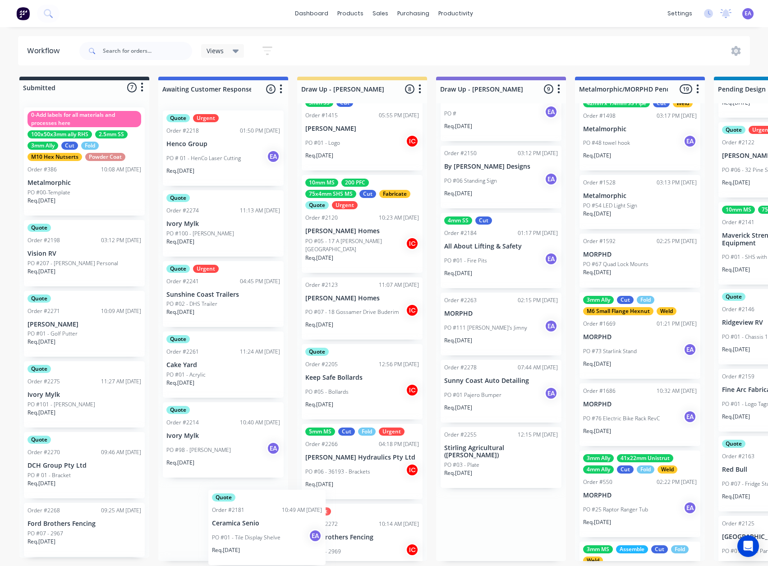
scroll to position [32, 0]
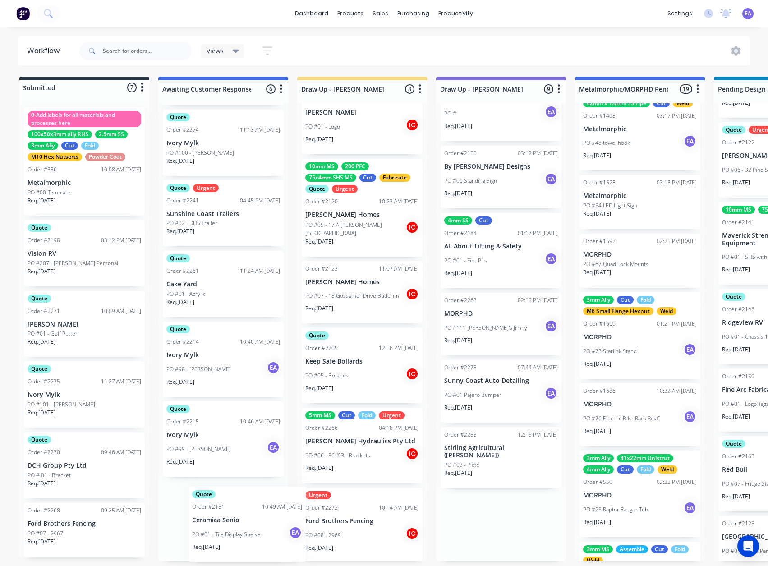
drag, startPoint x: 492, startPoint y: 404, endPoint x: 232, endPoint y: 526, distance: 287.5
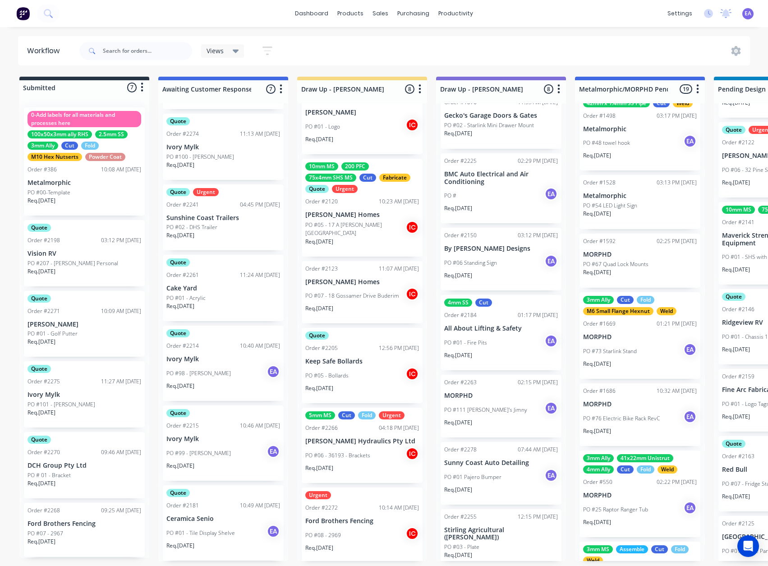
scroll to position [86, 0]
